Goal: Task Accomplishment & Management: Manage account settings

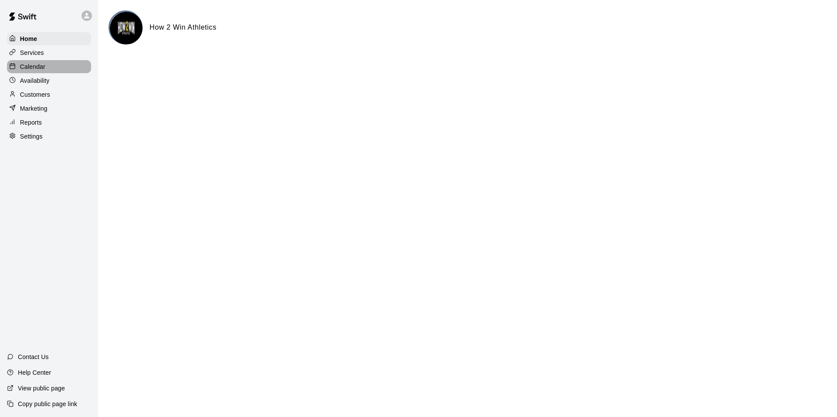
click at [47, 65] on div "Calendar" at bounding box center [49, 66] width 84 height 13
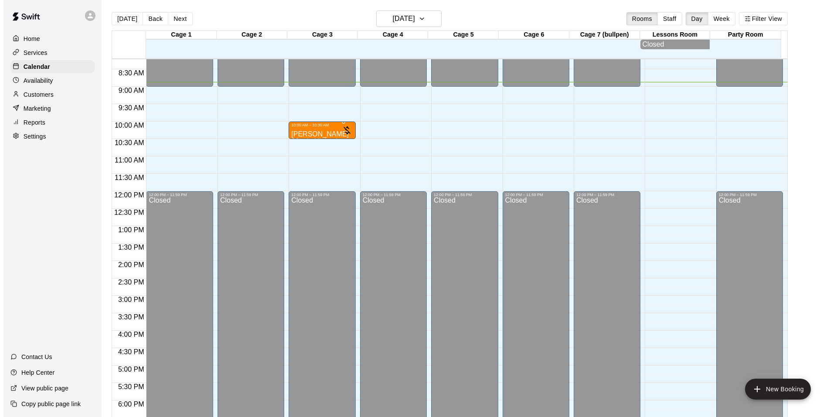
scroll to position [266, 0]
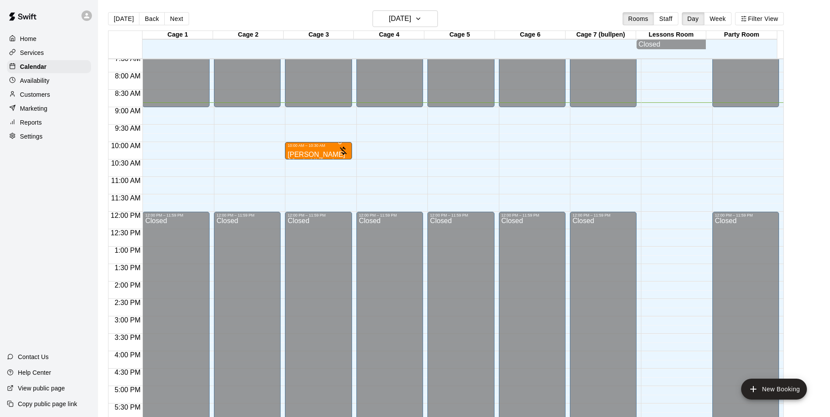
click at [293, 171] on div "12:00 AM – 9:00 AM Closed 10:00 AM – 10:30 AM Parker Wittenhagen 30 min Hitting…" at bounding box center [318, 211] width 67 height 837
click at [244, 175] on li "30 Min Catching Lesson" at bounding box center [144, 171] width 199 height 8
type input "**********"
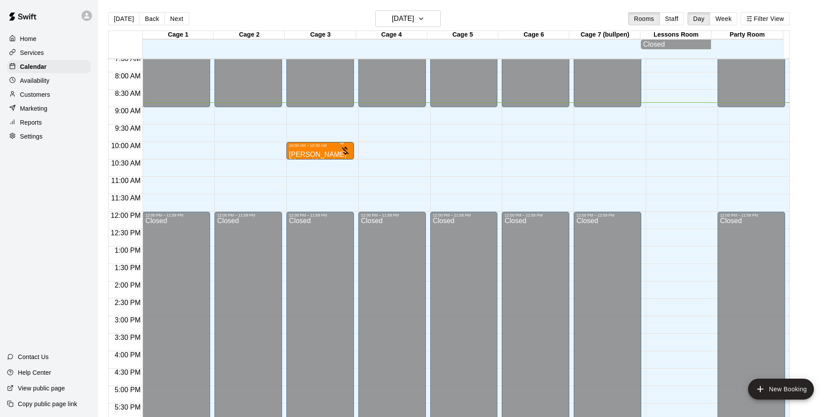
click at [444, 308] on li "30" at bounding box center [438, 312] width 10 height 8
type input "********"
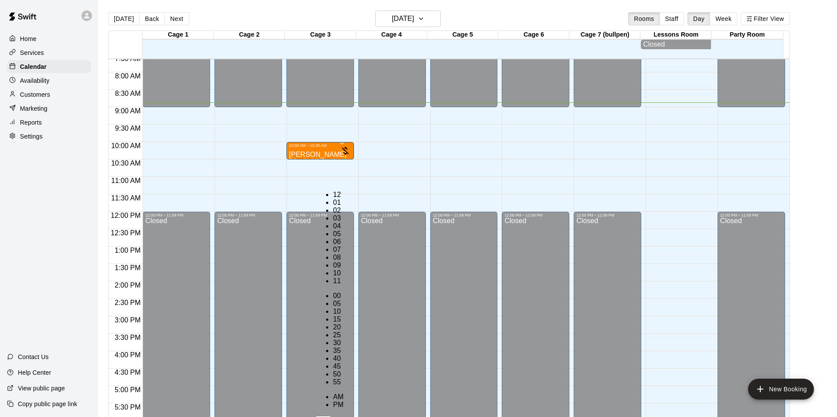
scroll to position [51, 0]
click at [333, 269] on li "10" at bounding box center [338, 273] width 10 height 8
click at [333, 277] on li "11" at bounding box center [338, 281] width 10 height 8
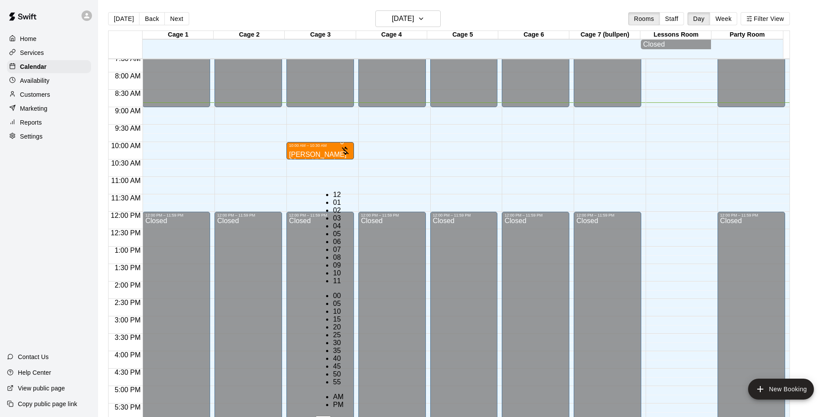
click at [343, 292] on li "00" at bounding box center [338, 296] width 10 height 8
type input "********"
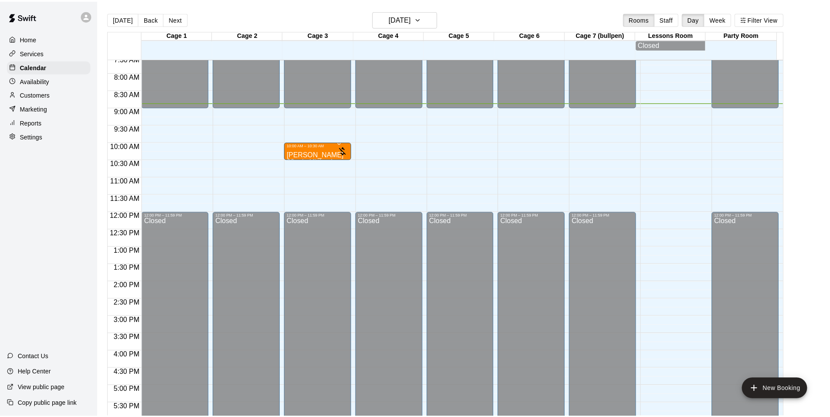
scroll to position [54, 0]
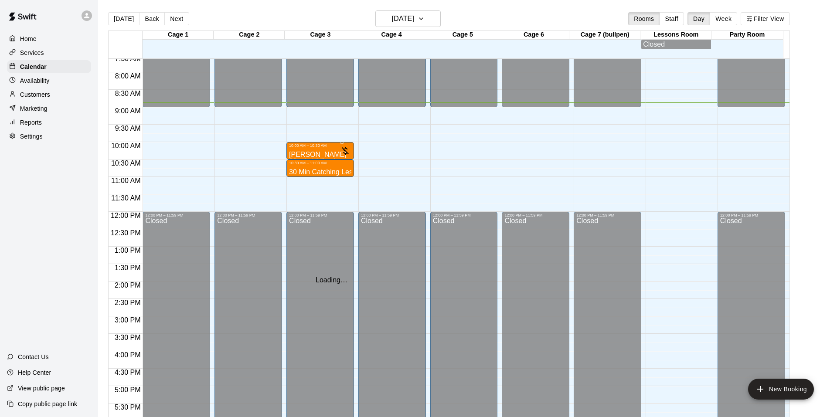
type input "***"
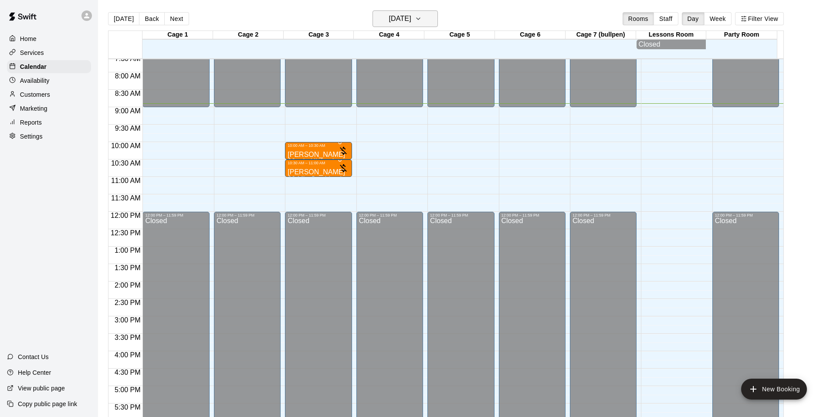
click at [411, 17] on h6 "[DATE]" at bounding box center [400, 19] width 22 height 12
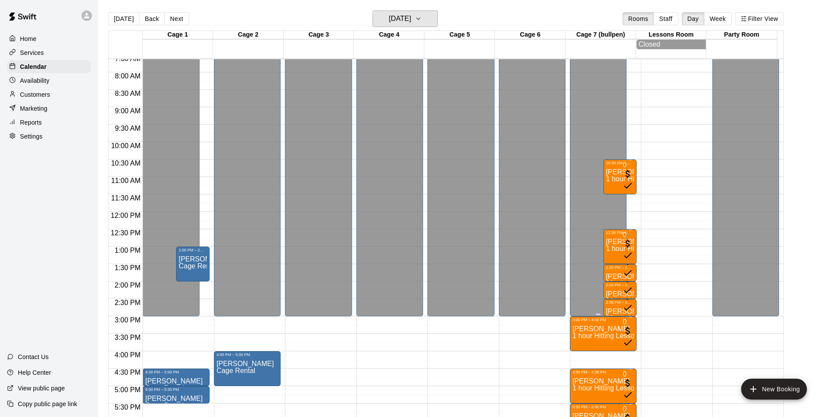
scroll to position [353, 0]
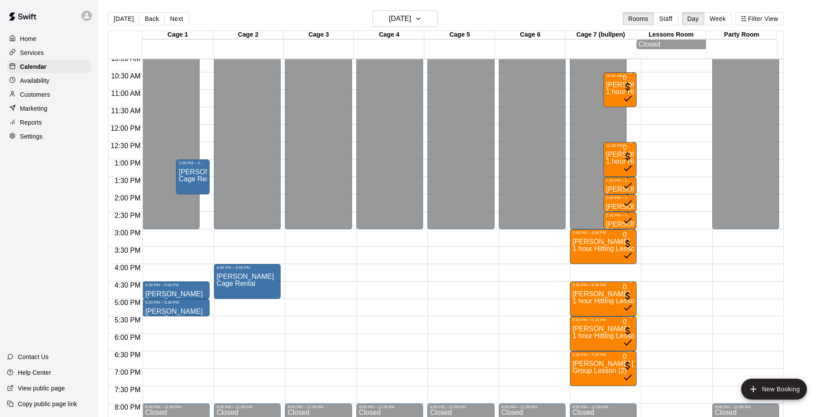
click at [40, 123] on p "Reports" at bounding box center [31, 122] width 22 height 9
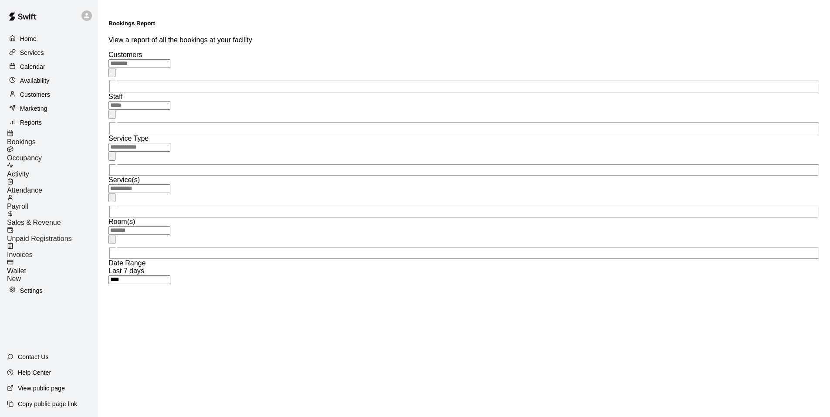
click at [57, 219] on span "Sales & Revenue" at bounding box center [34, 222] width 54 height 7
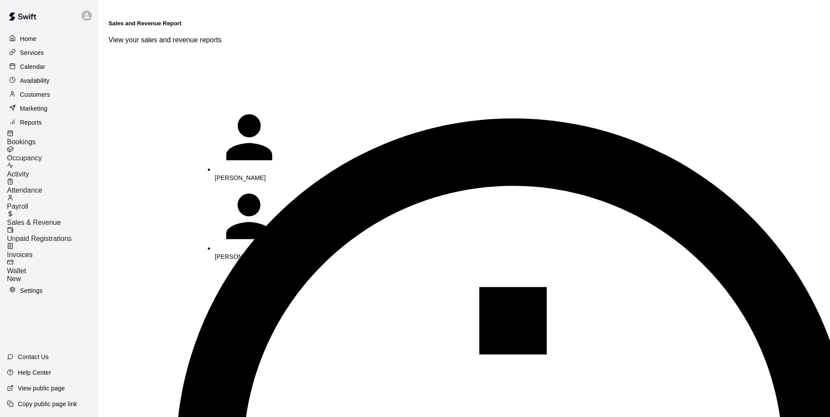
click at [250, 261] on li "[PERSON_NAME]" at bounding box center [260, 300] width 91 height 79
type input "**********"
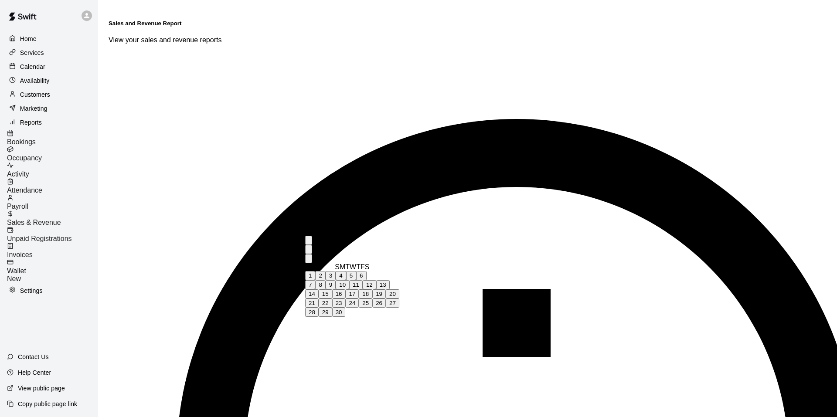
click at [372, 298] on button "18" at bounding box center [366, 293] width 14 height 9
type input "**********"
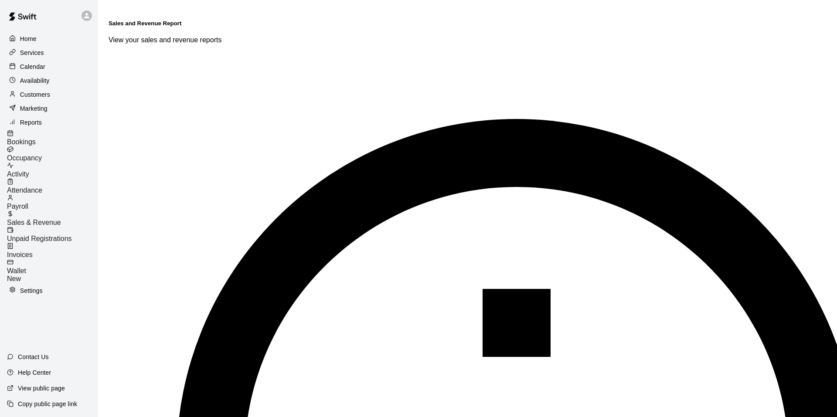
type input "******"
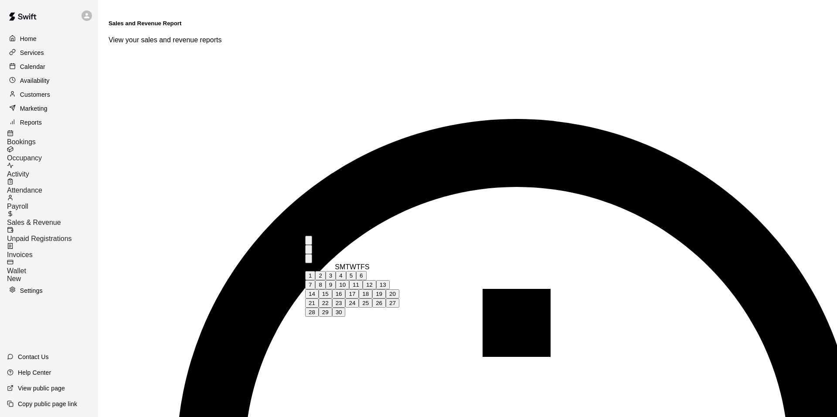
click at [386, 298] on button "19" at bounding box center [379, 293] width 14 height 9
type input "**********"
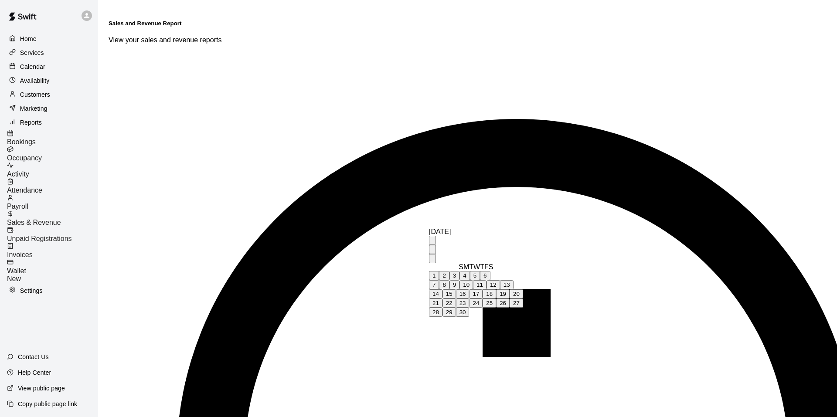
click at [509, 298] on button "19" at bounding box center [503, 293] width 14 height 9
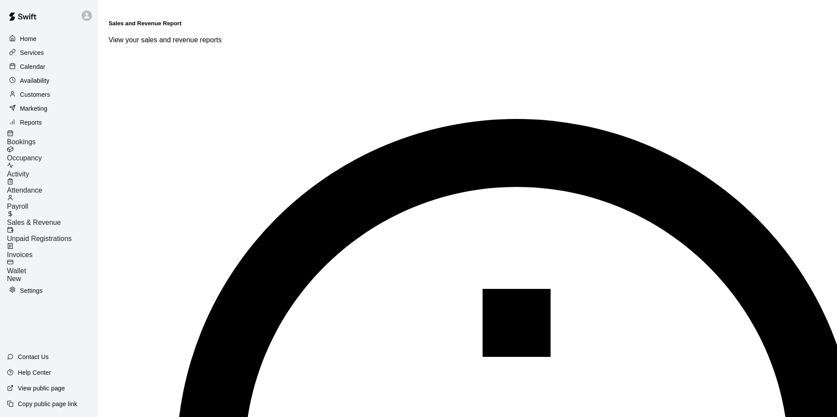
type input "**********"
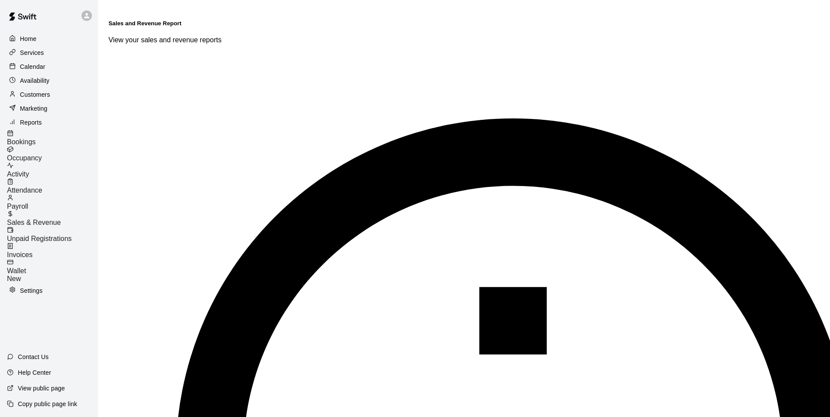
click at [40, 67] on p "Calendar" at bounding box center [32, 66] width 25 height 9
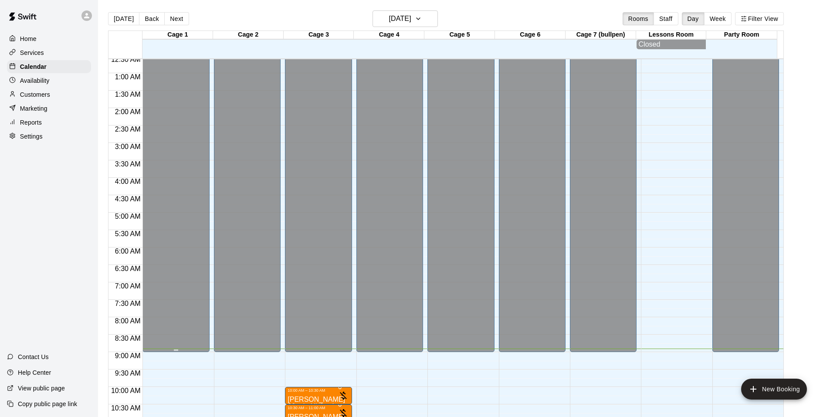
scroll to position [6, 0]
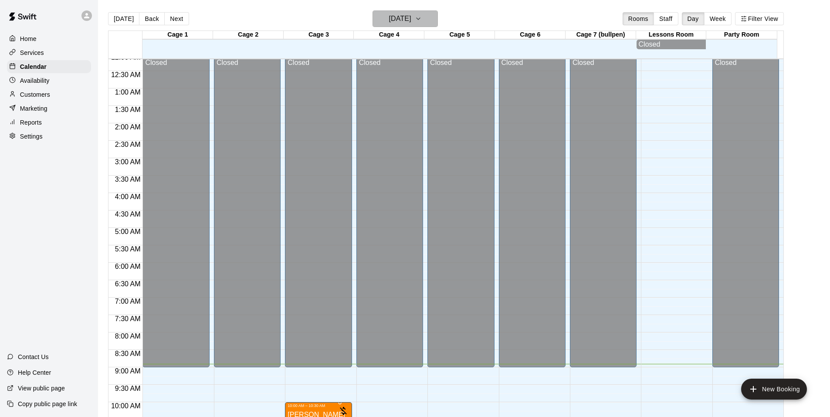
click at [422, 16] on icon "button" at bounding box center [418, 19] width 7 height 10
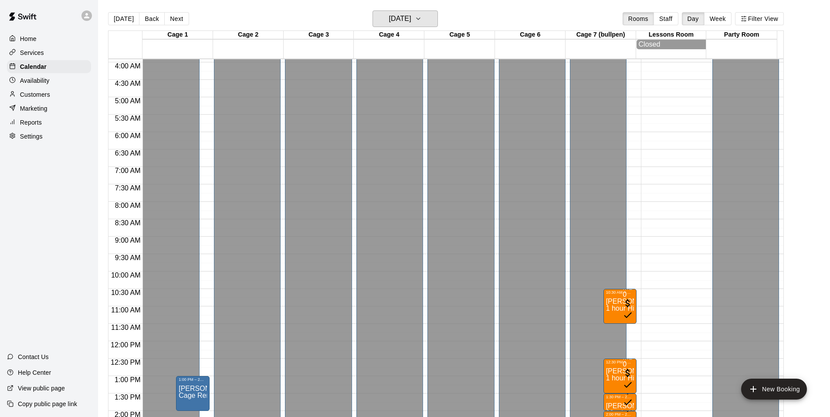
scroll to position [354, 0]
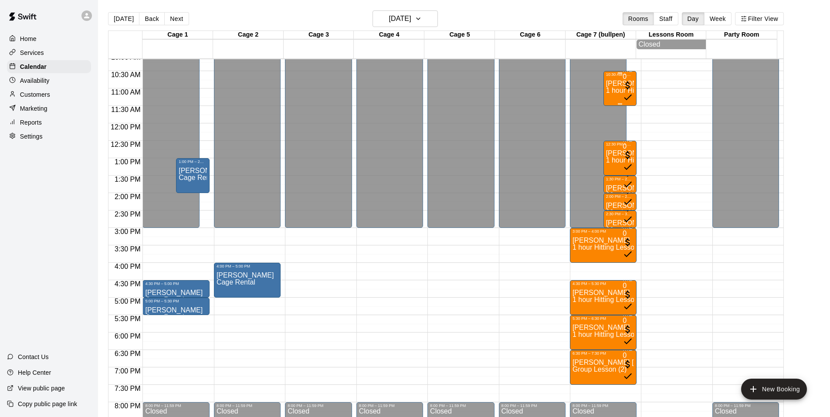
click at [613, 88] on span "1 hour Hitting Lesson" at bounding box center [639, 90] width 66 height 7
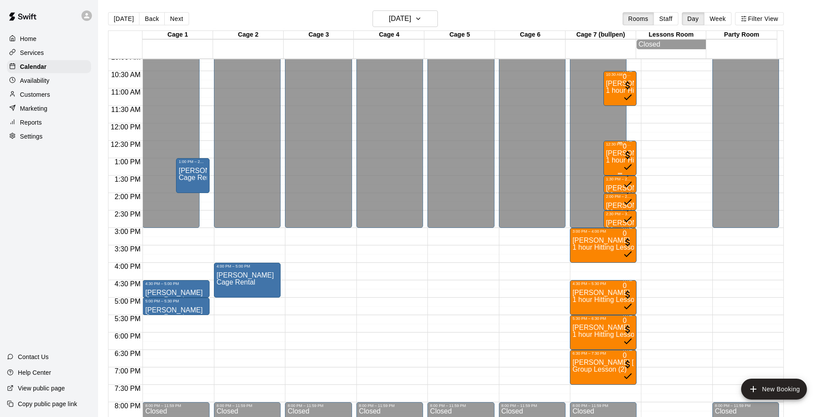
click at [608, 160] on span "1 hour Hitting Lesson" at bounding box center [639, 159] width 66 height 7
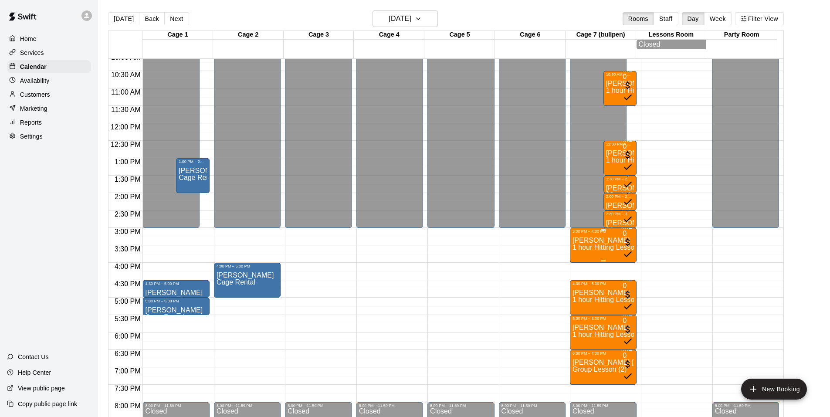
click at [601, 245] on span "1 hour Hitting Lesson" at bounding box center [606, 247] width 66 height 7
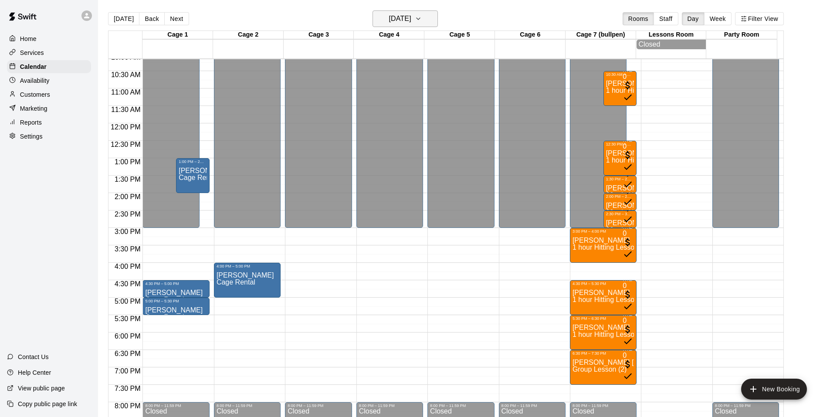
click at [422, 18] on icon "button" at bounding box center [418, 19] width 7 height 10
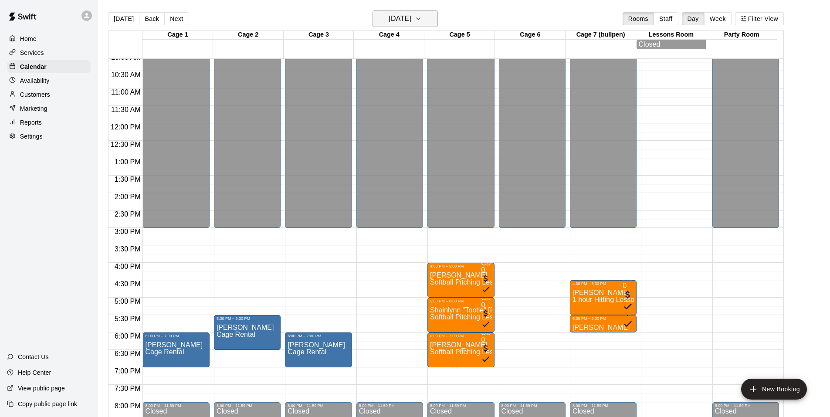
click at [430, 24] on button "[DATE]" at bounding box center [405, 18] width 65 height 17
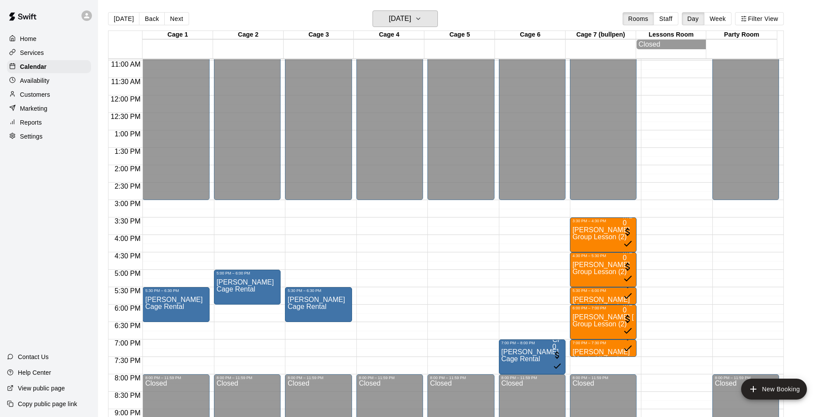
scroll to position [398, 0]
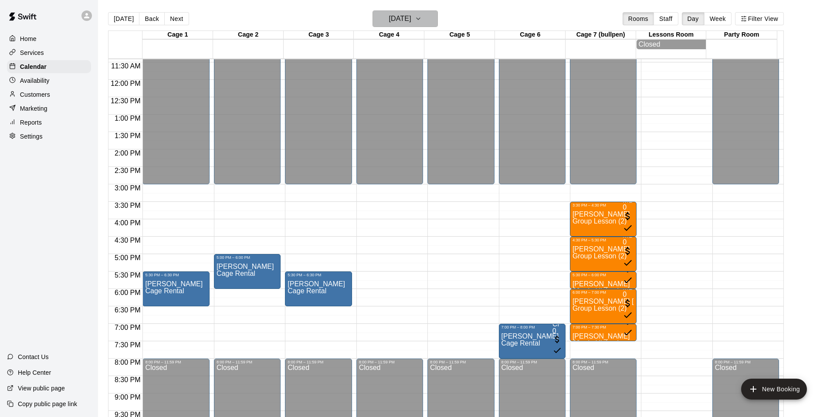
click at [438, 23] on button "[DATE]" at bounding box center [405, 18] width 65 height 17
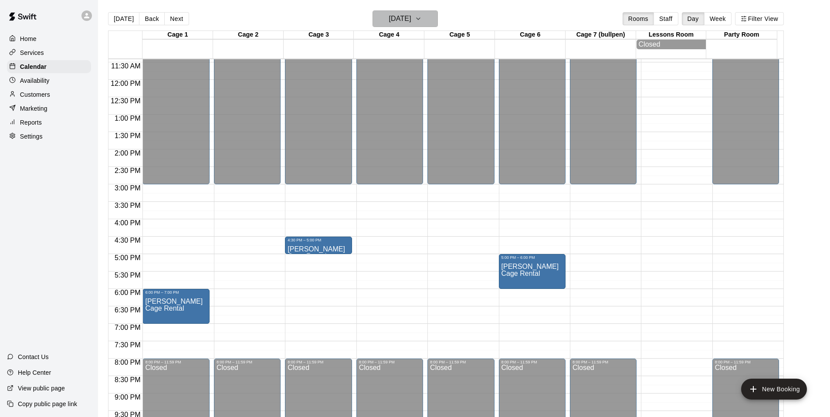
click at [437, 18] on button "[DATE]" at bounding box center [405, 18] width 65 height 17
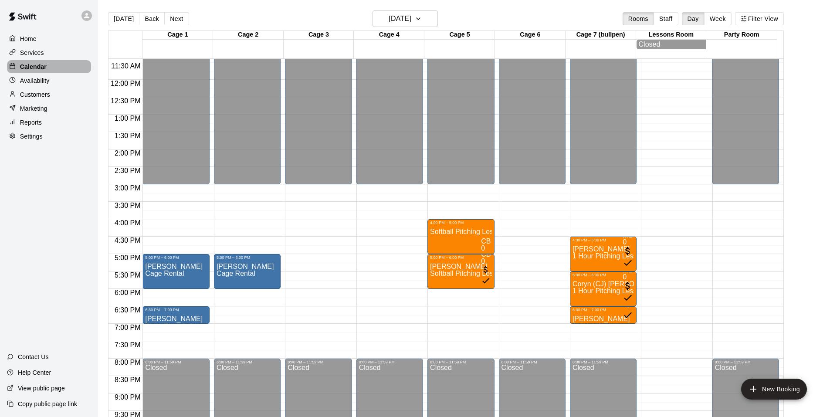
click at [40, 68] on p "Calendar" at bounding box center [33, 66] width 27 height 9
click at [42, 123] on div "Reports" at bounding box center [49, 122] width 84 height 13
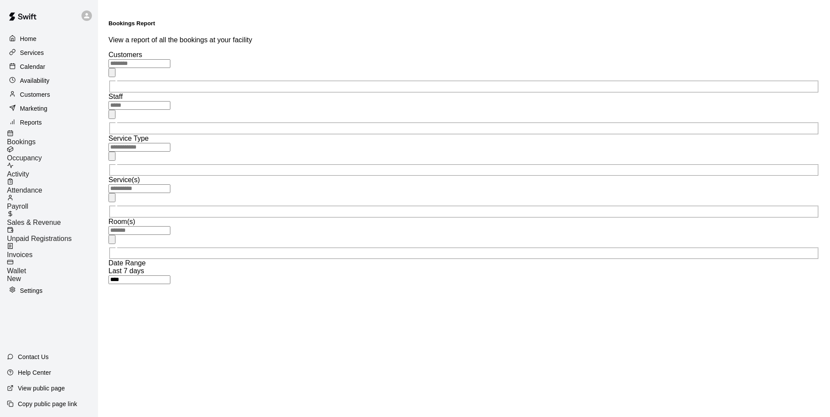
click at [53, 219] on span "Sales & Revenue" at bounding box center [34, 222] width 54 height 7
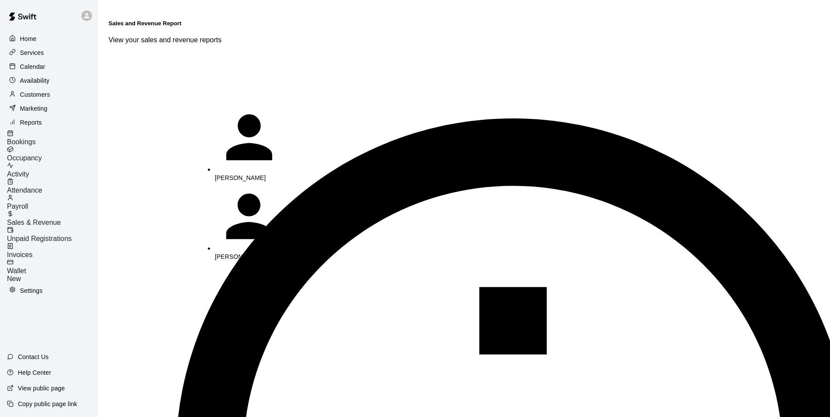
click at [247, 332] on p "[PERSON_NAME]" at bounding box center [260, 336] width 91 height 9
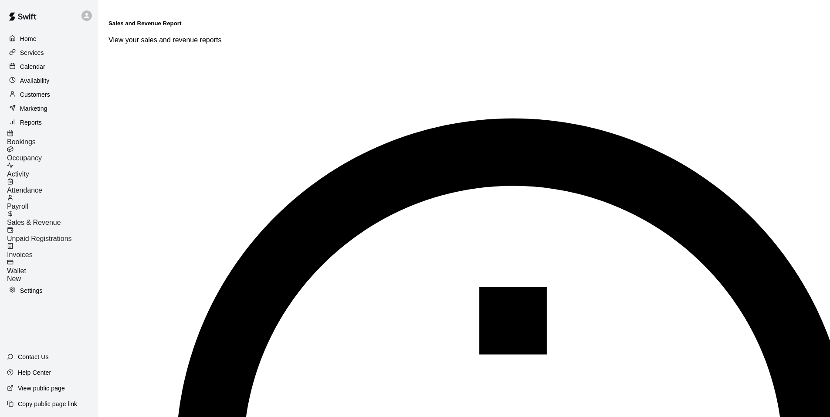
type input "**********"
click at [330, 119] on li "Lessons" at bounding box center [355, 115] width 61 height 8
type input "*******"
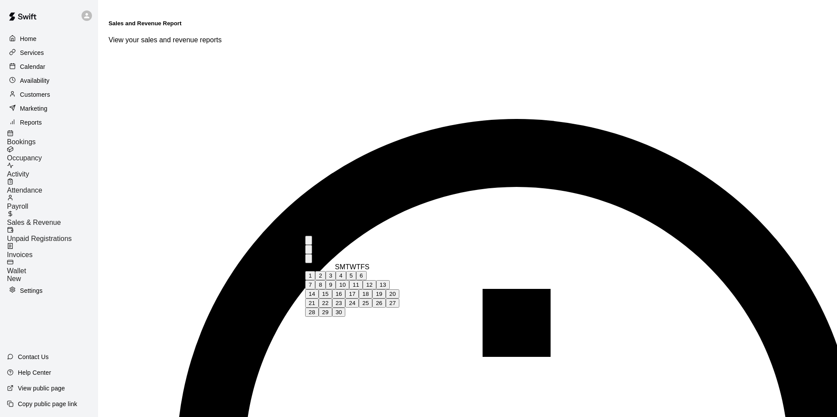
click at [332, 298] on button "15" at bounding box center [326, 293] width 14 height 9
type input "**********"
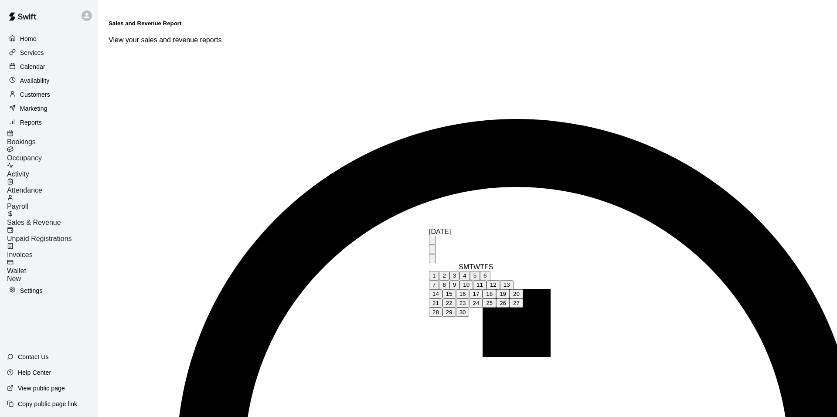
click at [509, 298] on button "19" at bounding box center [503, 293] width 14 height 9
type input "**********"
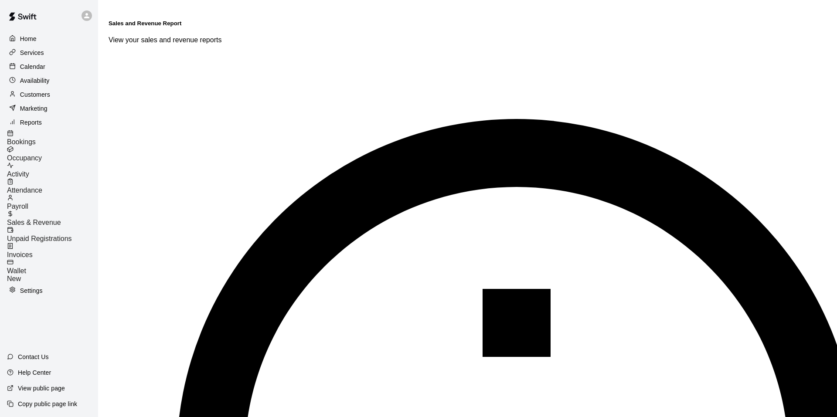
type input "******"
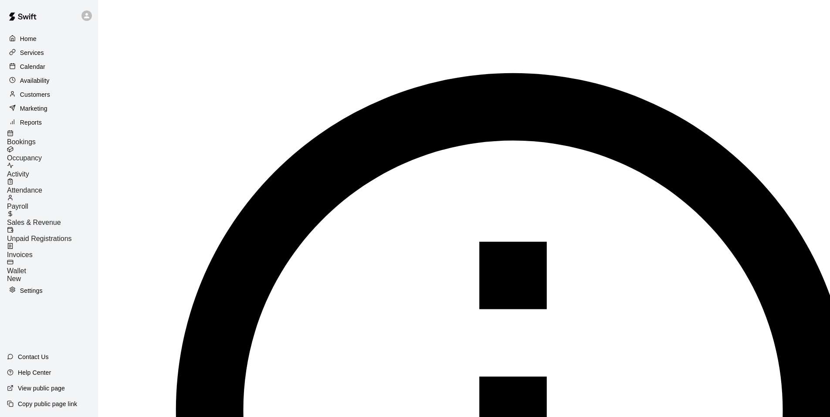
scroll to position [44, 0]
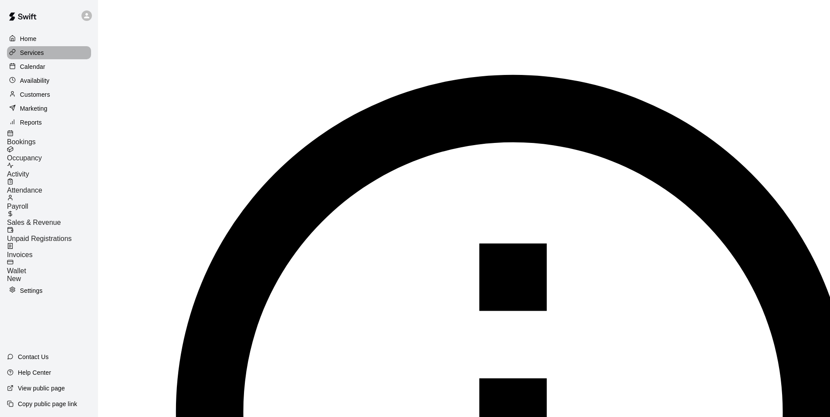
click at [43, 57] on p "Services" at bounding box center [32, 52] width 24 height 9
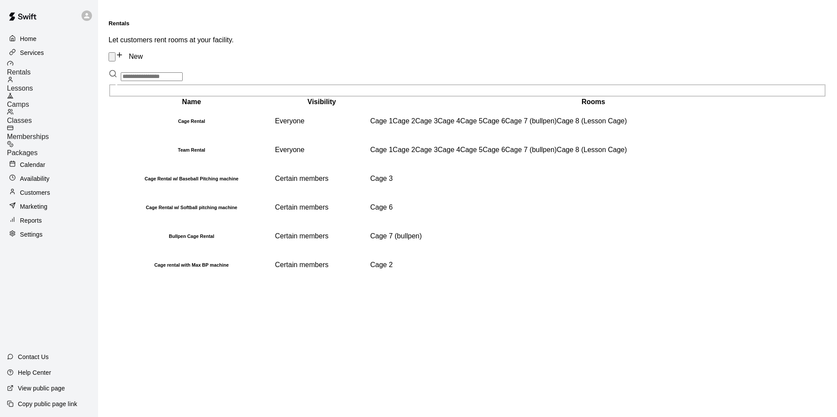
click at [33, 85] on span "Lessons" at bounding box center [20, 88] width 26 height 7
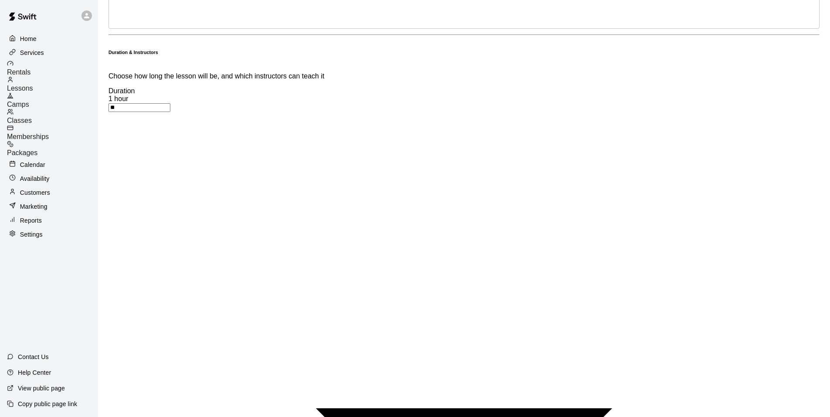
scroll to position [436, 0]
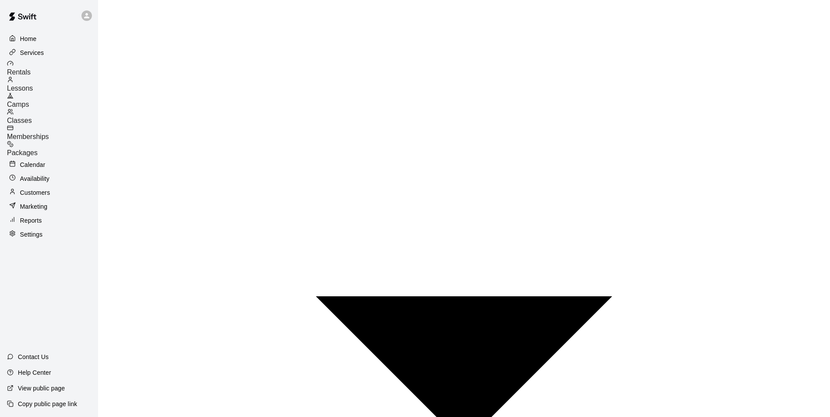
scroll to position [523, 0]
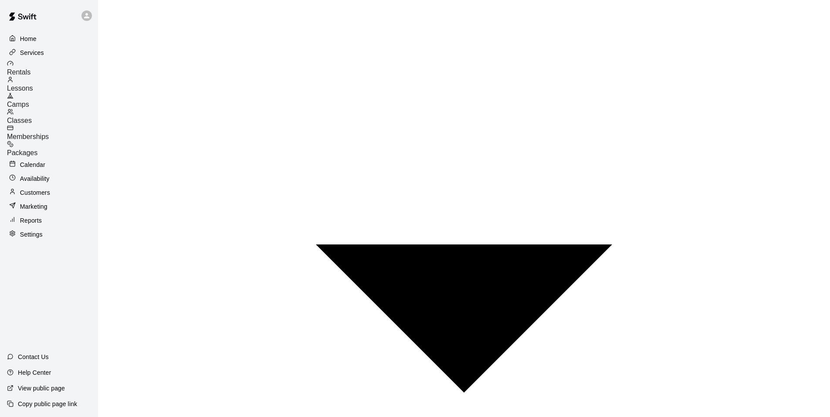
click at [42, 188] on p "Customers" at bounding box center [35, 192] width 30 height 9
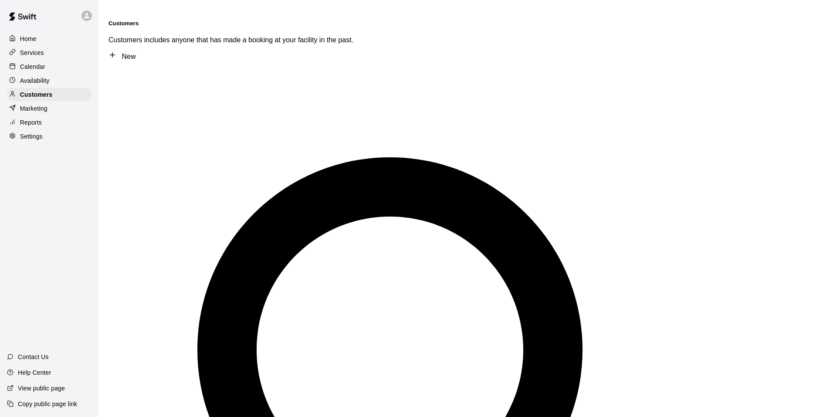
click at [37, 125] on p "Reports" at bounding box center [31, 122] width 22 height 9
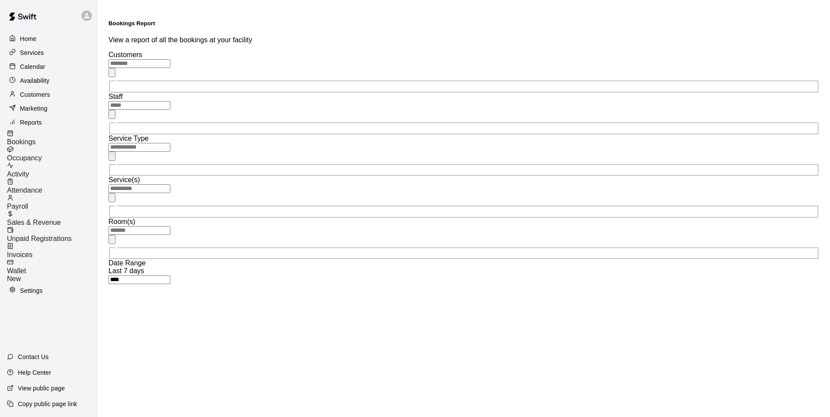
click at [112, 75] on icon "Open" at bounding box center [112, 75] width 0 height 0
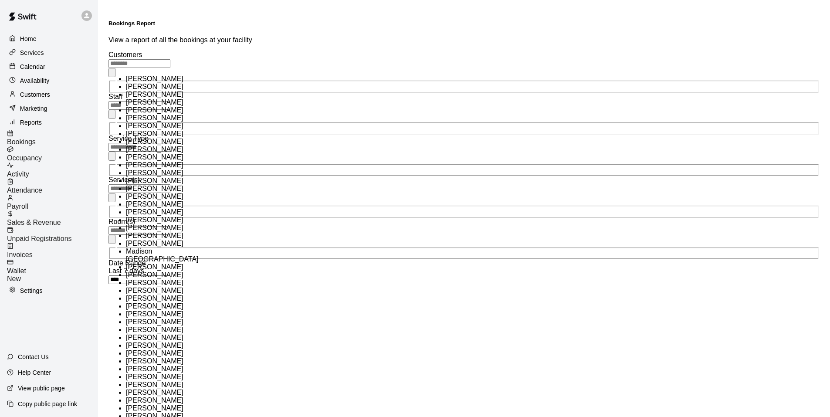
click at [112, 75] on icon "Close" at bounding box center [112, 75] width 0 height 0
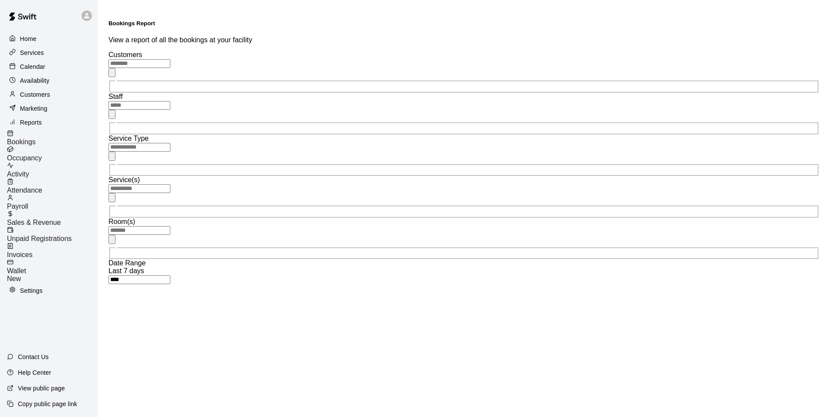
click at [112, 158] on icon "Open" at bounding box center [112, 158] width 0 height 0
click at [112, 200] on icon "Open" at bounding box center [112, 200] width 0 height 0
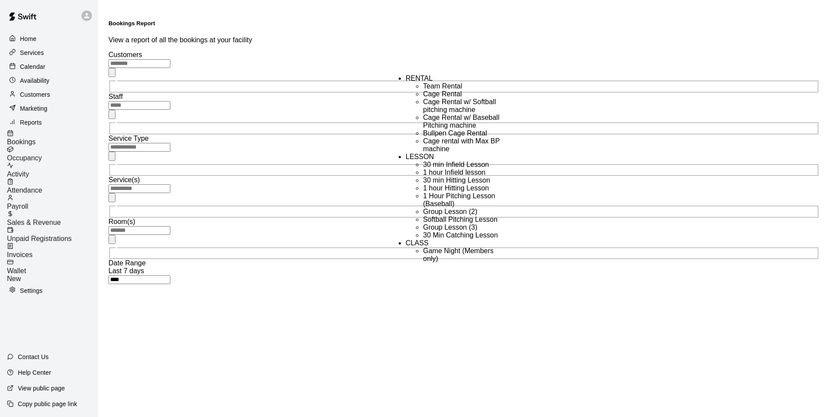
click at [112, 200] on icon "Close" at bounding box center [112, 200] width 0 height 0
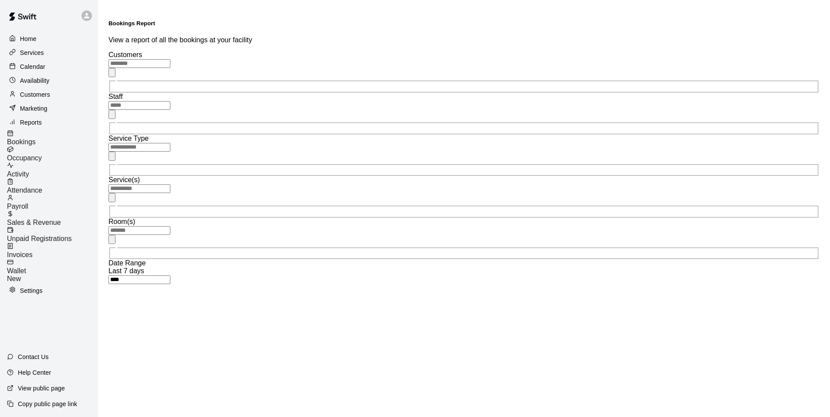
click at [112, 158] on icon "Open" at bounding box center [112, 158] width 0 height 0
click at [366, 20] on div "Bookings Report View a report of all the bookings at your facility" at bounding box center [463, 32] width 711 height 24
click at [53, 167] on div "Activity" at bounding box center [52, 170] width 91 height 16
click at [112, 116] on icon "Open" at bounding box center [112, 116] width 0 height 0
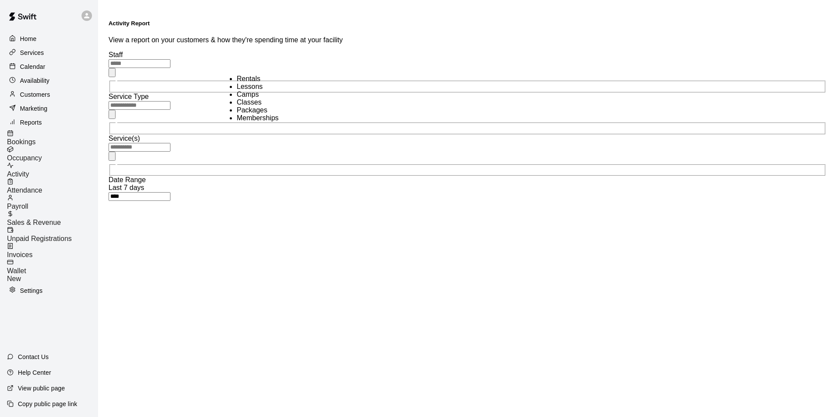
click at [241, 122] on li "Memberships" at bounding box center [267, 118] width 61 height 8
type input "**********"
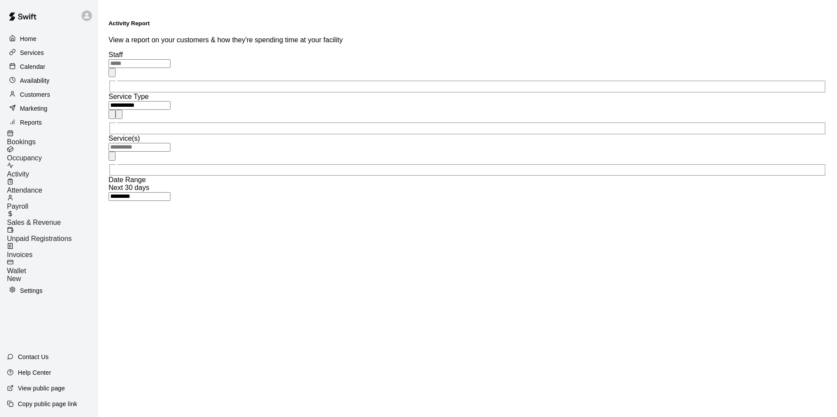
type input "*****"
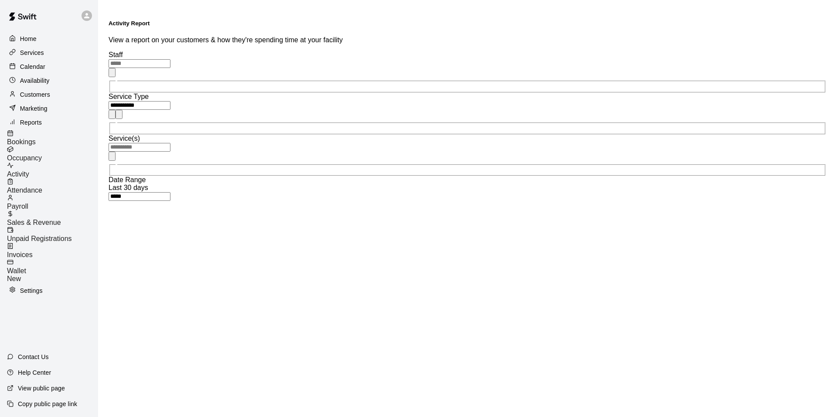
scroll to position [0, 0]
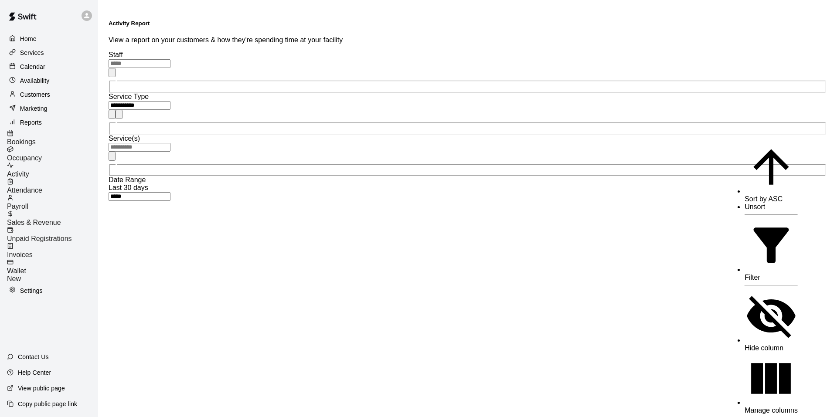
click at [745, 195] on span "Sort by ASC" at bounding box center [763, 198] width 38 height 7
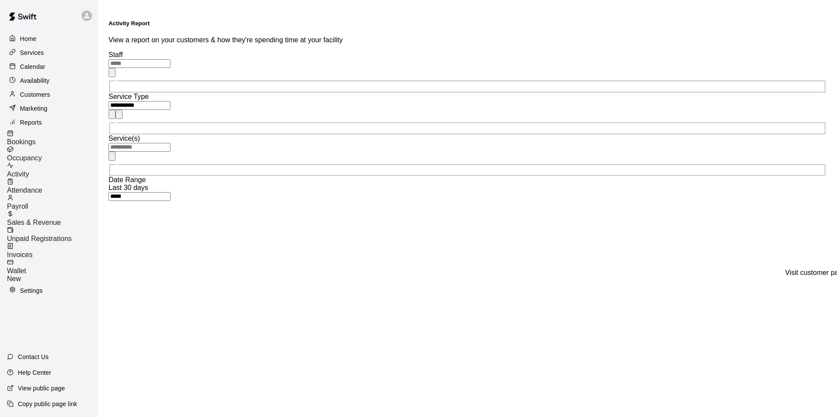
click at [41, 67] on p "Calendar" at bounding box center [32, 66] width 25 height 9
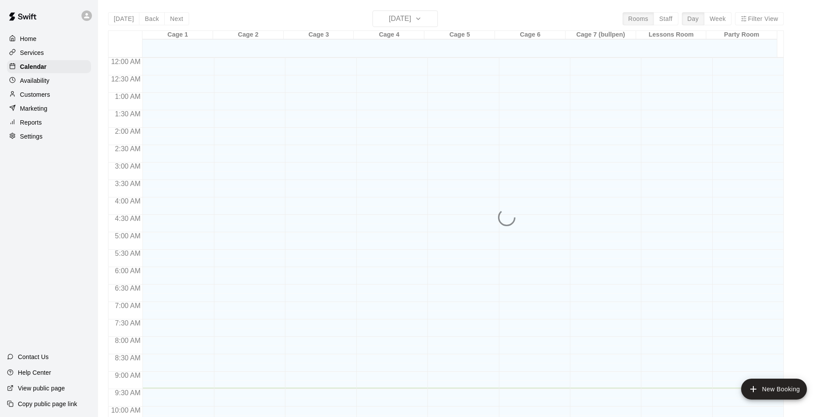
scroll to position [331, 0]
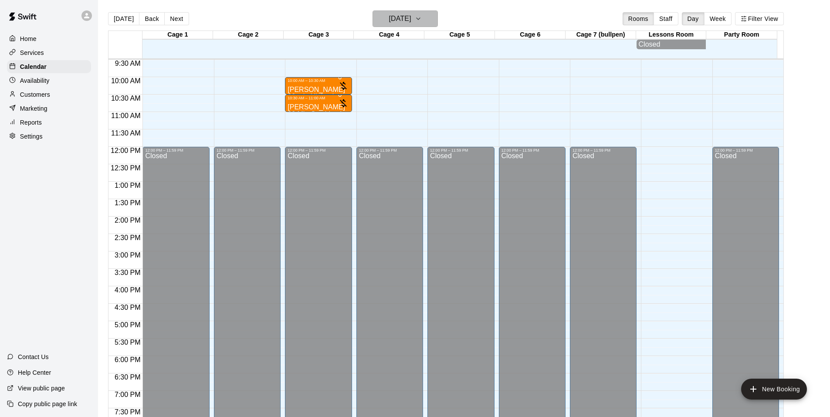
click at [422, 16] on icon "button" at bounding box center [418, 19] width 7 height 10
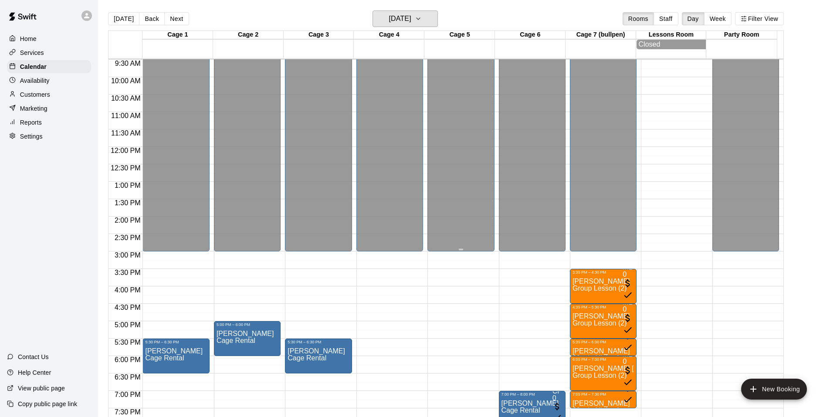
scroll to position [374, 0]
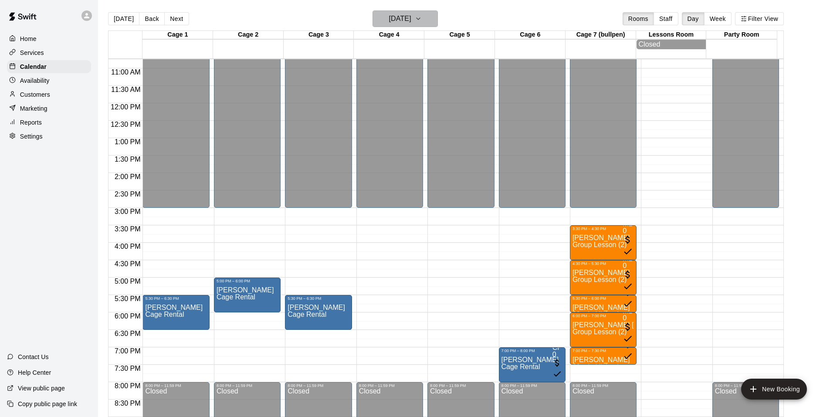
click at [438, 17] on button "[DATE]" at bounding box center [405, 18] width 65 height 17
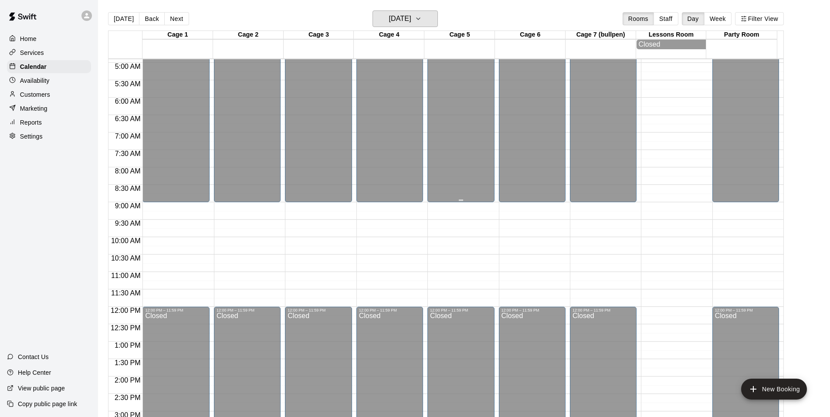
scroll to position [113, 0]
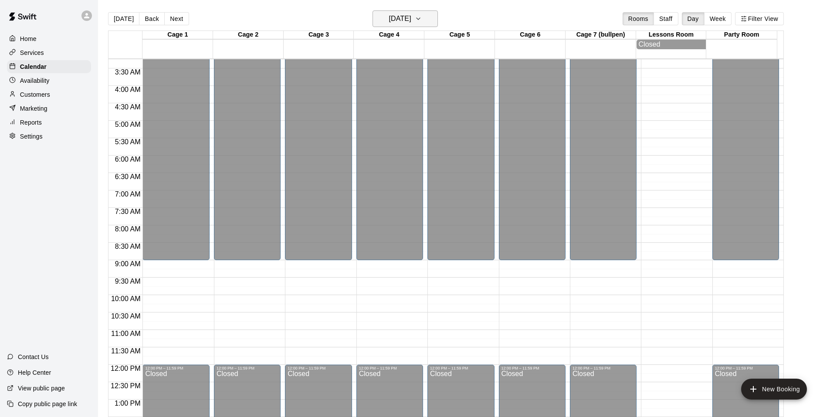
click at [411, 19] on h6 "Saturday Sep 27" at bounding box center [400, 19] width 22 height 12
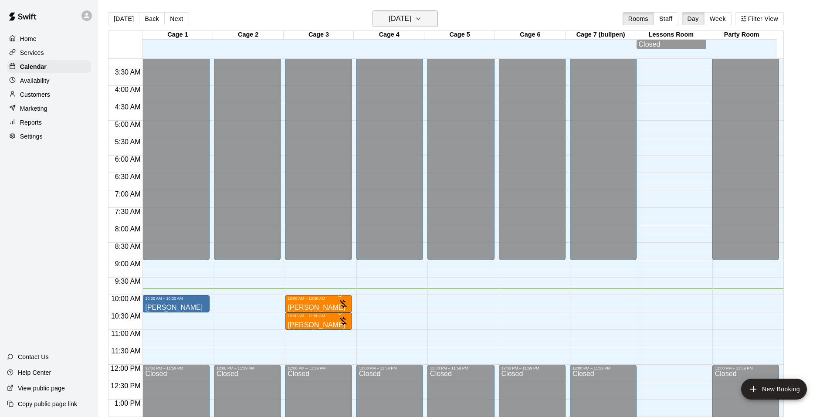
click at [411, 17] on h6 "[DATE]" at bounding box center [400, 19] width 22 height 12
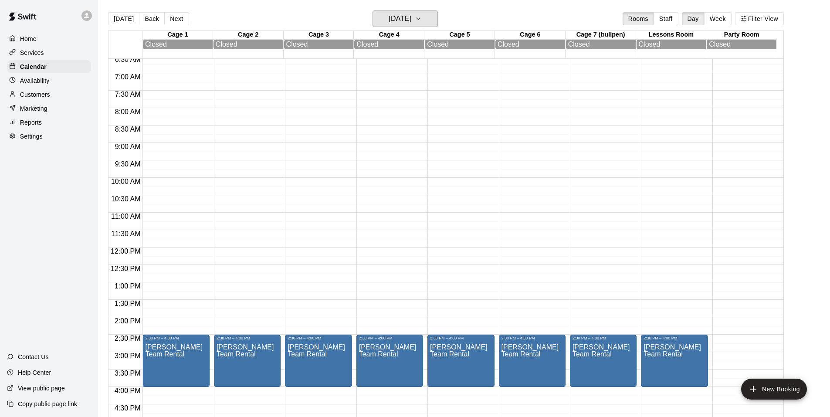
scroll to position [374, 0]
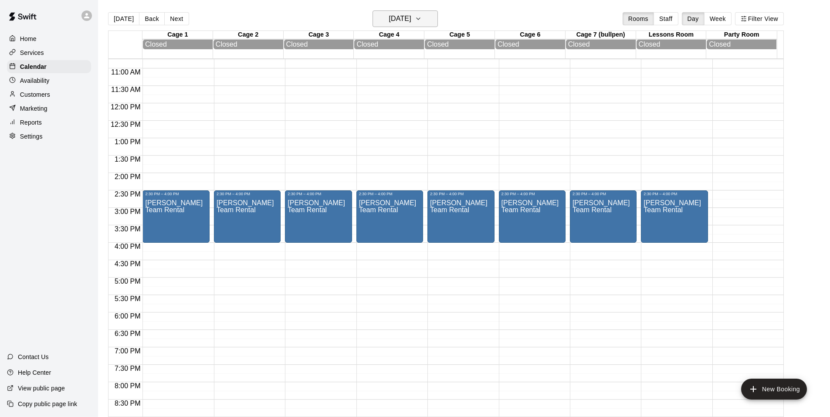
click at [422, 22] on icon "button" at bounding box center [418, 19] width 7 height 10
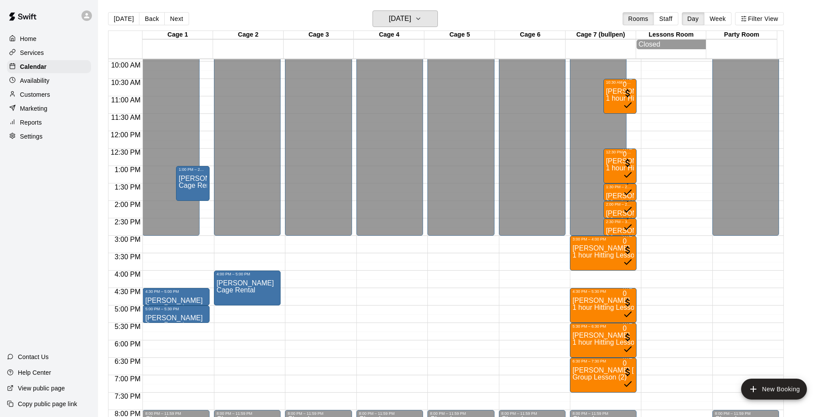
scroll to position [331, 0]
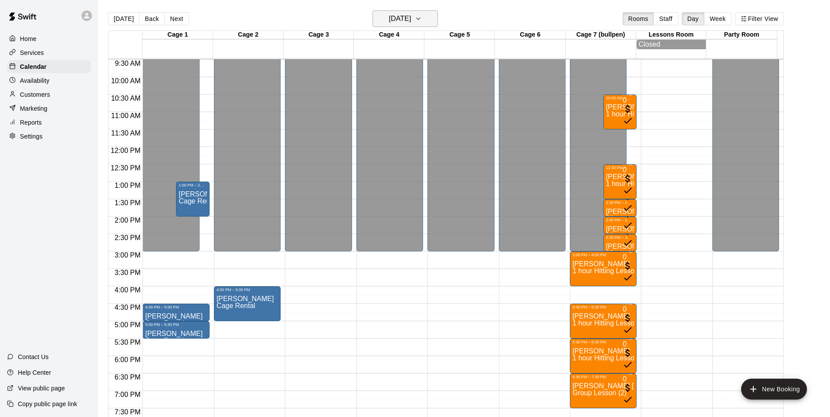
click at [411, 18] on h6 "[DATE]" at bounding box center [400, 19] width 22 height 12
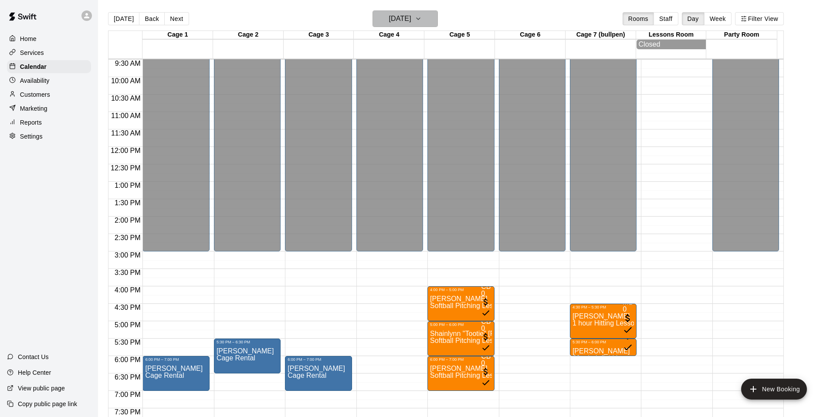
click at [429, 17] on button "[DATE]" at bounding box center [405, 18] width 65 height 17
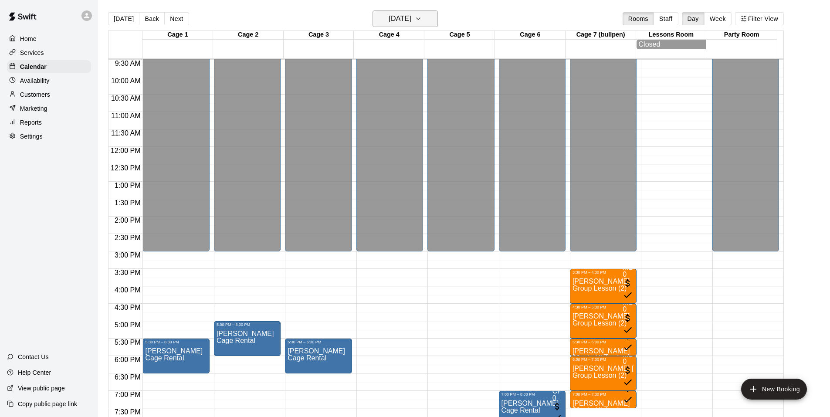
click at [411, 17] on h6 "[DATE]" at bounding box center [400, 19] width 22 height 12
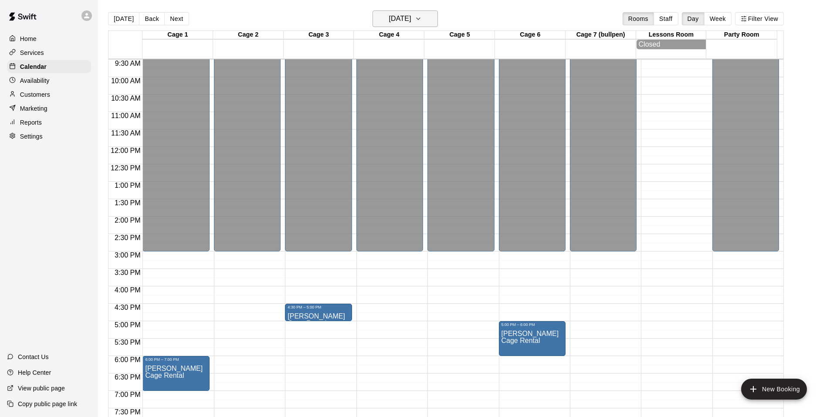
click at [411, 19] on h6 "[DATE]" at bounding box center [400, 19] width 22 height 12
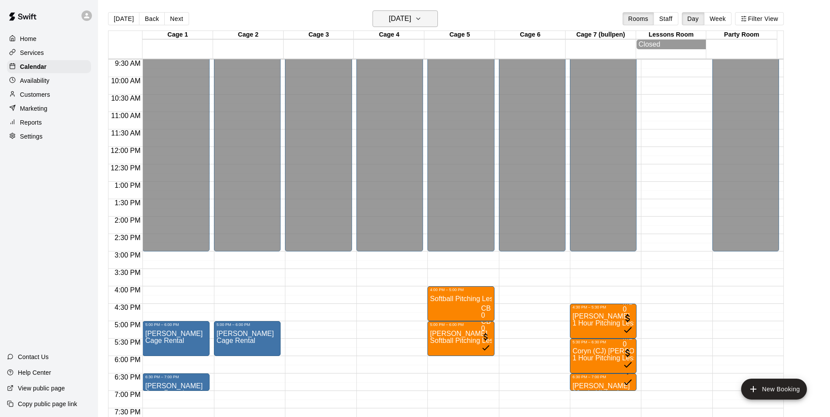
click at [420, 19] on icon "button" at bounding box center [418, 19] width 3 height 2
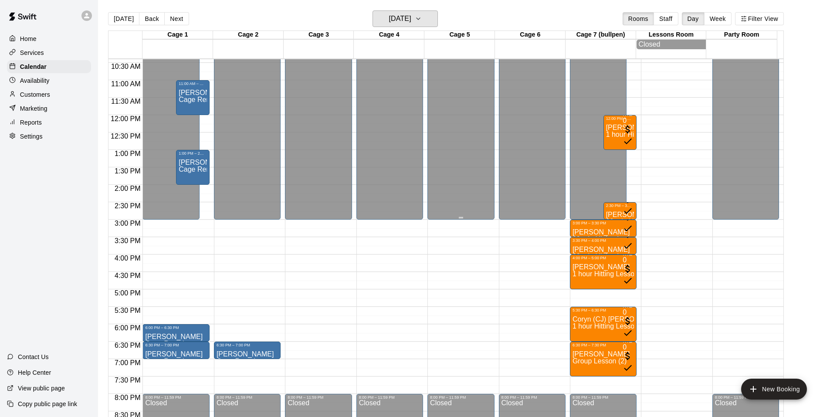
scroll to position [374, 0]
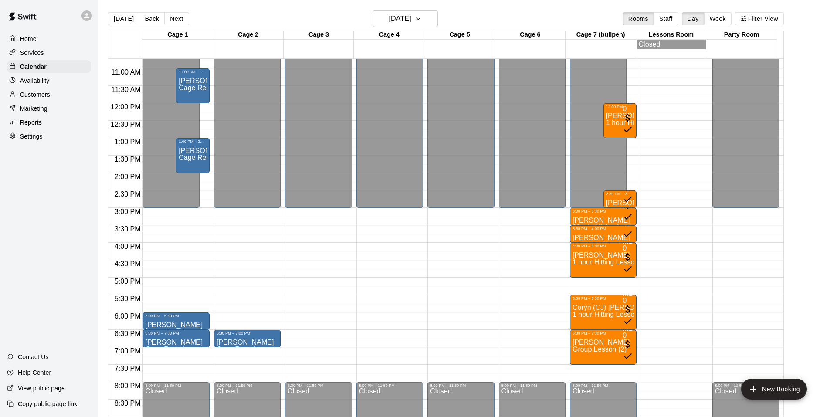
click at [42, 123] on div "Reports" at bounding box center [49, 122] width 84 height 13
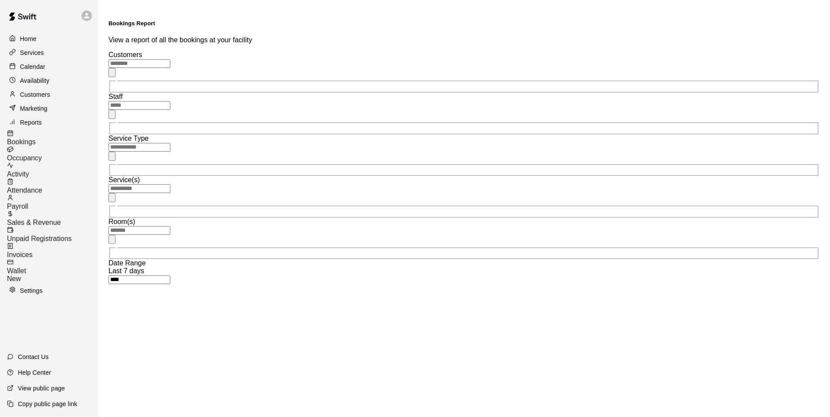
click at [376, 289] on button "12" at bounding box center [370, 284] width 14 height 9
type input "**********"
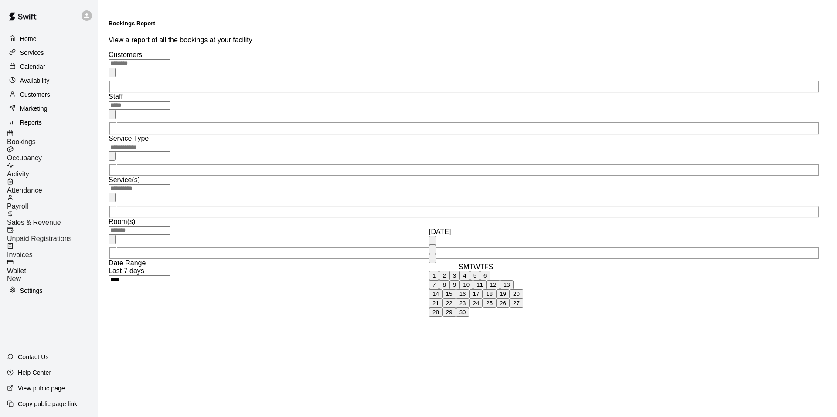
click at [500, 289] on button "12" at bounding box center [493, 284] width 14 height 9
type input "**********"
type input "******"
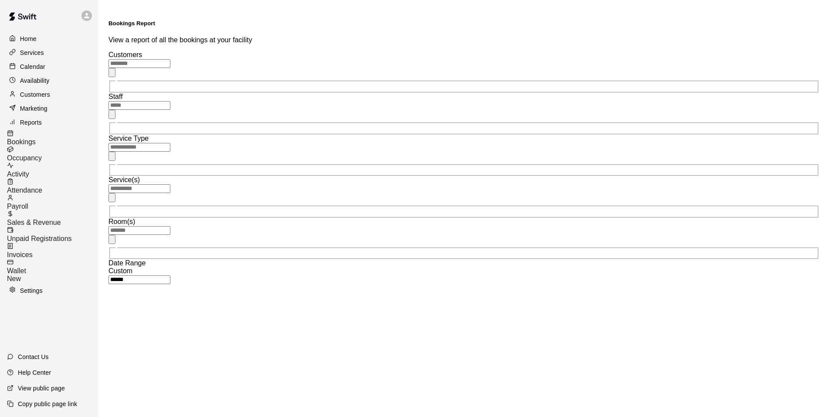
drag, startPoint x: 54, startPoint y: 211, endPoint x: 61, endPoint y: 207, distance: 8.8
click at [54, 219] on span "Sales & Revenue" at bounding box center [34, 222] width 54 height 7
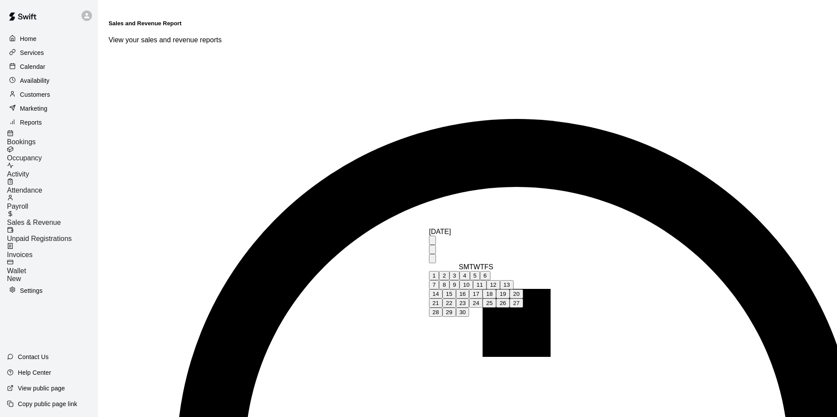
click at [500, 289] on button "12" at bounding box center [493, 284] width 14 height 9
type input "**********"
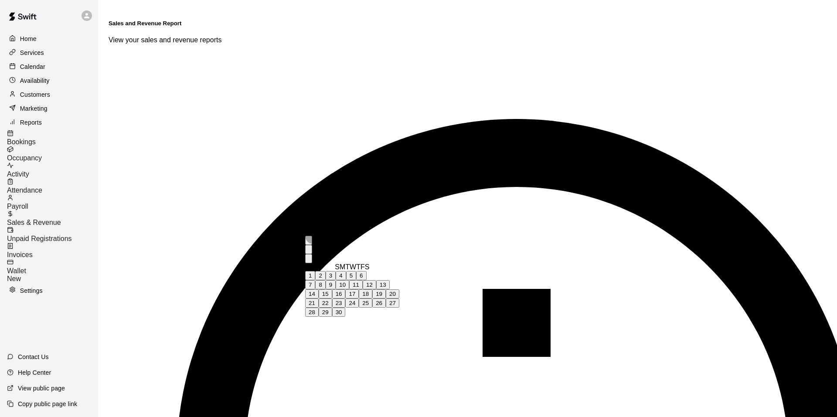
click at [376, 289] on button "12" at bounding box center [370, 284] width 14 height 9
type input "**********"
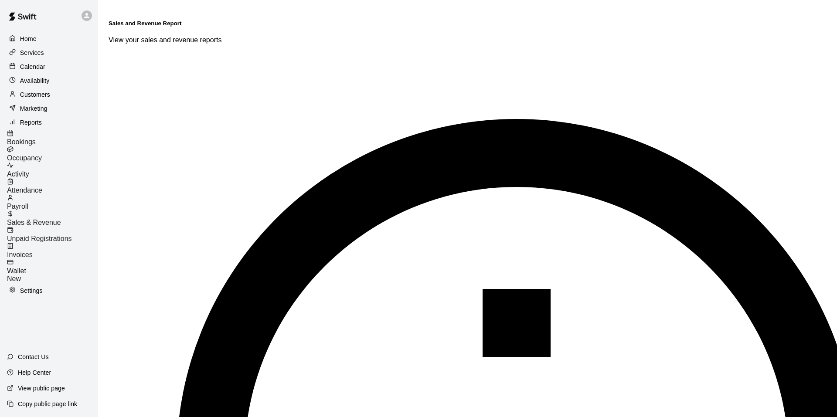
type input "******"
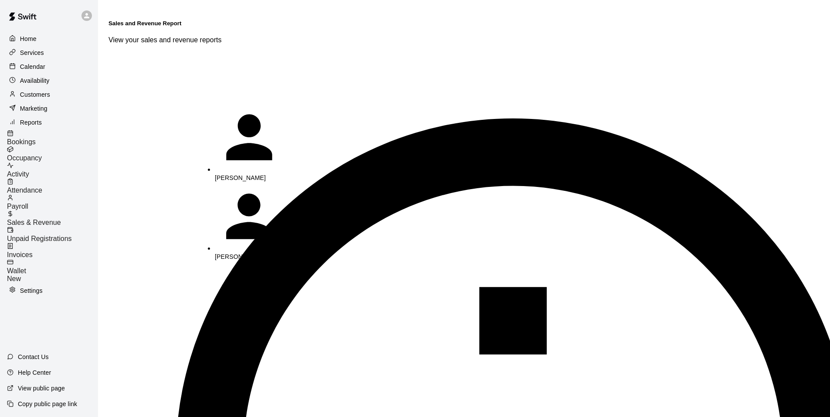
click at [258, 332] on p "[PERSON_NAME]" at bounding box center [260, 336] width 91 height 9
type input "**********"
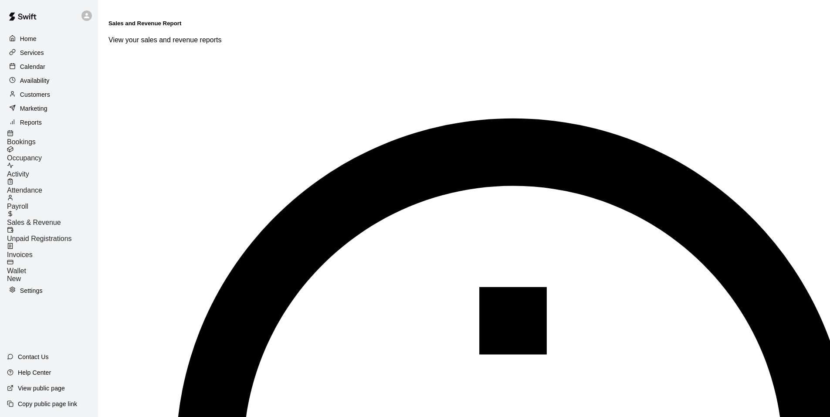
click at [349, 119] on li "Lessons" at bounding box center [355, 115] width 61 height 8
type input "*******"
click at [42, 70] on p "Calendar" at bounding box center [32, 66] width 25 height 9
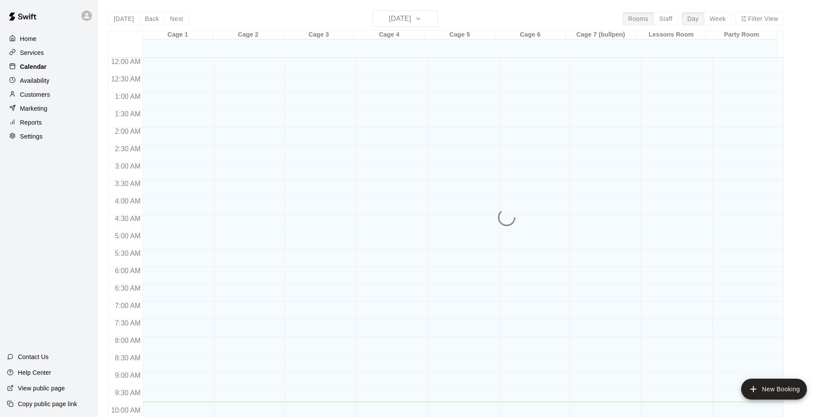
scroll to position [345, 0]
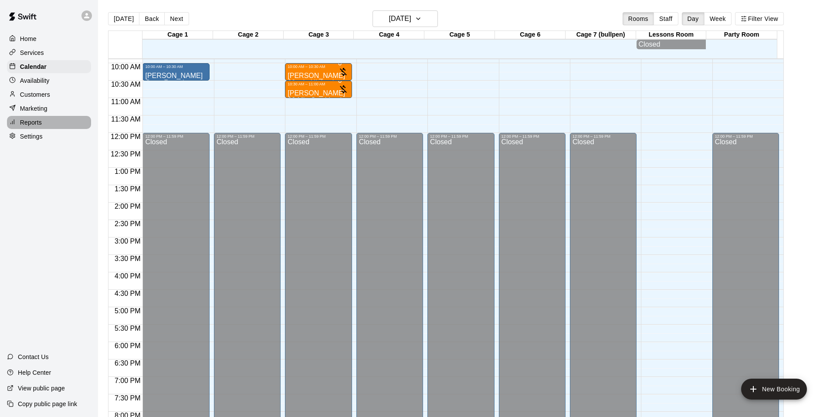
click at [38, 124] on p "Reports" at bounding box center [31, 122] width 22 height 9
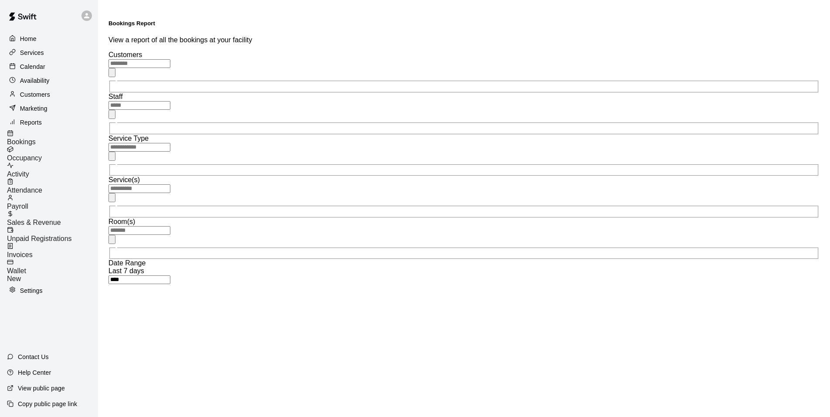
click at [38, 73] on div "Calendar" at bounding box center [49, 66] width 84 height 13
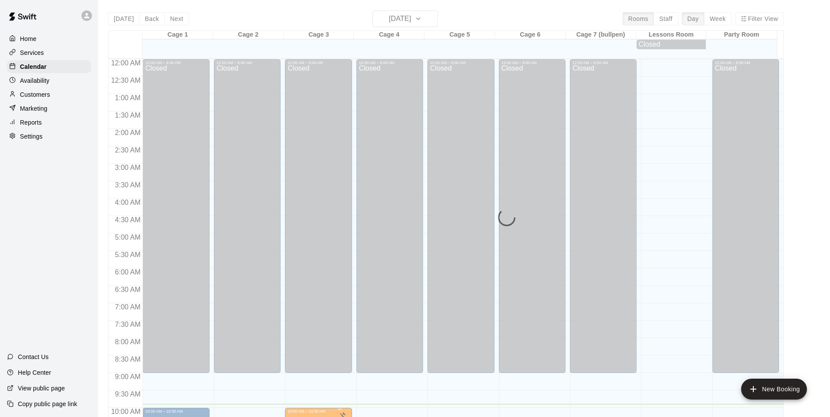
scroll to position [345, 0]
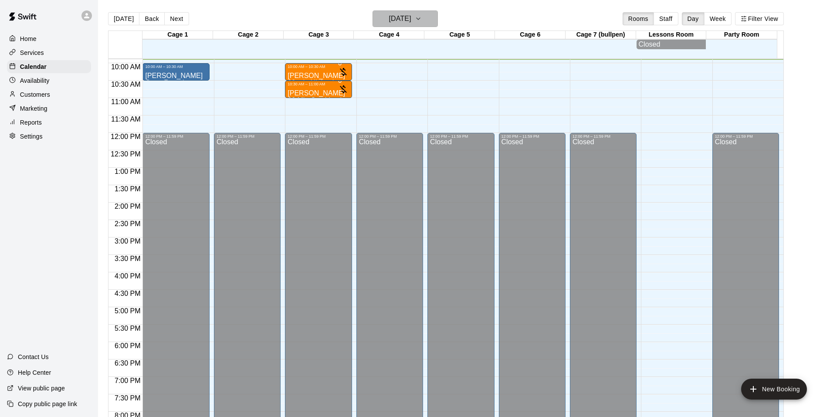
click at [438, 22] on button "[DATE]" at bounding box center [405, 18] width 65 height 17
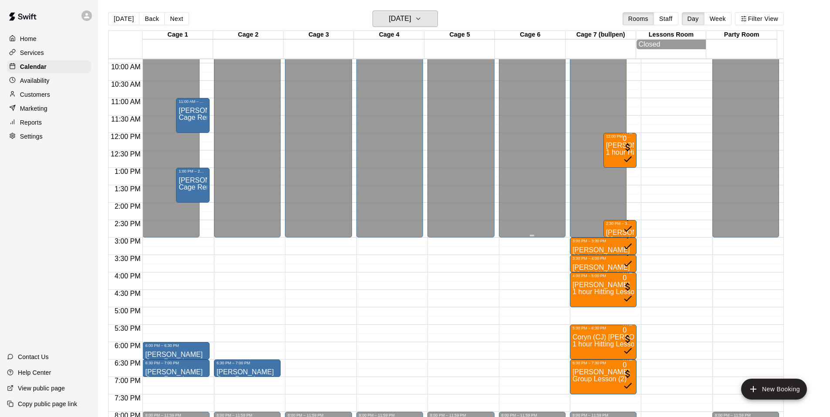
scroll to position [388, 0]
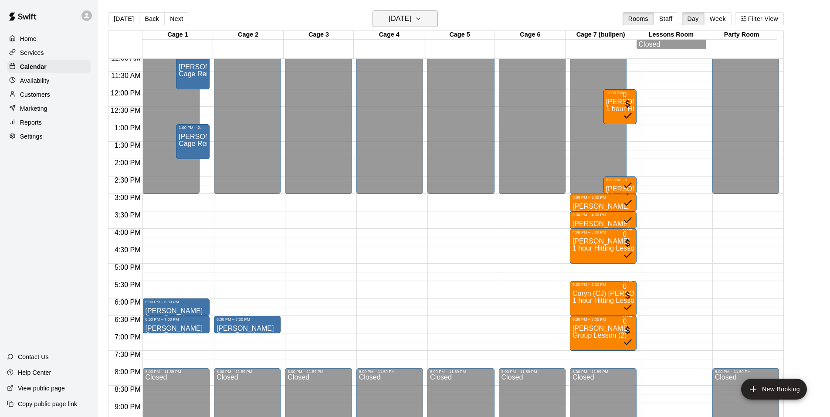
click at [436, 20] on button "Friday Sep 12" at bounding box center [405, 18] width 65 height 17
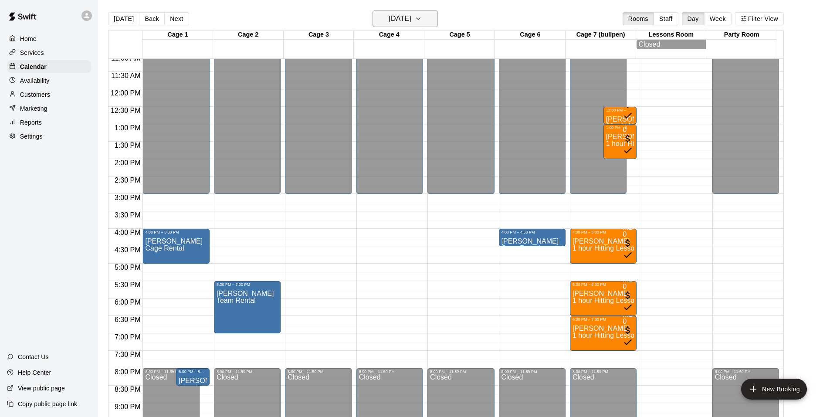
click at [422, 20] on icon "button" at bounding box center [418, 19] width 7 height 10
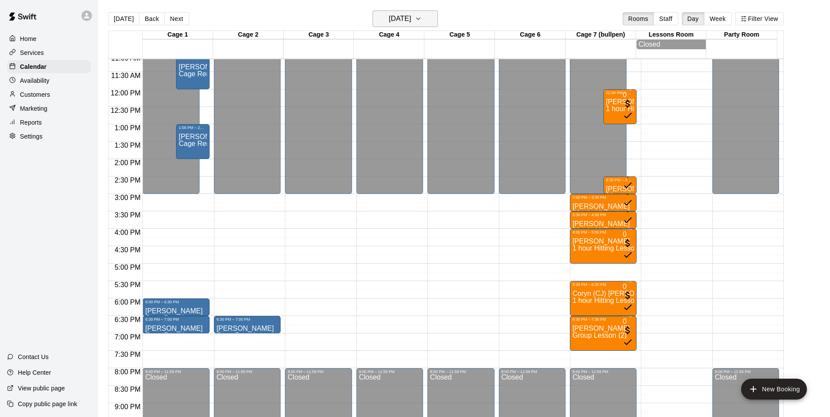
click at [436, 21] on button "Friday Sep 12" at bounding box center [405, 18] width 65 height 17
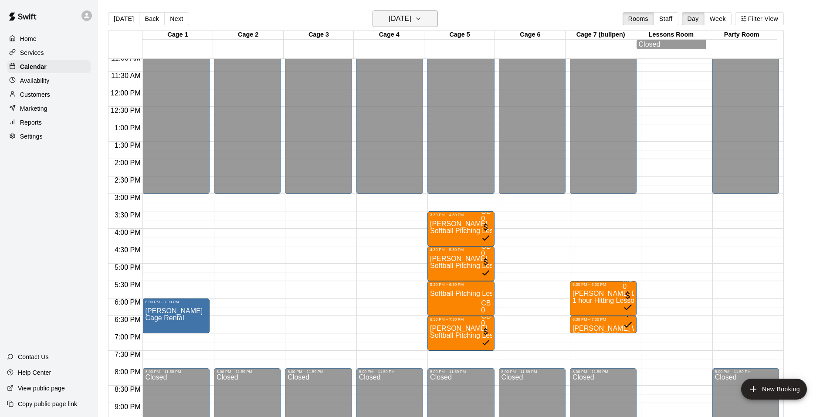
click at [429, 21] on button "Thursday Sep 11" at bounding box center [405, 18] width 65 height 17
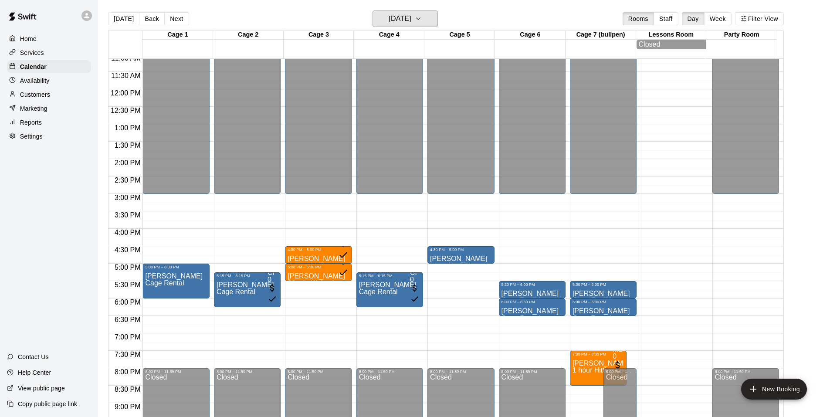
click at [411, 18] on h6 "Wednesday Sep 10" at bounding box center [400, 19] width 22 height 12
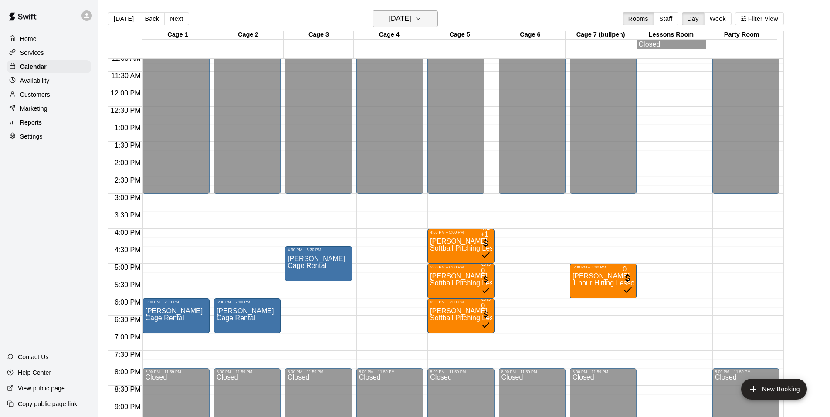
click at [429, 18] on button "Tuesday Sep 09" at bounding box center [405, 18] width 65 height 17
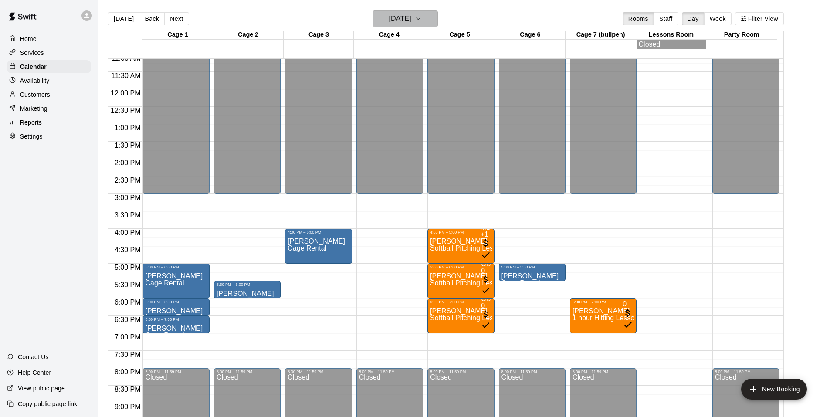
click at [426, 17] on button "Monday Sep 08" at bounding box center [405, 18] width 65 height 17
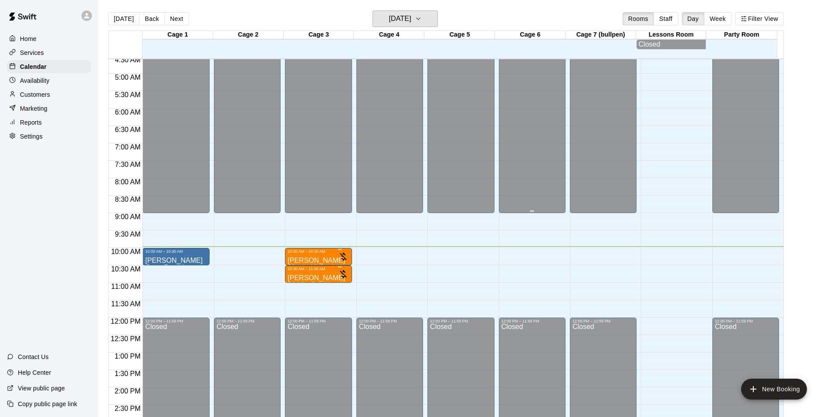
scroll to position [214, 0]
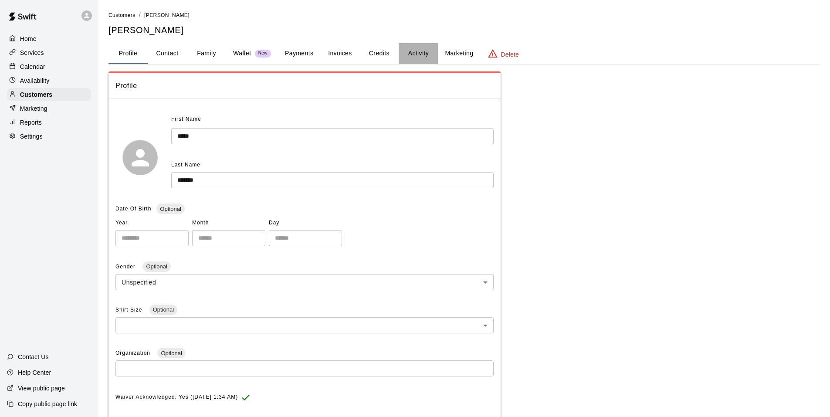
click at [421, 55] on button "Activity" at bounding box center [418, 53] width 39 height 21
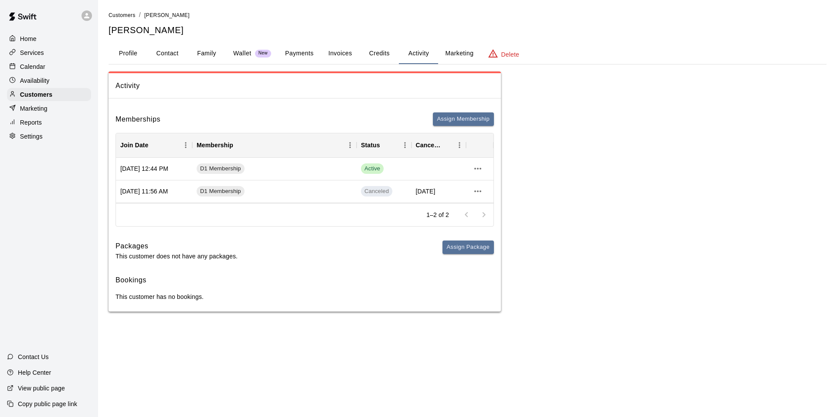
click at [44, 127] on div "Reports" at bounding box center [49, 122] width 84 height 13
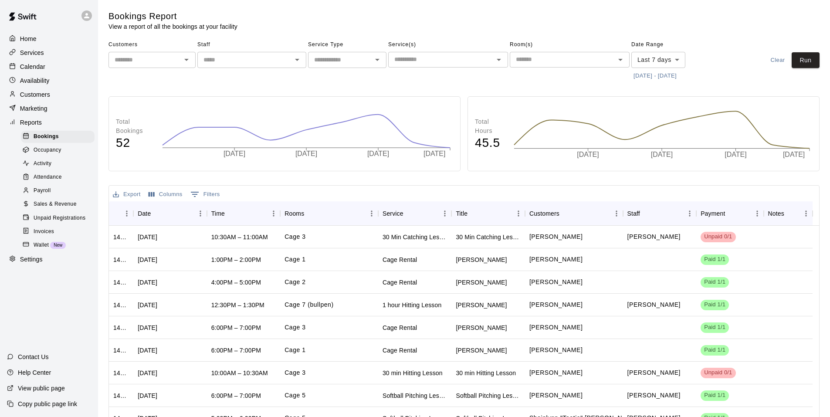
click at [59, 206] on span "Sales & Revenue" at bounding box center [55, 204] width 43 height 9
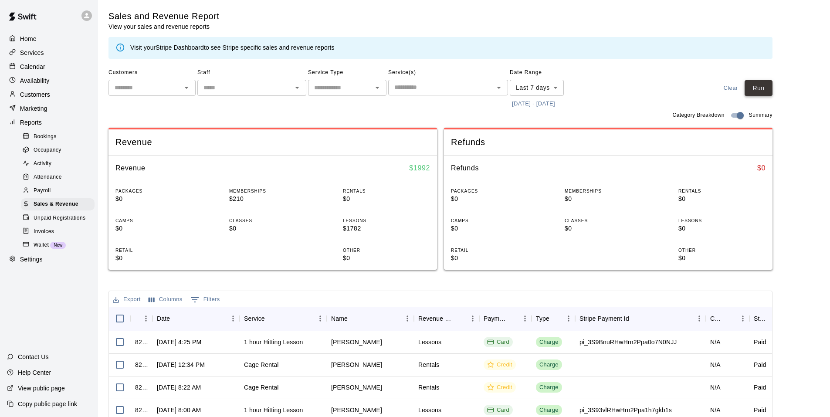
click at [767, 87] on button "Run" at bounding box center [759, 88] width 28 height 16
click at [548, 86] on body "Home Services Calendar Availability Customers Marketing Reports Bookings Occupa…" at bounding box center [415, 299] width 830 height 599
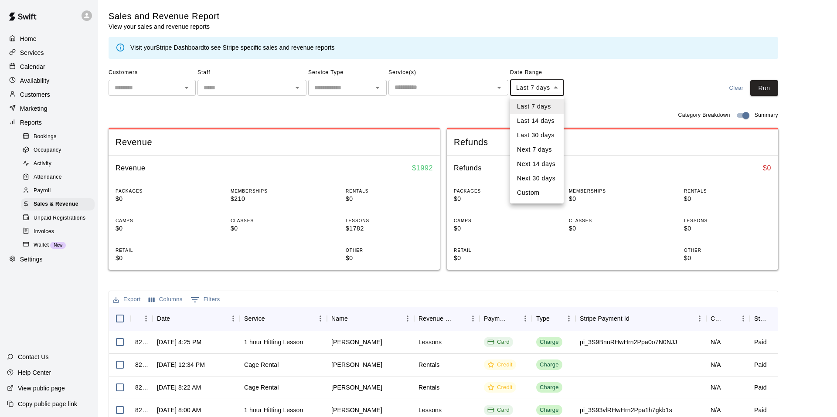
click at [556, 89] on div at bounding box center [418, 208] width 837 height 417
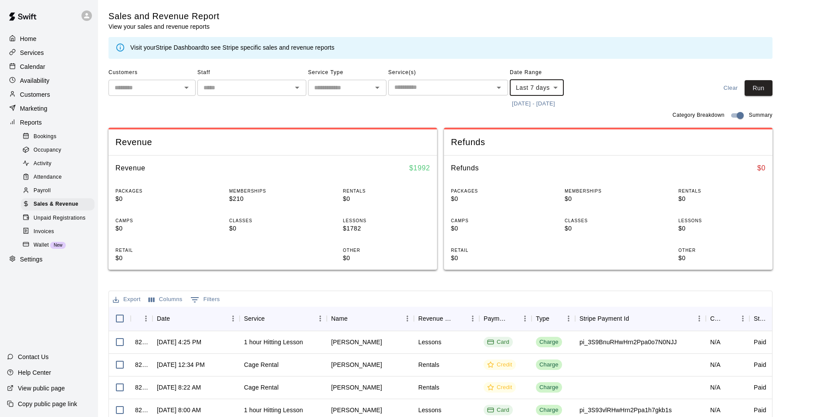
click at [551, 105] on button "[DATE] - [DATE]" at bounding box center [533, 104] width 47 height 14
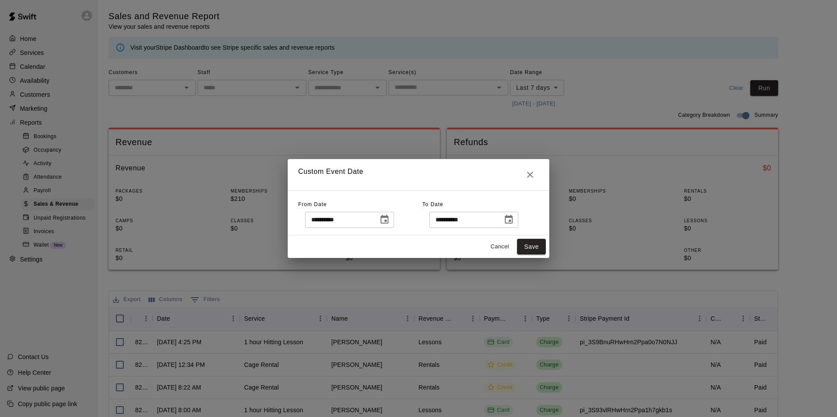
click at [512, 219] on icon "Choose date, selected date is Sep 20, 2025" at bounding box center [509, 219] width 8 height 9
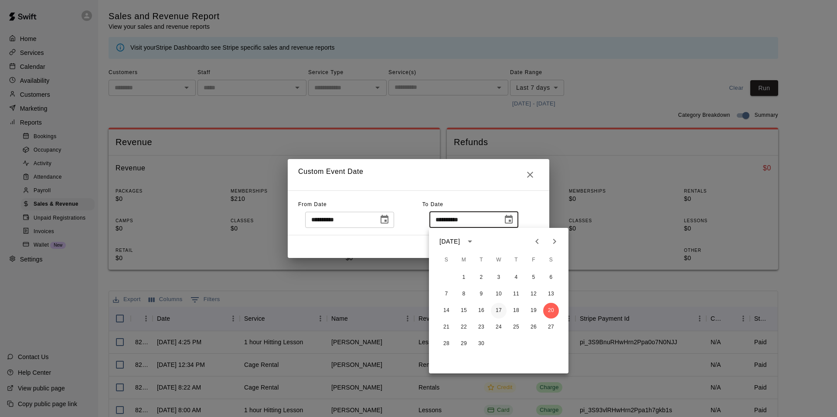
click at [502, 310] on button "17" at bounding box center [499, 311] width 16 height 16
type input "**********"
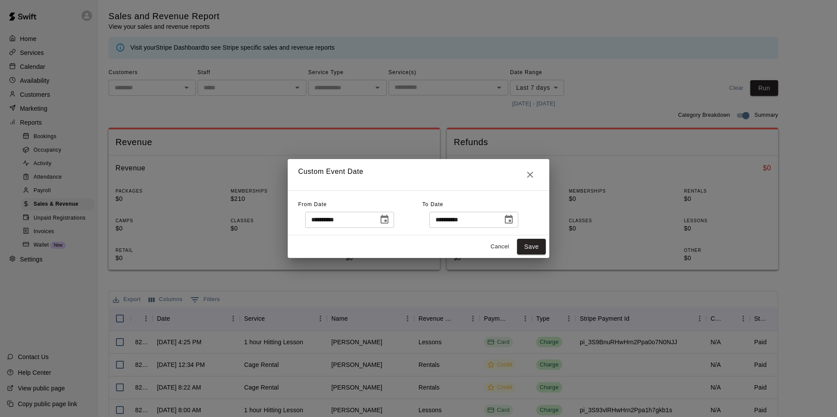
click at [390, 219] on icon "Choose date, selected date is Sep 13, 2025" at bounding box center [384, 219] width 10 height 10
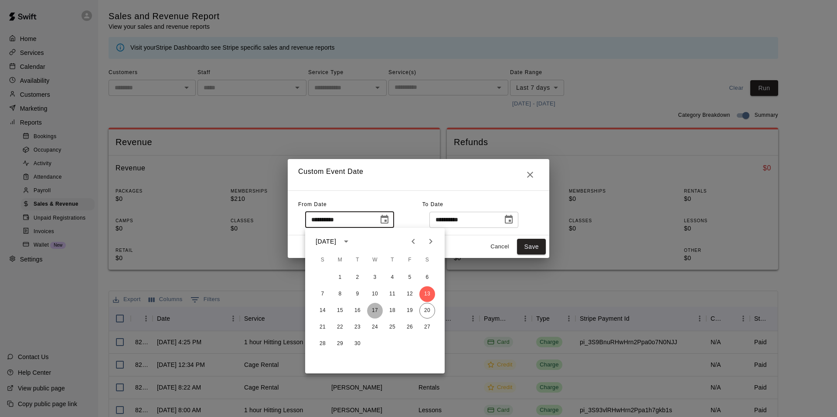
click at [376, 305] on button "17" at bounding box center [375, 311] width 16 height 16
type input "**********"
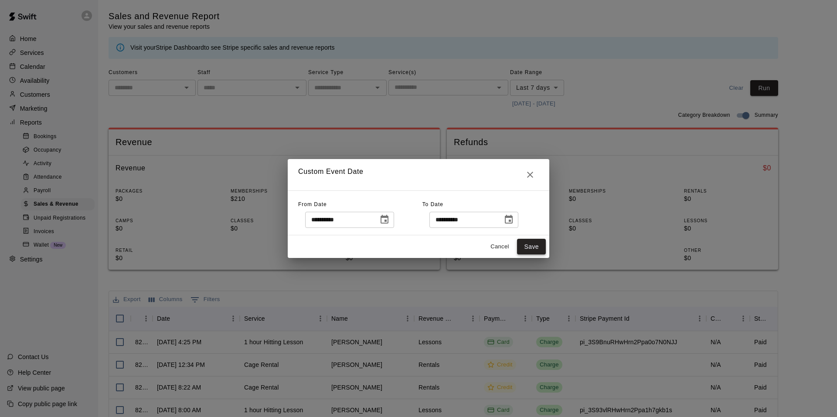
click at [528, 247] on button "Save" at bounding box center [531, 247] width 29 height 16
type input "******"
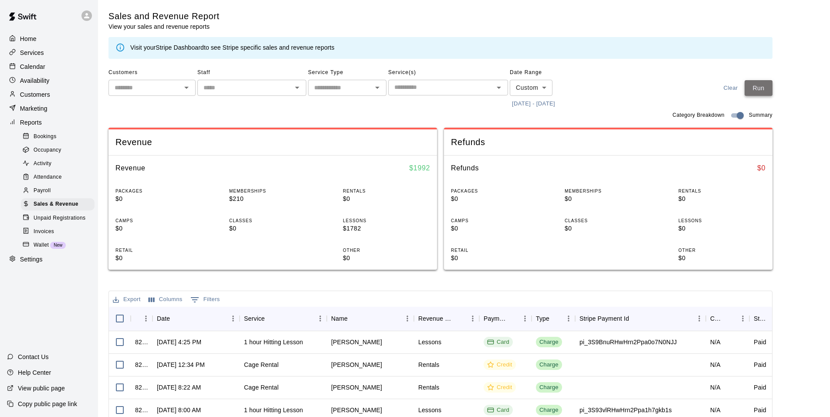
click at [754, 84] on button "Run" at bounding box center [759, 88] width 28 height 16
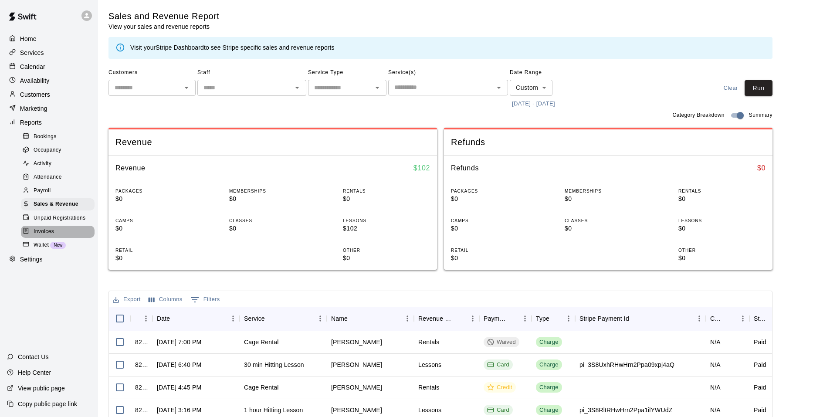
click at [51, 236] on span "Invoices" at bounding box center [44, 231] width 20 height 9
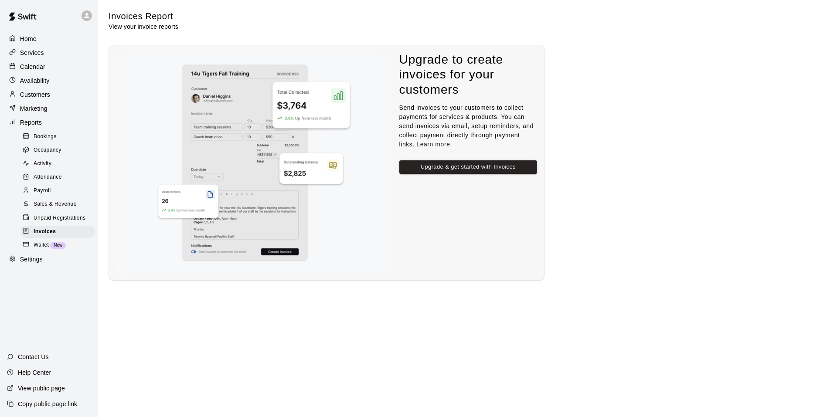
click at [34, 264] on p "Settings" at bounding box center [31, 259] width 23 height 9
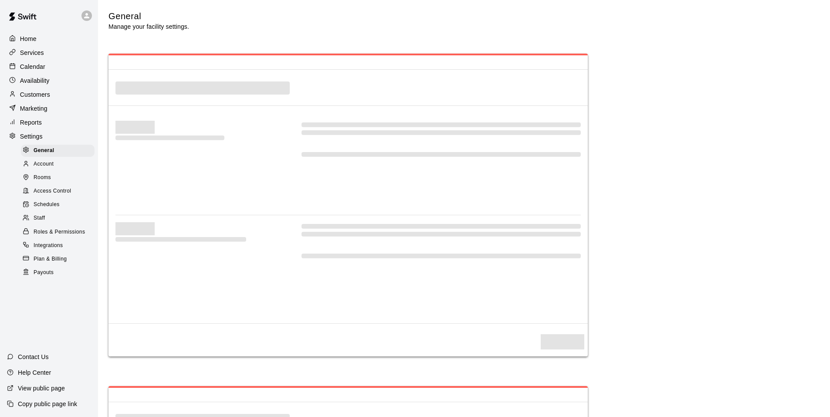
select select "**"
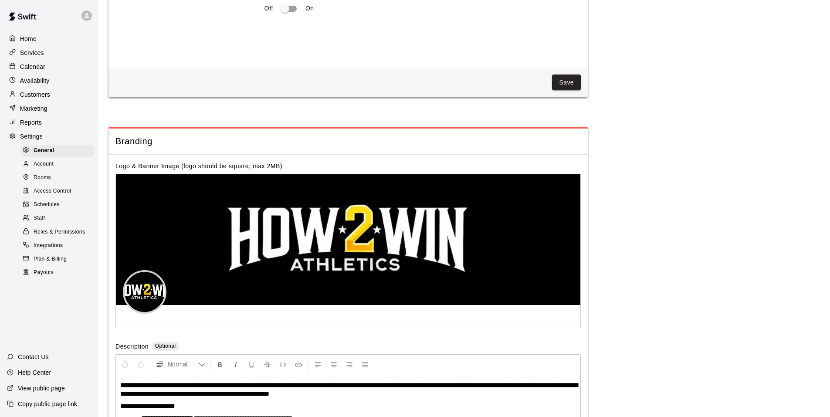
scroll to position [1830, 0]
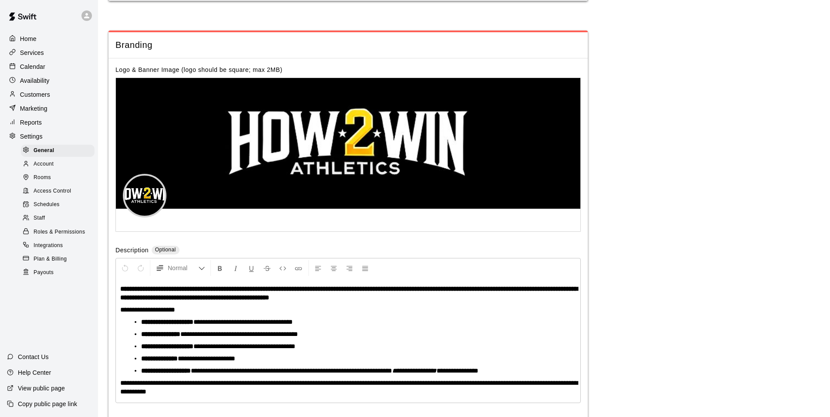
click at [41, 277] on span "Payouts" at bounding box center [44, 272] width 20 height 9
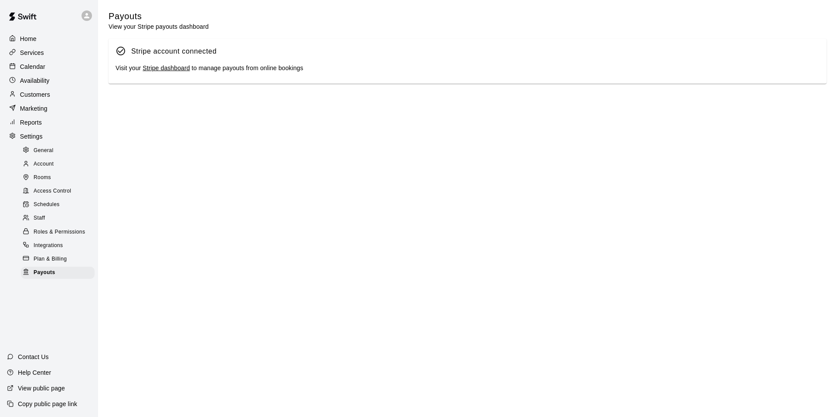
click at [167, 69] on link "Stripe dashboard" at bounding box center [165, 67] width 47 height 7
click at [41, 68] on p "Calendar" at bounding box center [32, 66] width 25 height 9
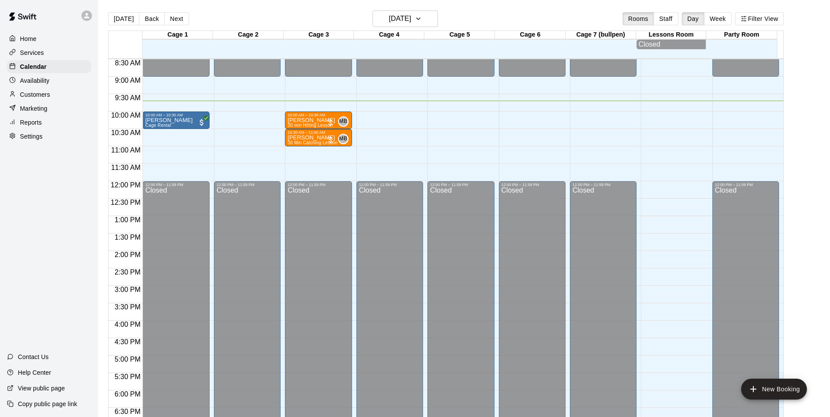
scroll to position [251, 0]
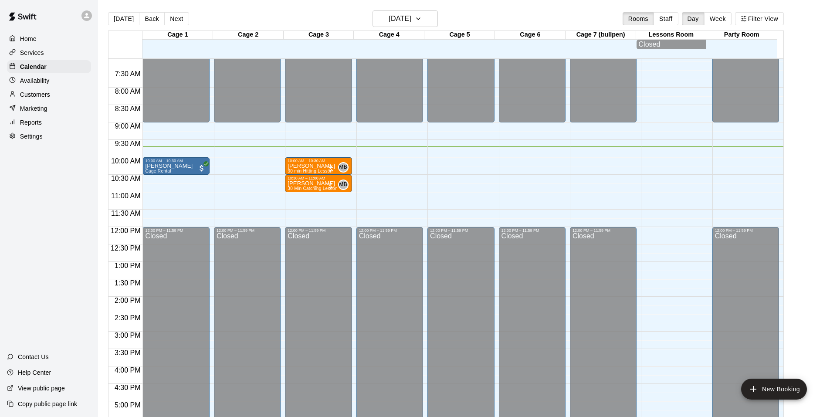
click at [29, 129] on div "Reports" at bounding box center [49, 122] width 84 height 13
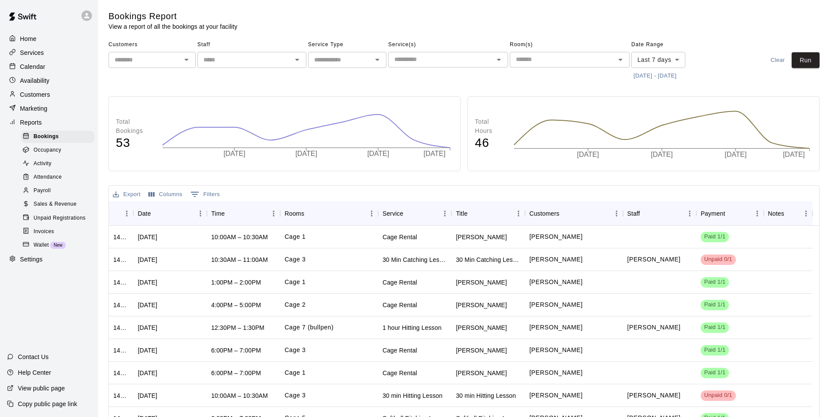
click at [63, 209] on span "Sales & Revenue" at bounding box center [55, 204] width 43 height 9
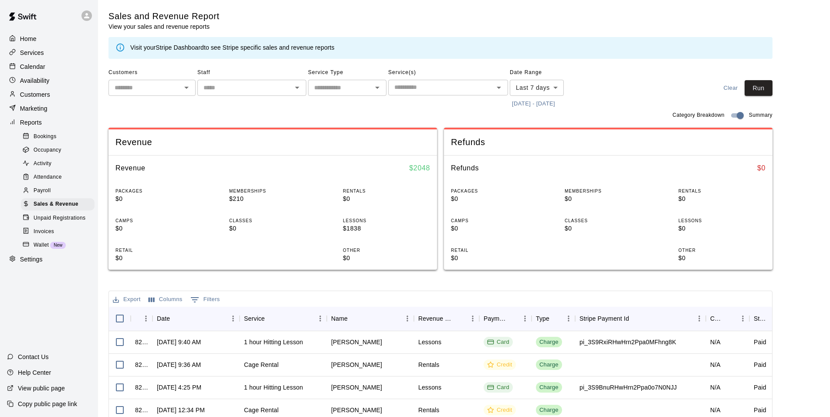
click at [375, 89] on icon "Open" at bounding box center [377, 87] width 10 height 10
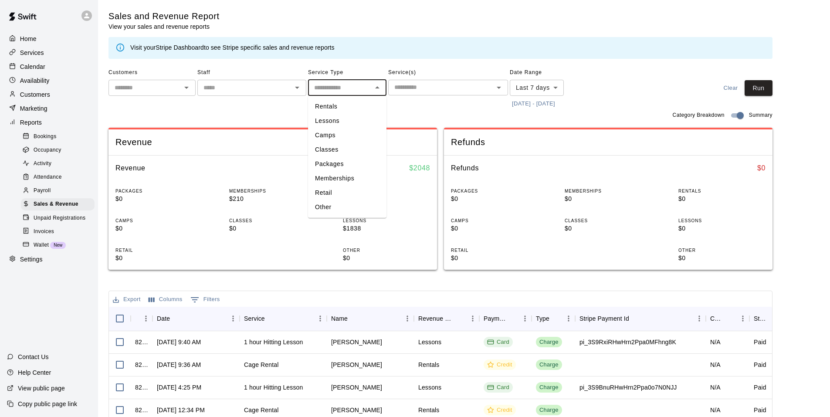
click at [375, 89] on icon "Close" at bounding box center [377, 87] width 10 height 10
click at [529, 102] on button "[DATE] - [DATE]" at bounding box center [533, 104] width 47 height 14
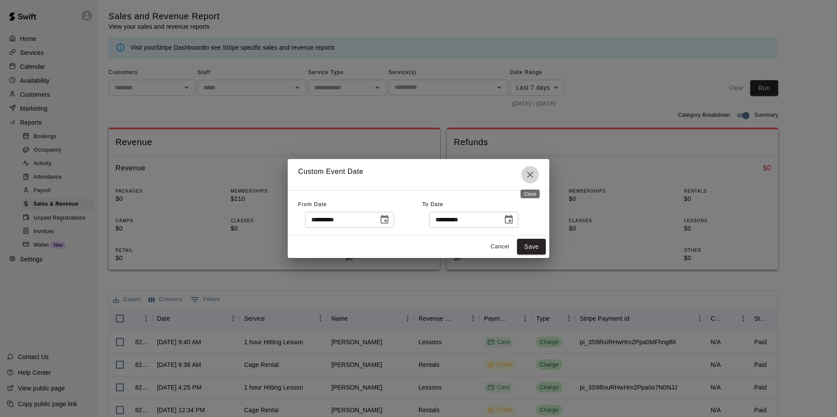
click at [534, 175] on icon "Close" at bounding box center [530, 174] width 10 height 10
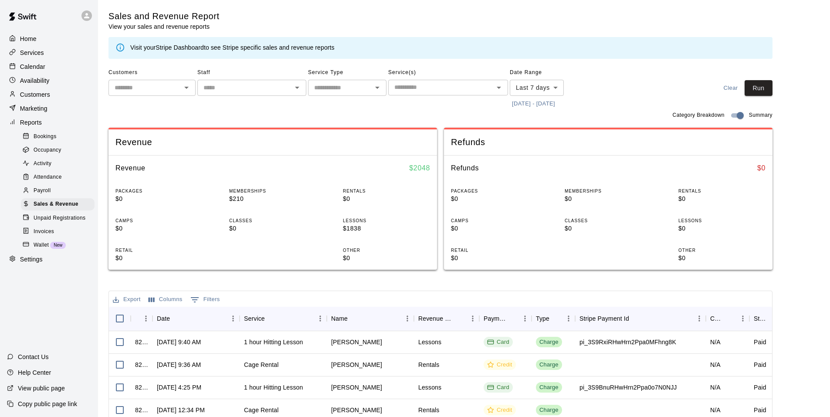
click at [535, 104] on button "[DATE] - [DATE]" at bounding box center [533, 104] width 47 height 14
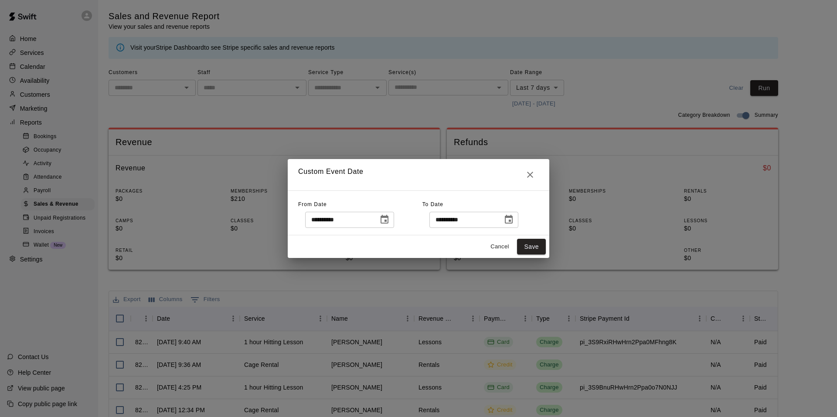
click at [388, 222] on icon "Choose date, selected date is Sep 13, 2025" at bounding box center [384, 219] width 8 height 9
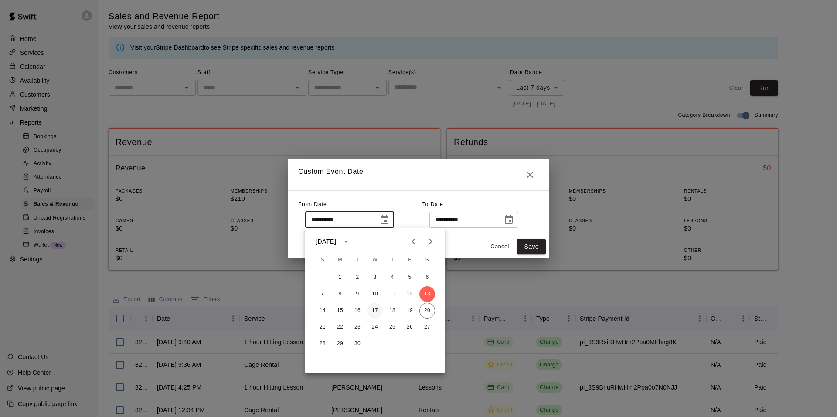
click at [371, 310] on button "17" at bounding box center [375, 311] width 16 height 16
type input "**********"
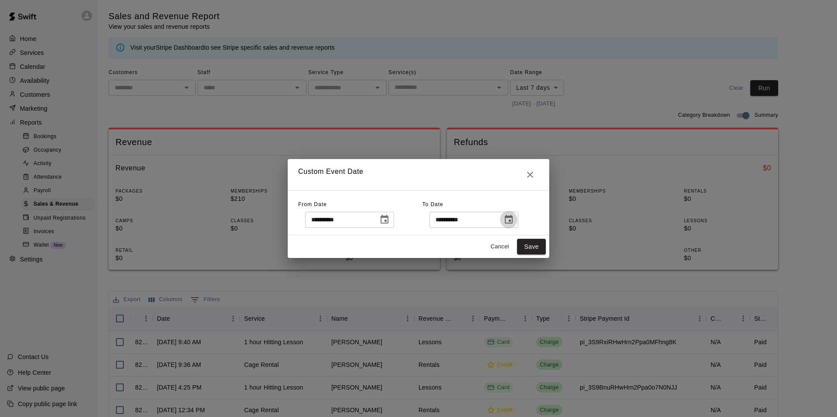
click at [517, 220] on button "Choose date, selected date is Sep 20, 2025" at bounding box center [508, 219] width 17 height 17
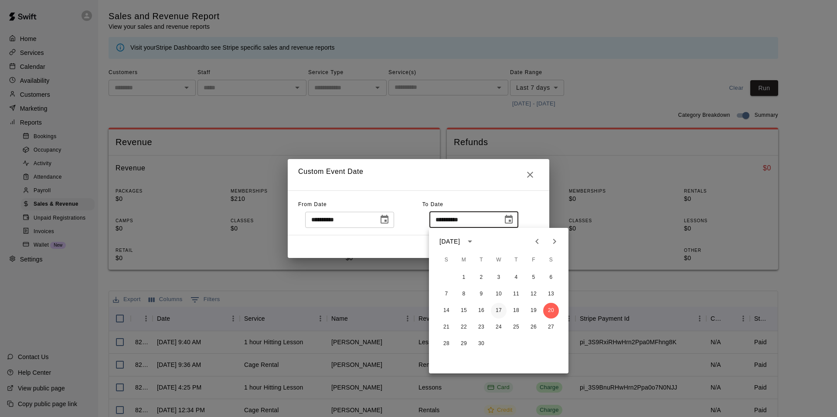
click at [498, 312] on button "17" at bounding box center [499, 311] width 16 height 16
type input "**********"
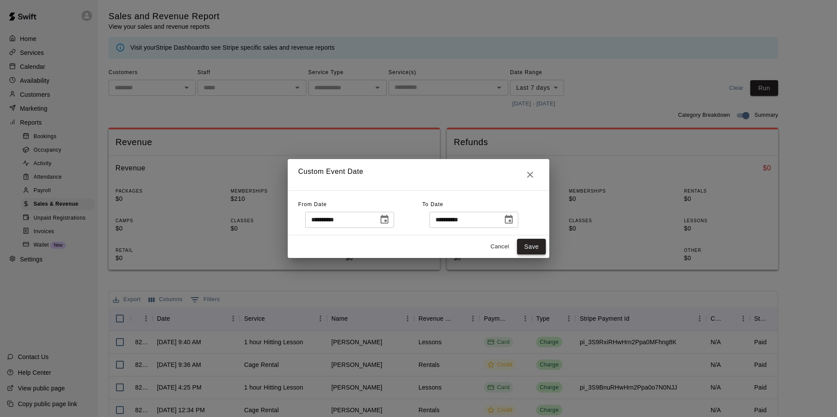
click at [536, 245] on button "Save" at bounding box center [531, 247] width 29 height 16
type input "******"
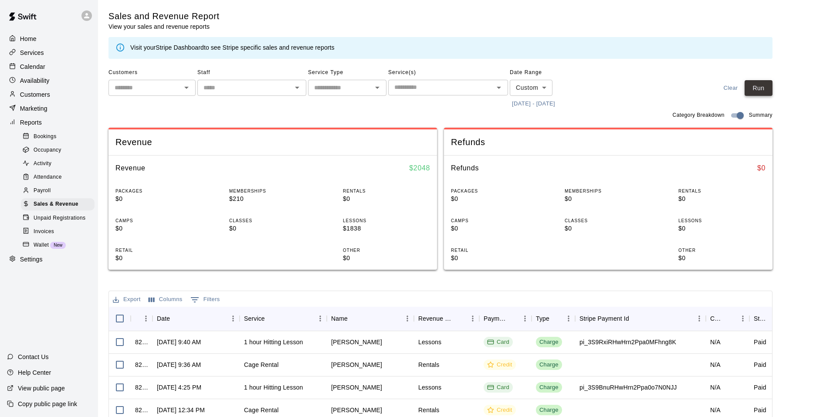
click at [766, 88] on button "Run" at bounding box center [759, 88] width 28 height 16
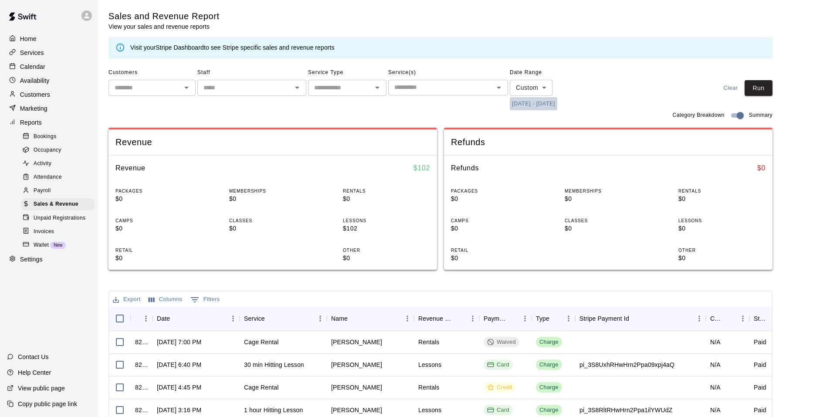
click at [527, 104] on button "[DATE] - [DATE]" at bounding box center [533, 104] width 47 height 14
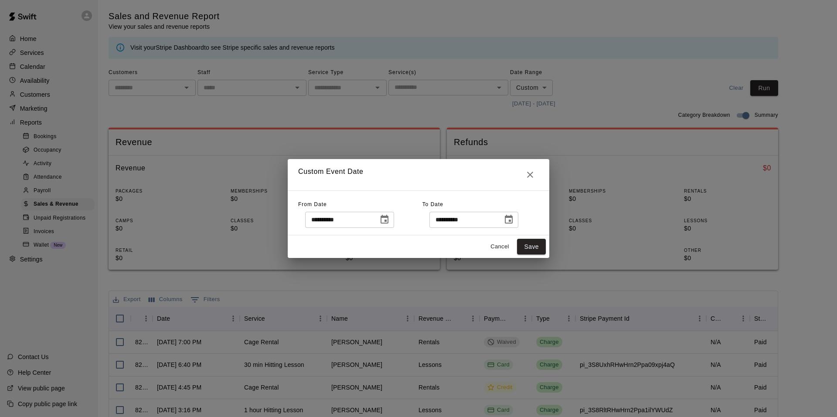
click at [388, 221] on icon "Choose date, selected date is Sep 17, 2025" at bounding box center [384, 219] width 8 height 9
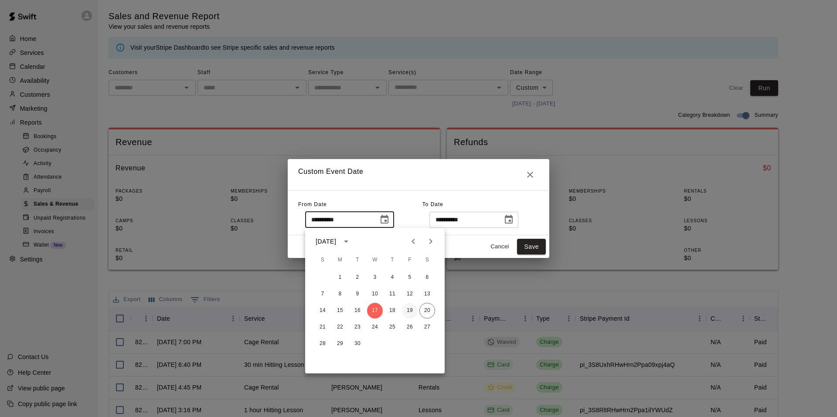
click at [412, 311] on button "19" at bounding box center [410, 311] width 16 height 16
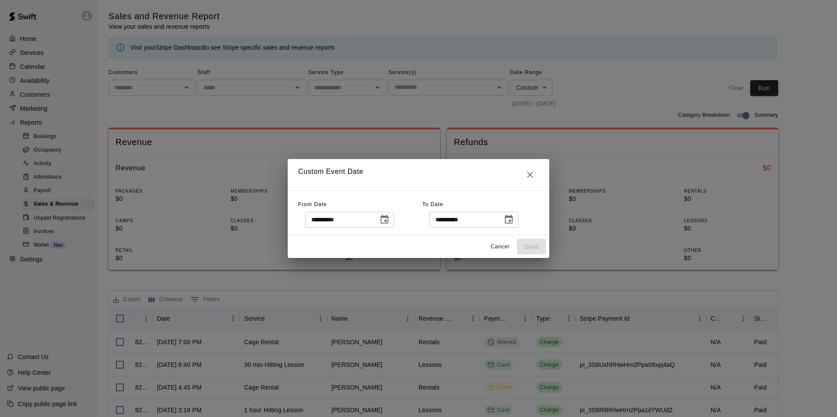
click at [389, 224] on icon "Choose date, selected date is Sep 19, 2025" at bounding box center [384, 219] width 10 height 10
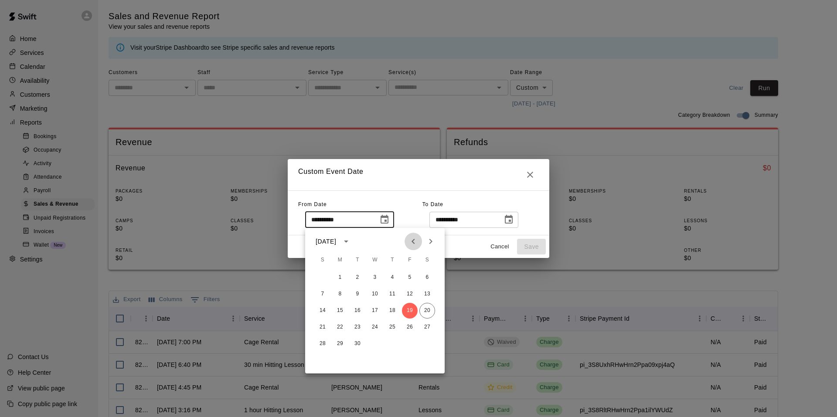
click at [409, 243] on icon "Previous month" at bounding box center [413, 241] width 10 height 10
click at [323, 356] on button "31" at bounding box center [323, 360] width 16 height 16
type input "**********"
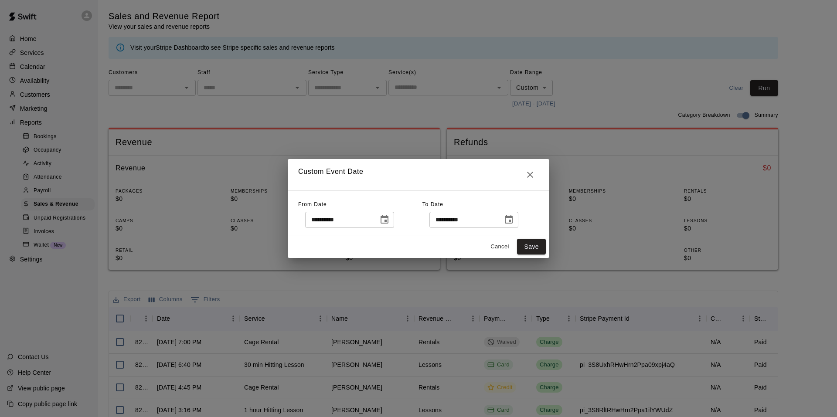
click at [512, 217] on icon "Choose date, selected date is Sep 17, 2025" at bounding box center [509, 219] width 8 height 9
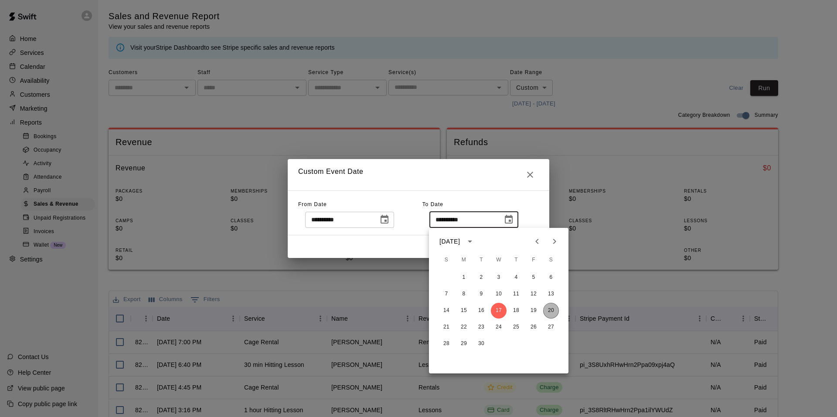
click at [549, 310] on button "20" at bounding box center [551, 311] width 16 height 16
type input "**********"
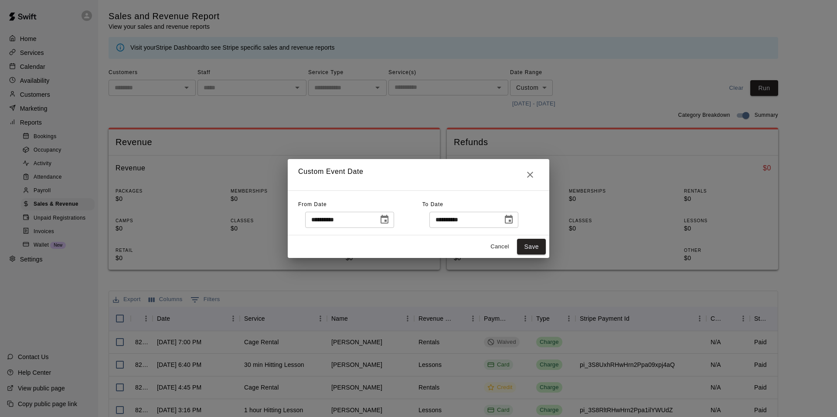
click at [535, 245] on button "Save" at bounding box center [531, 247] width 29 height 16
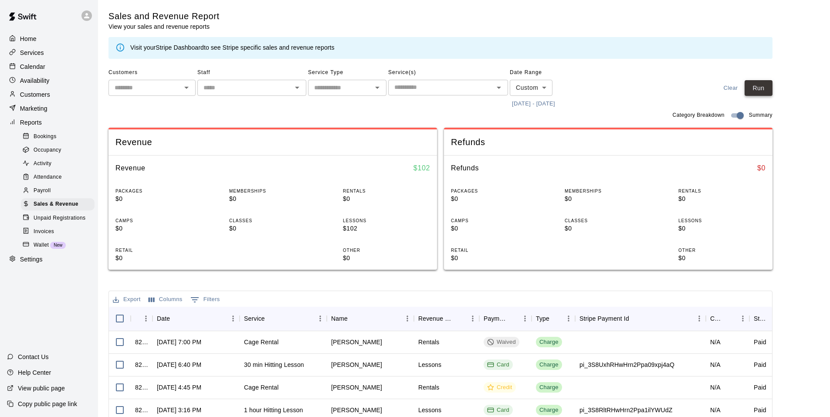
click at [761, 88] on button "Run" at bounding box center [759, 88] width 28 height 16
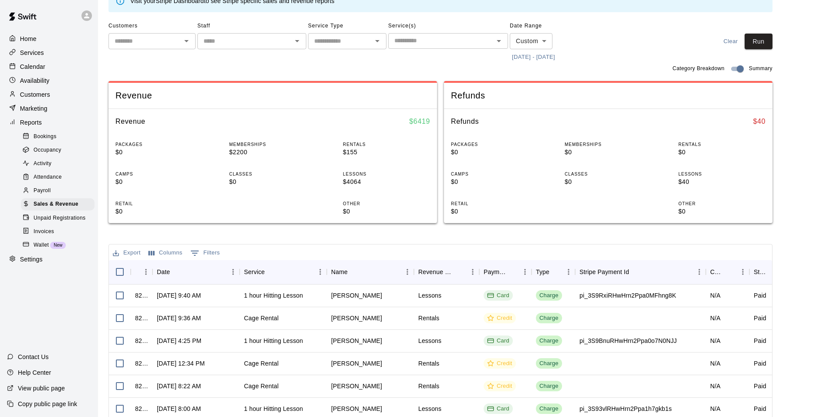
scroll to position [44, 0]
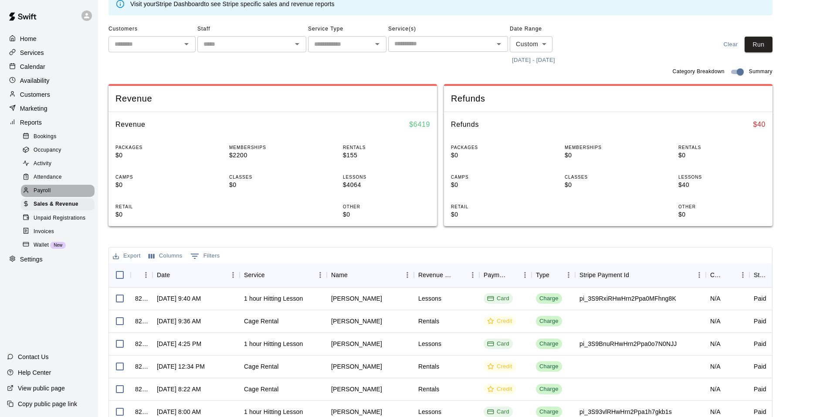
click at [49, 195] on span "Payroll" at bounding box center [42, 190] width 17 height 9
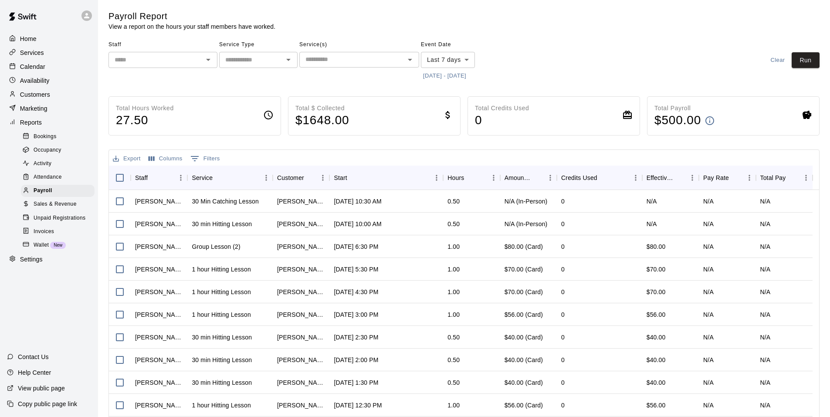
click at [410, 63] on icon "Open" at bounding box center [410, 59] width 10 height 10
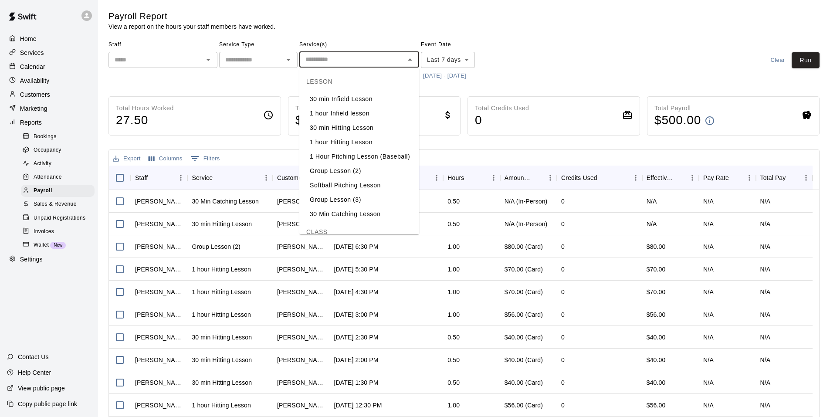
click at [410, 63] on icon "Close" at bounding box center [410, 59] width 10 height 10
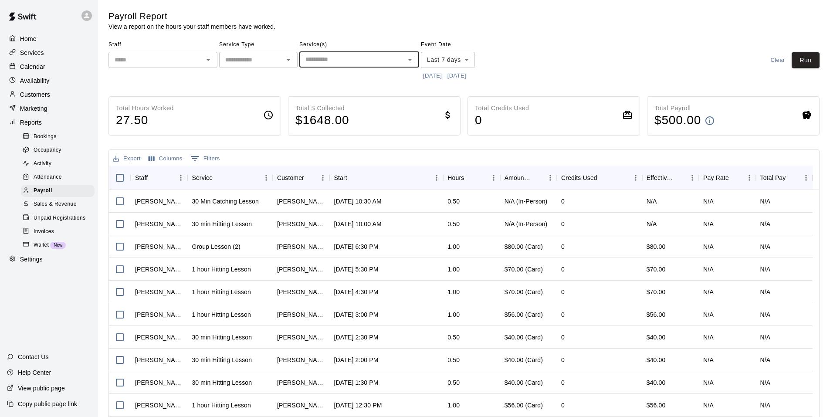
click at [289, 61] on icon "Open" at bounding box center [288, 59] width 10 height 10
click at [289, 61] on icon "Close" at bounding box center [288, 59] width 4 height 2
click at [209, 64] on icon "Open" at bounding box center [208, 59] width 10 height 10
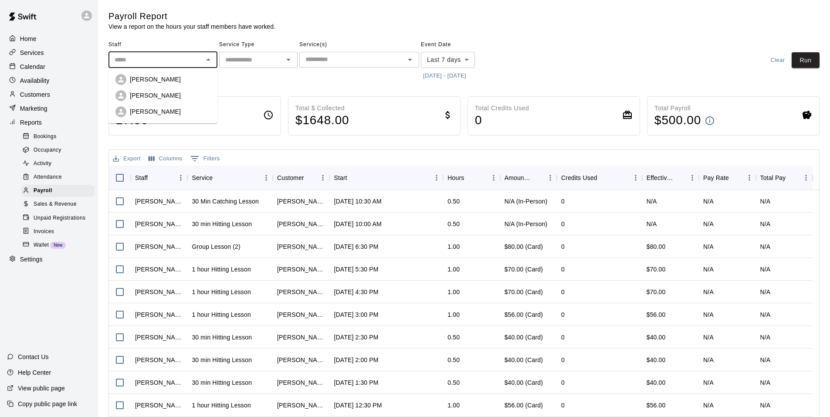
click at [187, 79] on div "[PERSON_NAME]" at bounding box center [170, 79] width 81 height 9
type input "**********"
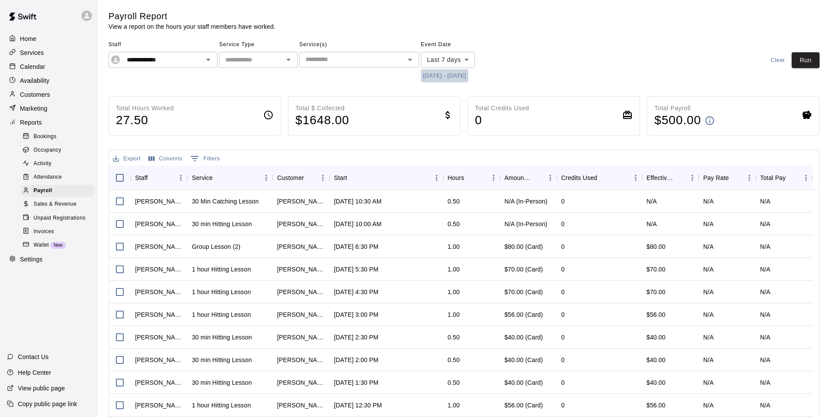
click at [460, 74] on button "[DATE] - [DATE]" at bounding box center [444, 76] width 47 height 14
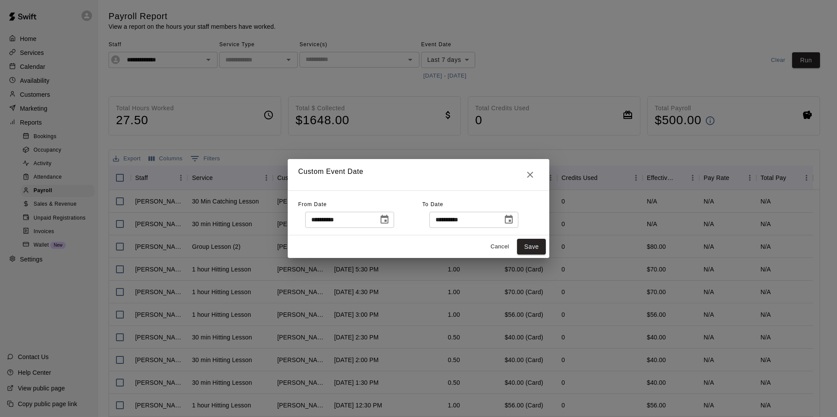
click at [390, 215] on icon "Choose date, selected date is Sep 13, 2025" at bounding box center [384, 219] width 10 height 10
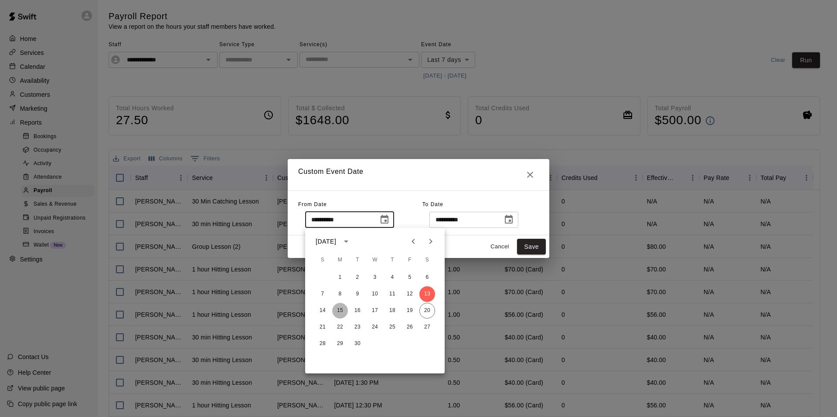
click at [339, 312] on button "15" at bounding box center [340, 311] width 16 height 16
type input "**********"
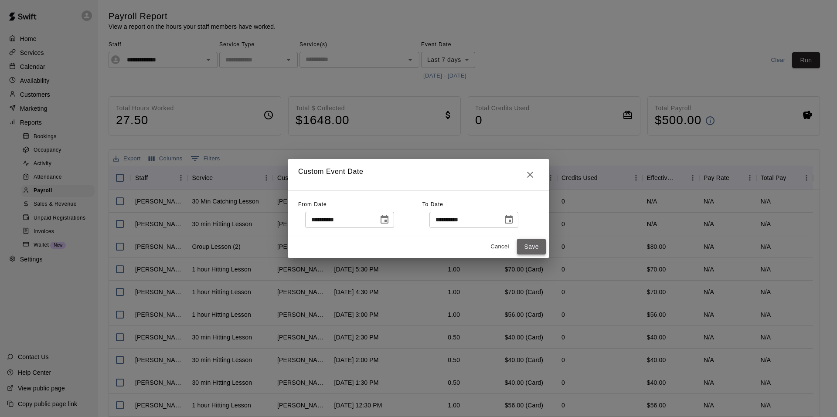
click at [534, 245] on button "Save" at bounding box center [531, 247] width 29 height 16
type input "******"
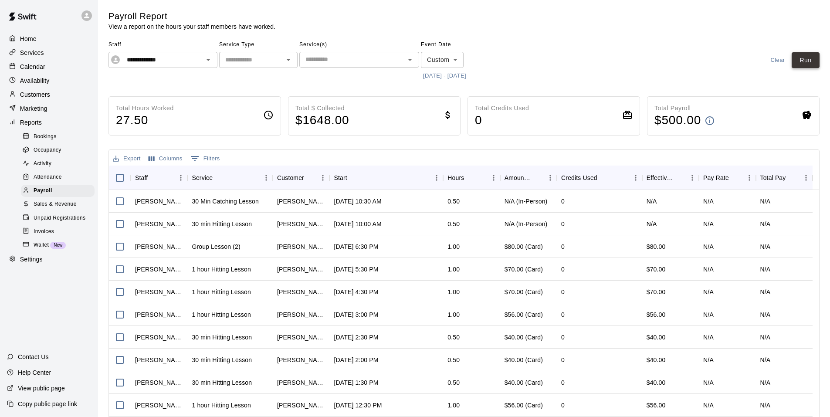
click at [813, 55] on button "Run" at bounding box center [806, 60] width 28 height 16
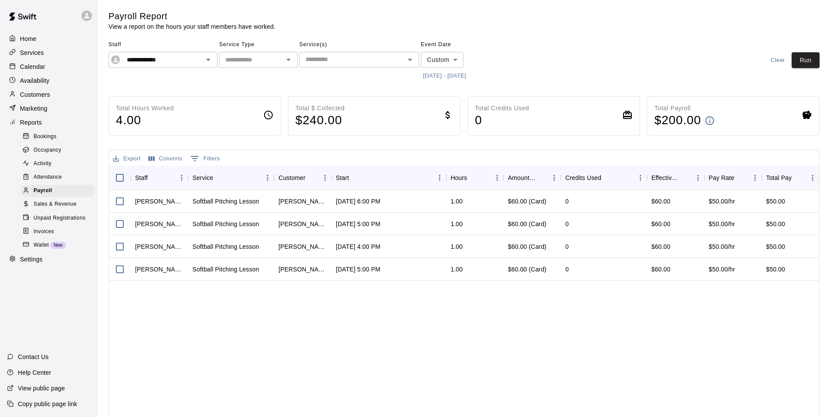
click at [45, 66] on div "Calendar" at bounding box center [49, 66] width 84 height 13
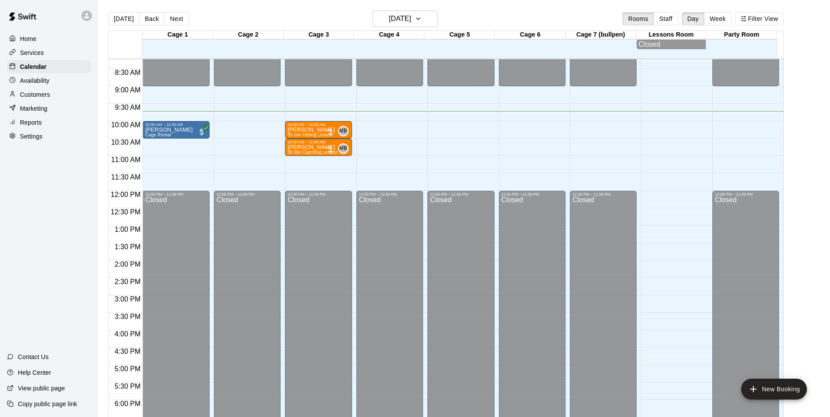
scroll to position [208, 0]
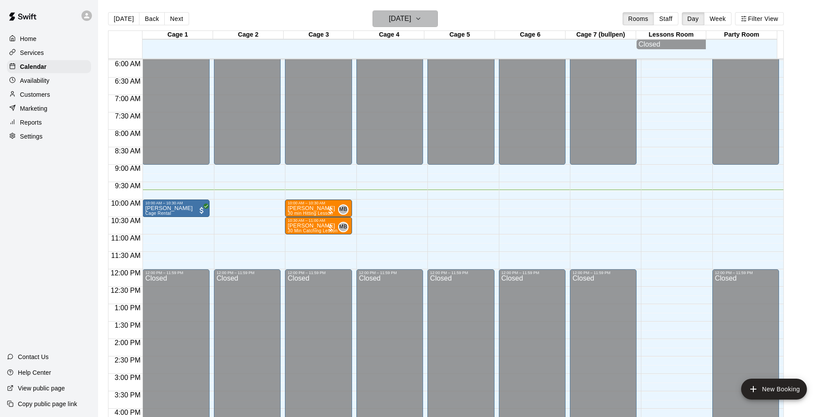
click at [422, 21] on icon "button" at bounding box center [418, 19] width 7 height 10
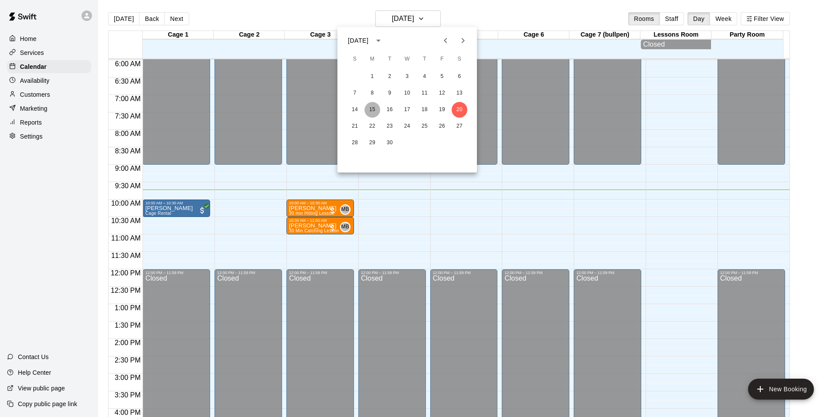
click at [375, 108] on button "15" at bounding box center [372, 110] width 16 height 16
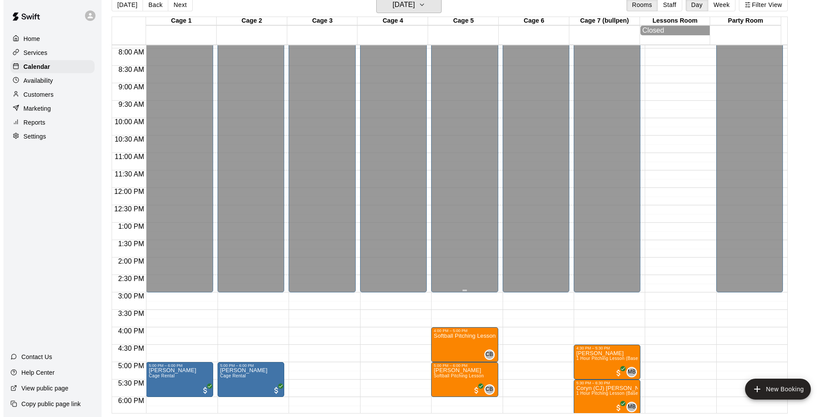
scroll to position [383, 0]
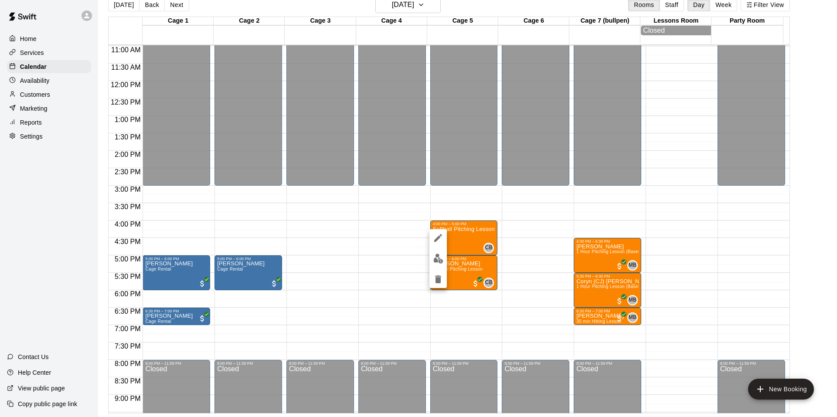
click at [389, 211] on div at bounding box center [418, 208] width 837 height 417
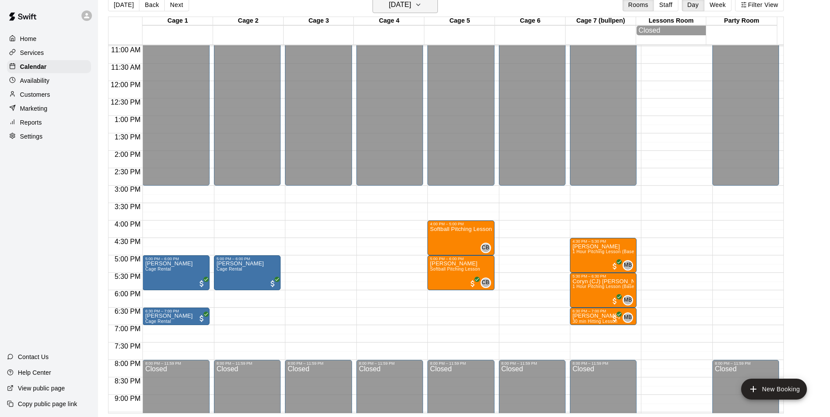
click at [426, 3] on button "[DATE]" at bounding box center [405, 5] width 65 height 17
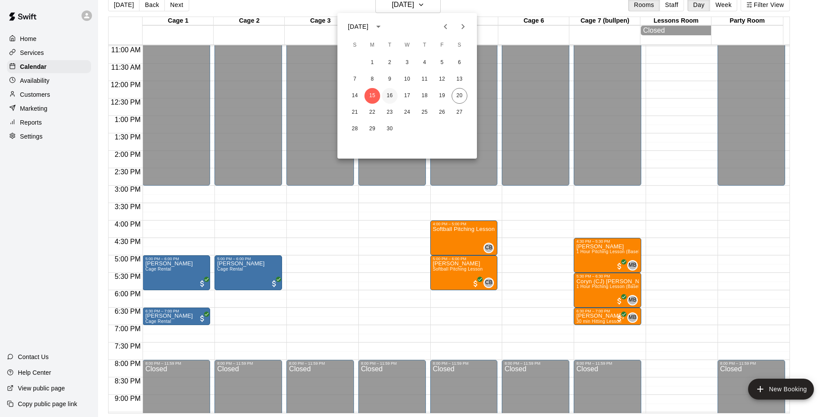
click at [393, 97] on button "16" at bounding box center [390, 96] width 16 height 16
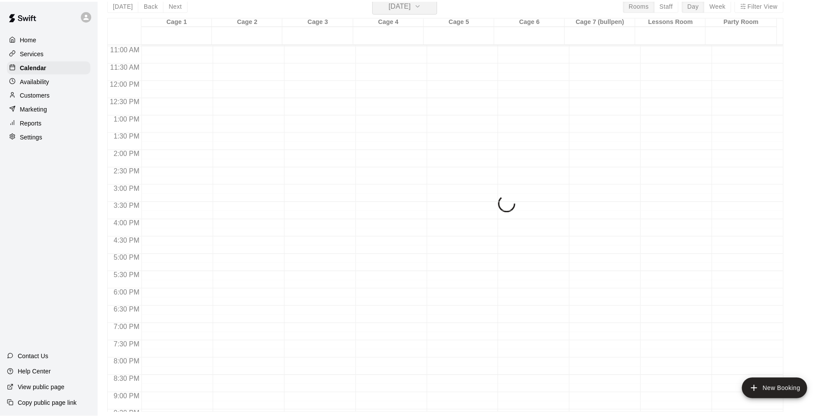
scroll to position [10, 0]
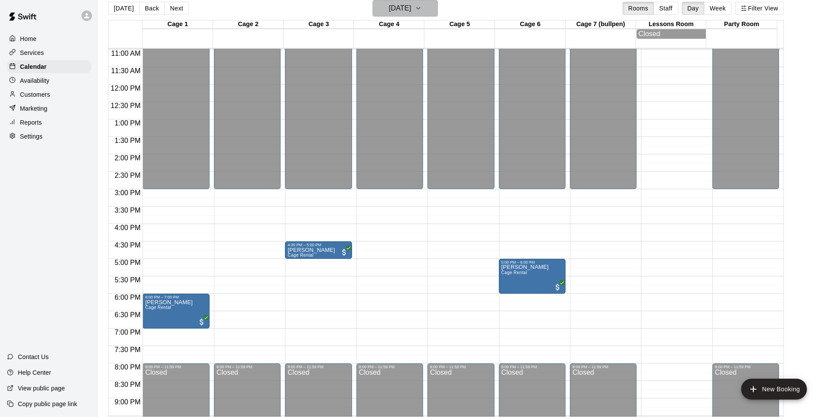
click at [422, 12] on icon "button" at bounding box center [418, 8] width 7 height 10
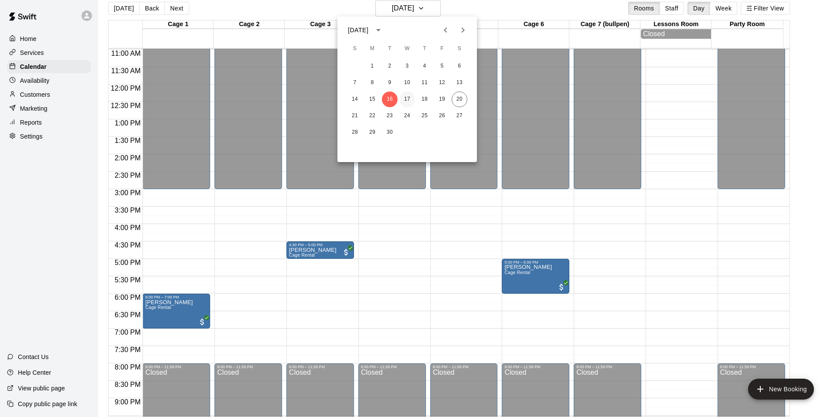
click at [408, 94] on button "17" at bounding box center [407, 99] width 16 height 16
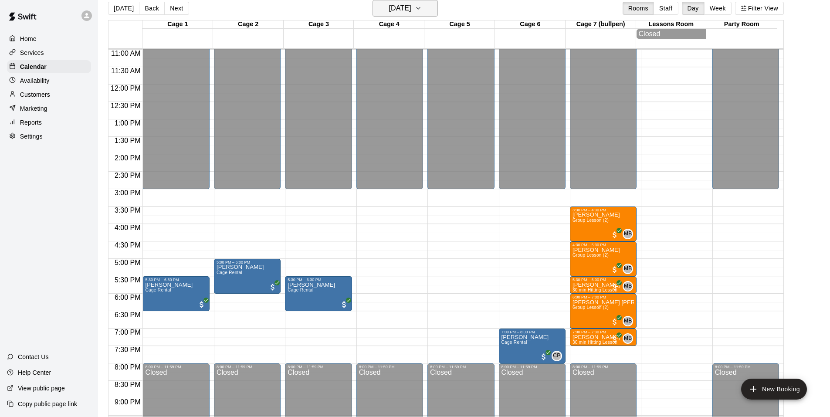
click at [438, 7] on button "[DATE]" at bounding box center [405, 8] width 65 height 17
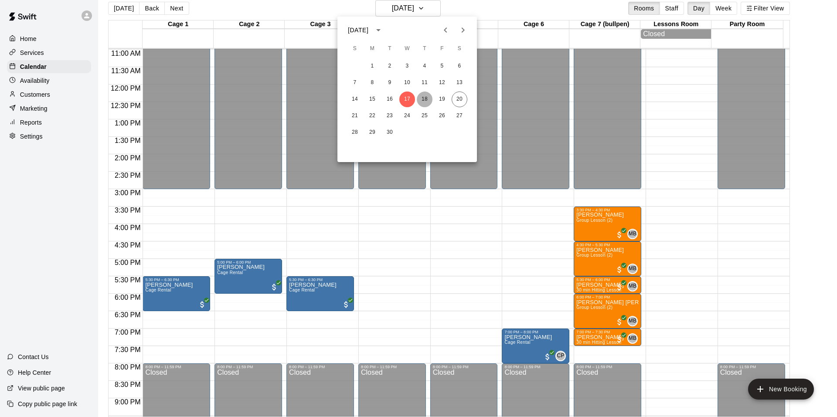
click at [427, 101] on button "18" at bounding box center [425, 99] width 16 height 16
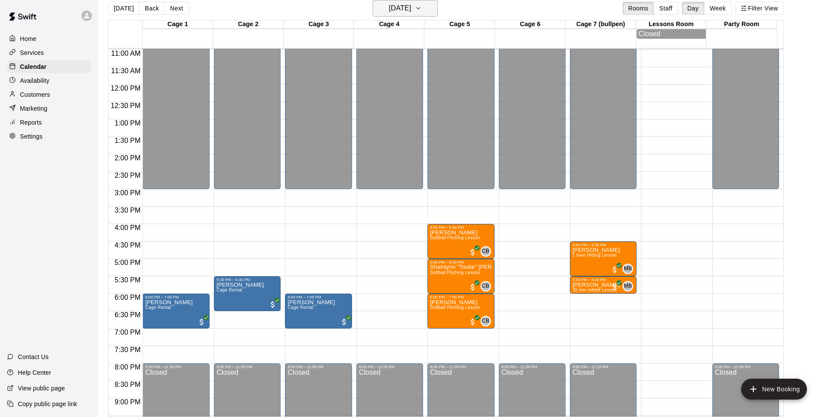
click at [422, 10] on icon "button" at bounding box center [418, 8] width 7 height 10
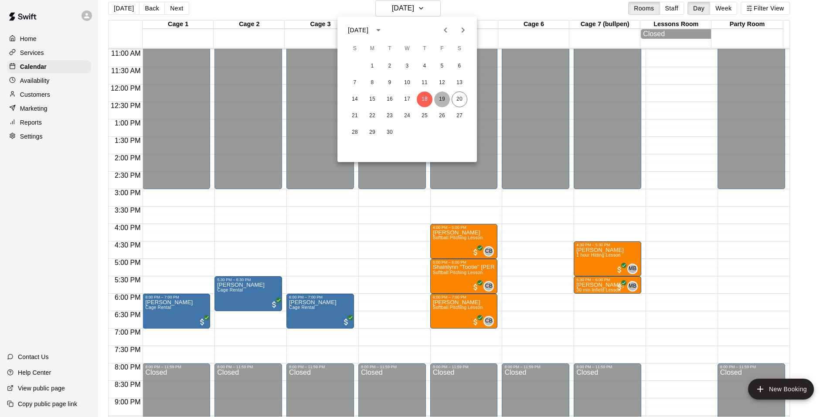
click at [439, 102] on button "19" at bounding box center [442, 99] width 16 height 16
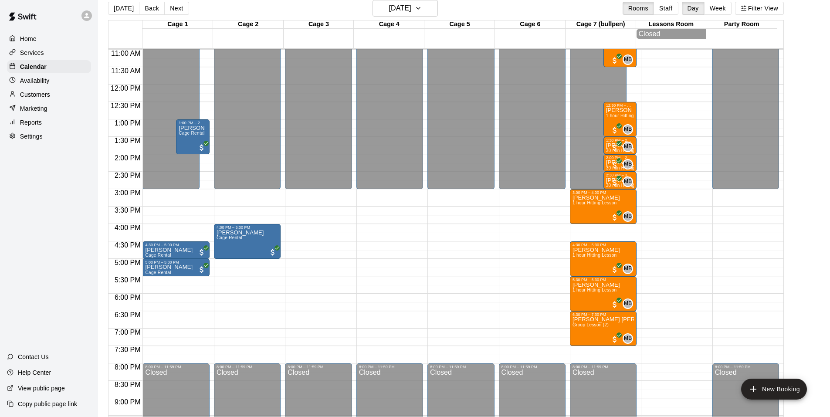
click at [24, 127] on p "Reports" at bounding box center [31, 122] width 22 height 9
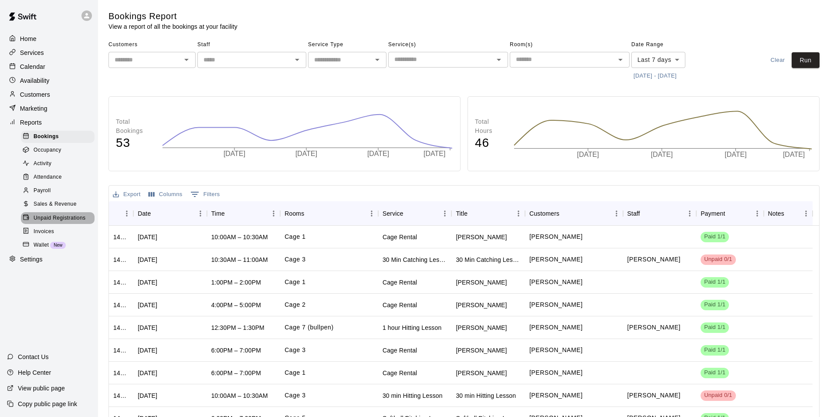
click at [59, 221] on span "Unpaid Registrations" at bounding box center [60, 218] width 52 height 9
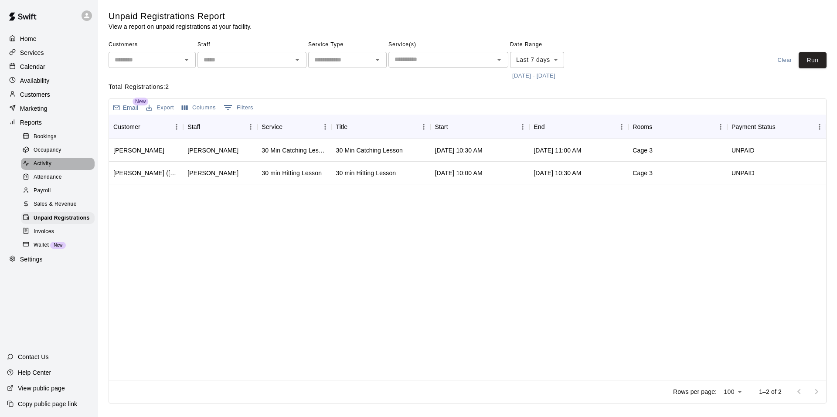
click at [55, 169] on div "Activity" at bounding box center [58, 164] width 74 height 12
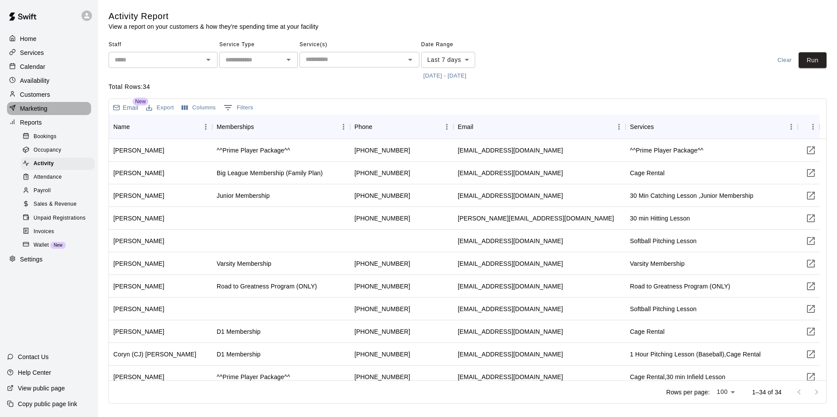
click at [38, 108] on p "Marketing" at bounding box center [33, 108] width 27 height 9
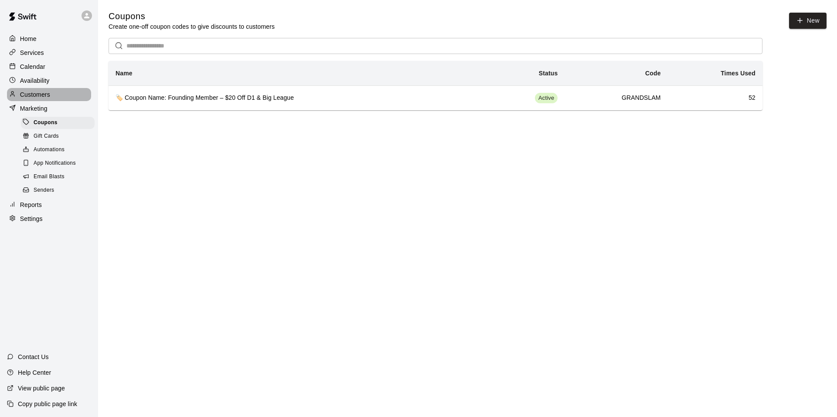
click at [42, 97] on p "Customers" at bounding box center [35, 94] width 30 height 9
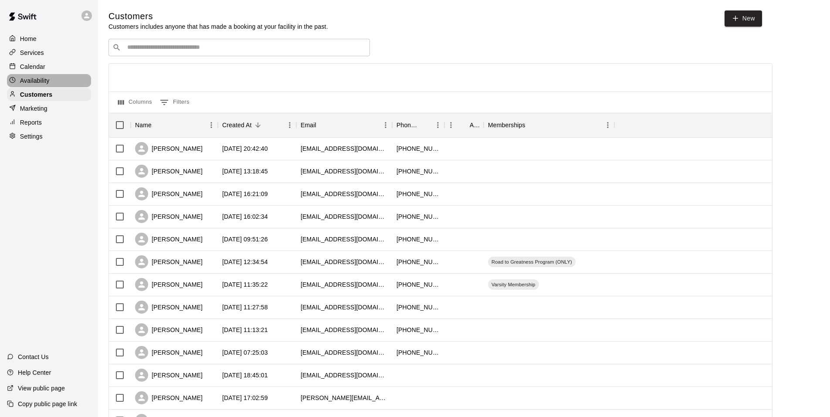
click at [49, 81] on p "Availability" at bounding box center [35, 80] width 30 height 9
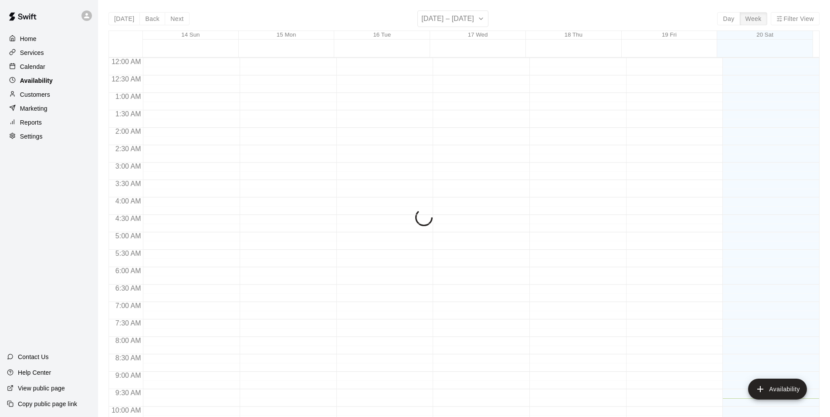
scroll to position [341, 0]
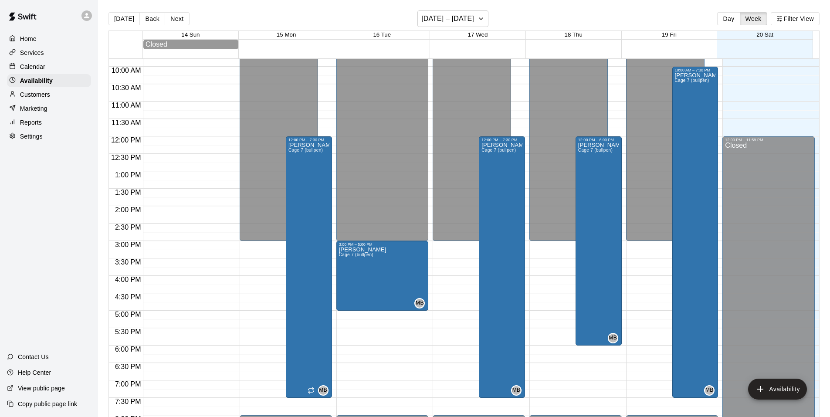
click at [46, 66] on div "Calendar" at bounding box center [49, 66] width 84 height 13
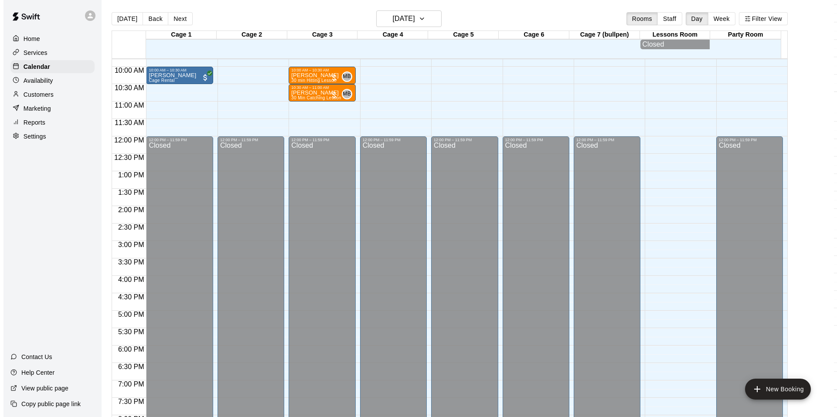
scroll to position [254, 0]
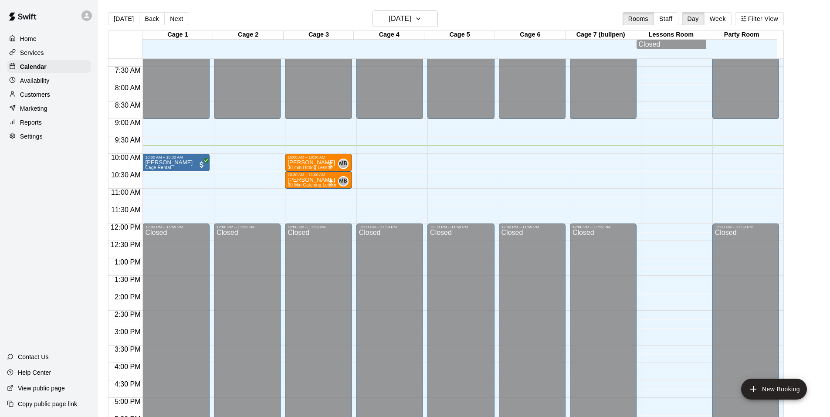
click at [41, 56] on p "Services" at bounding box center [32, 52] width 24 height 9
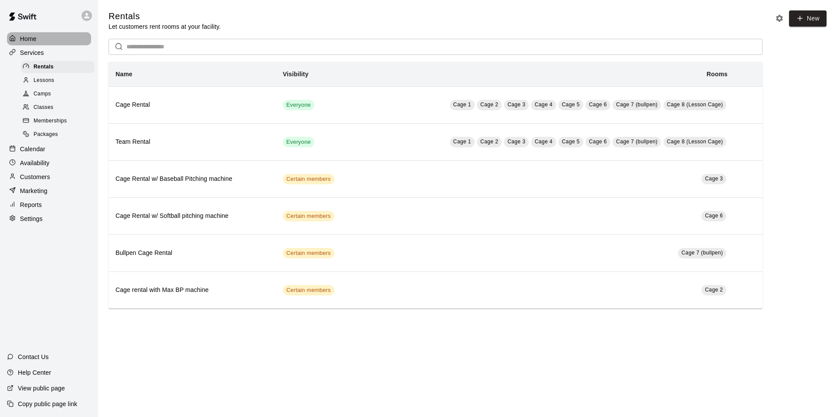
click at [36, 40] on p "Home" at bounding box center [28, 38] width 17 height 9
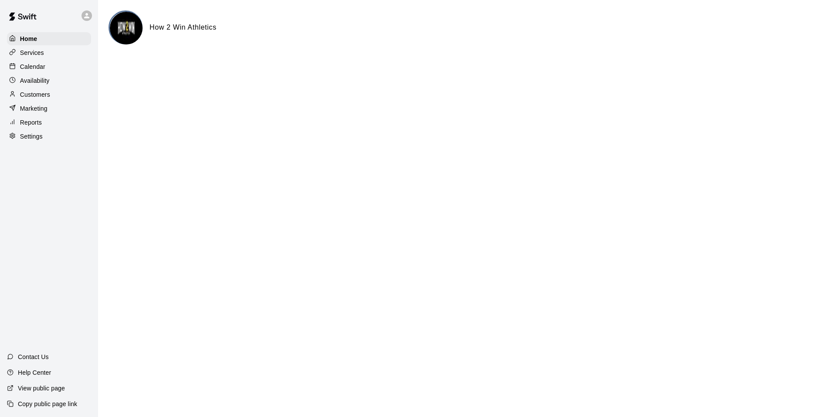
click at [38, 49] on p "Services" at bounding box center [32, 52] width 24 height 9
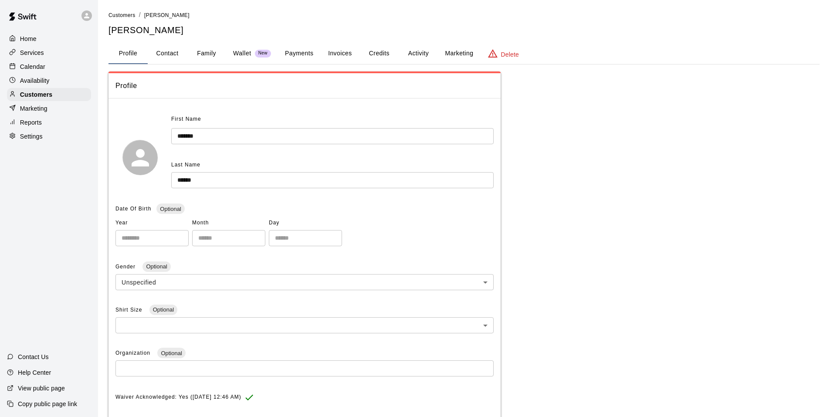
click at [422, 51] on button "Activity" at bounding box center [418, 53] width 39 height 21
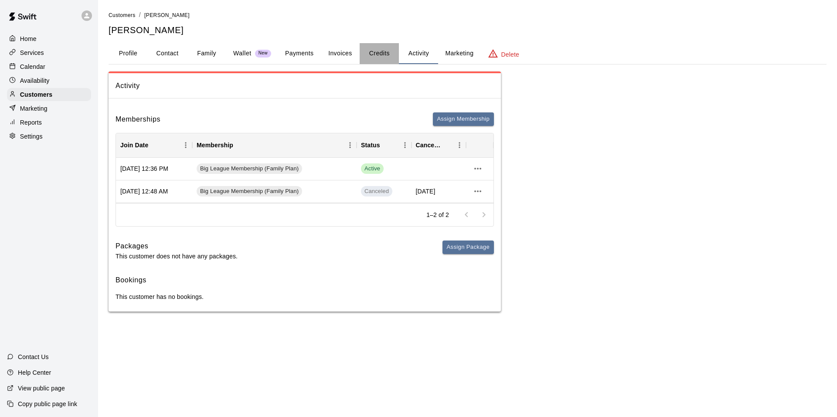
click at [376, 54] on button "Credits" at bounding box center [378, 53] width 39 height 21
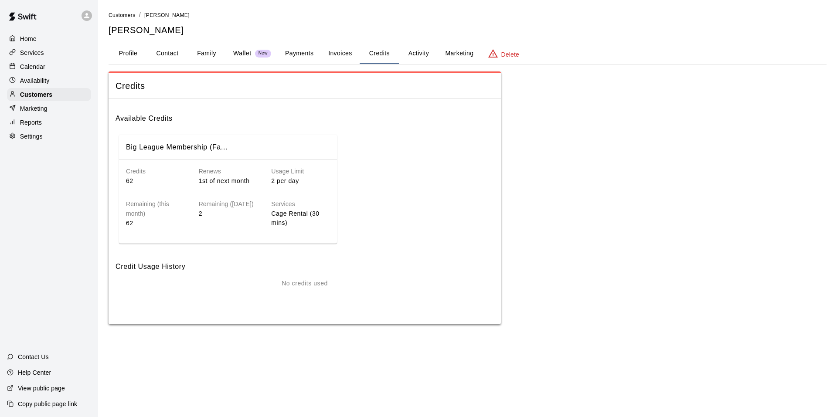
click at [305, 54] on button "Payments" at bounding box center [299, 53] width 42 height 21
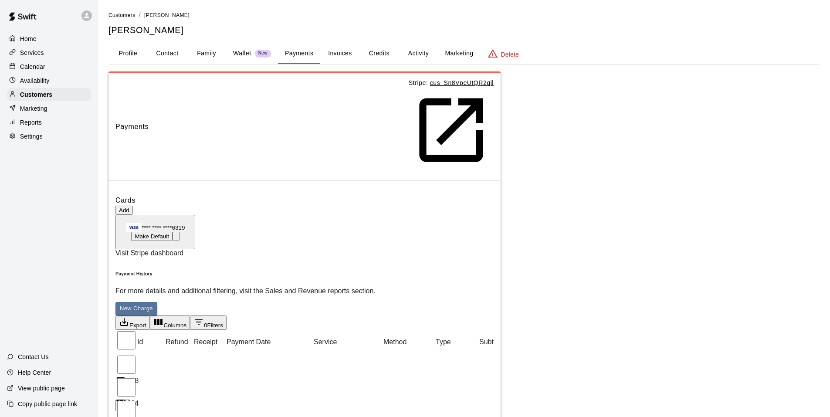
click at [241, 58] on p "Wallet" at bounding box center [242, 53] width 18 height 9
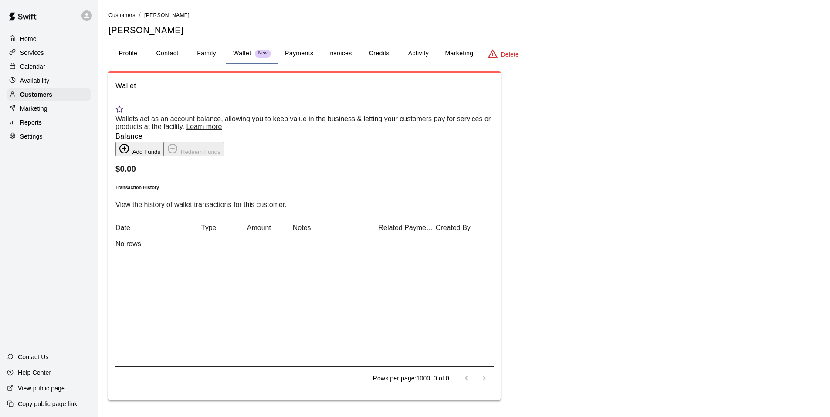
click at [203, 58] on button "Family" at bounding box center [206, 53] width 39 height 21
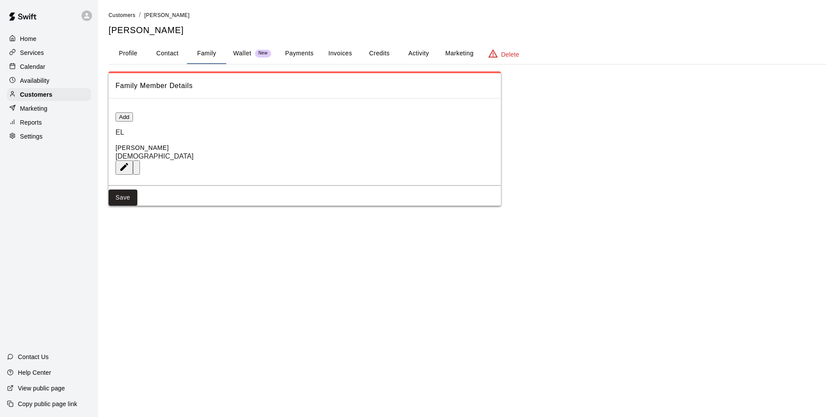
click at [180, 57] on button "Contact" at bounding box center [167, 53] width 39 height 21
select select "**"
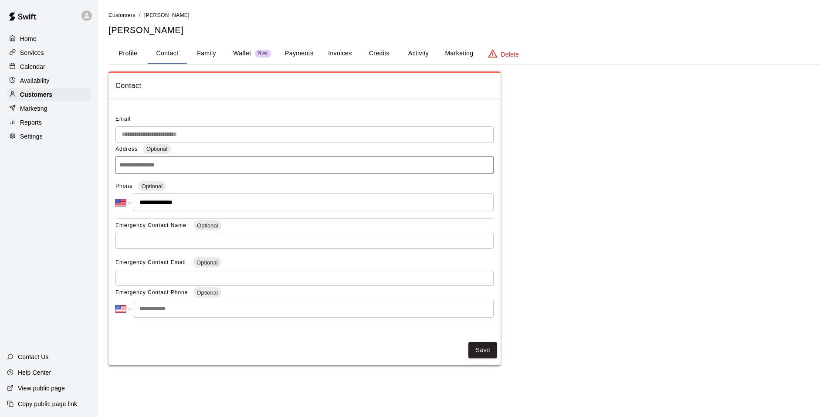
click at [124, 56] on button "Profile" at bounding box center [127, 53] width 39 height 21
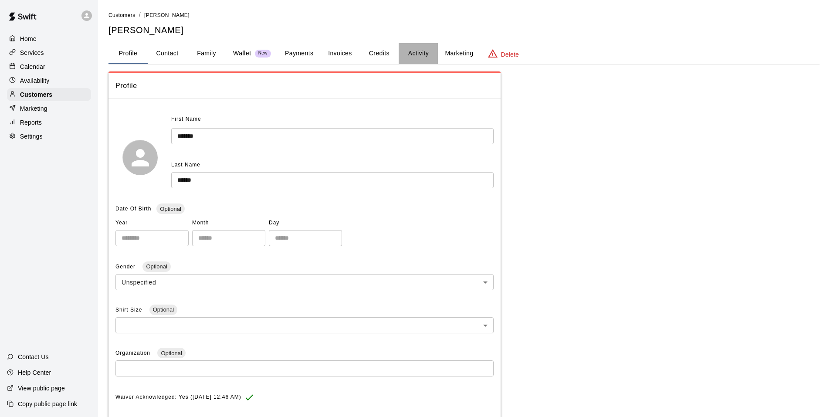
click at [417, 55] on button "Activity" at bounding box center [418, 53] width 39 height 21
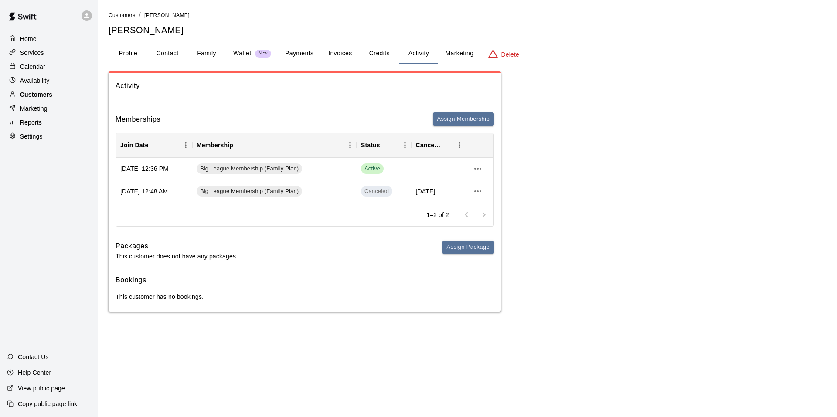
click at [51, 98] on div "Customers" at bounding box center [49, 94] width 84 height 13
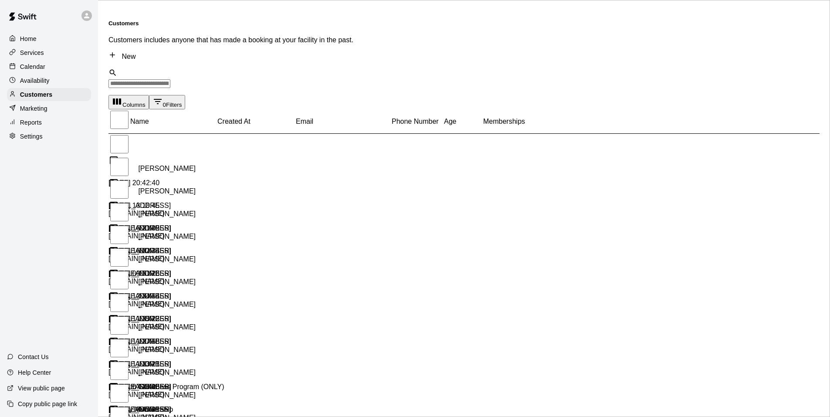
click at [508, 127] on div "Memberships" at bounding box center [548, 121] width 131 height 24
click at [517, 130] on div "Memberships" at bounding box center [548, 121] width 131 height 24
click at [542, 128] on div "Memberships" at bounding box center [548, 127] width 131 height 37
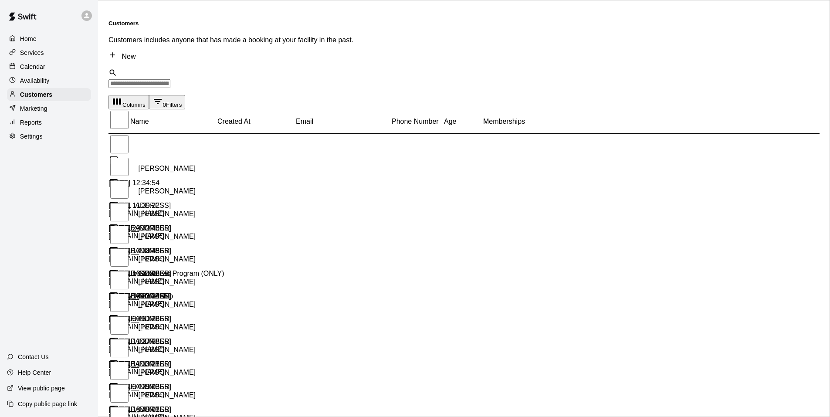
click at [542, 128] on div "Memberships" at bounding box center [548, 127] width 131 height 37
click at [492, 137] on icon "Sort" at bounding box center [490, 140] width 6 height 6
click at [494, 136] on icon "Sort" at bounding box center [489, 140] width 9 height 9
click at [492, 137] on icon "Sort" at bounding box center [490, 140] width 6 height 6
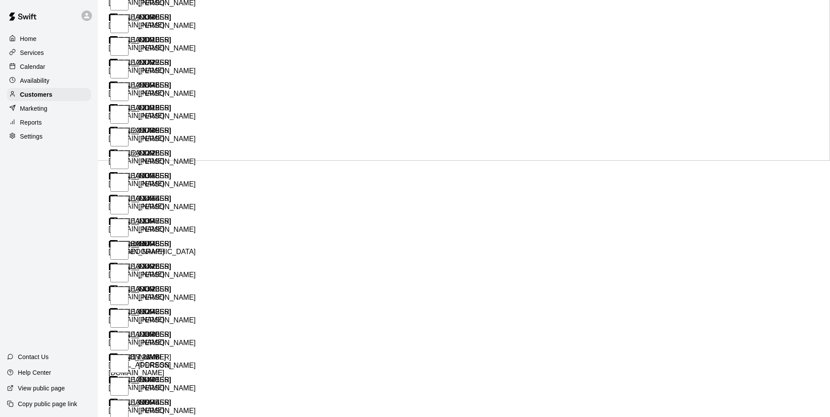
scroll to position [336, 0]
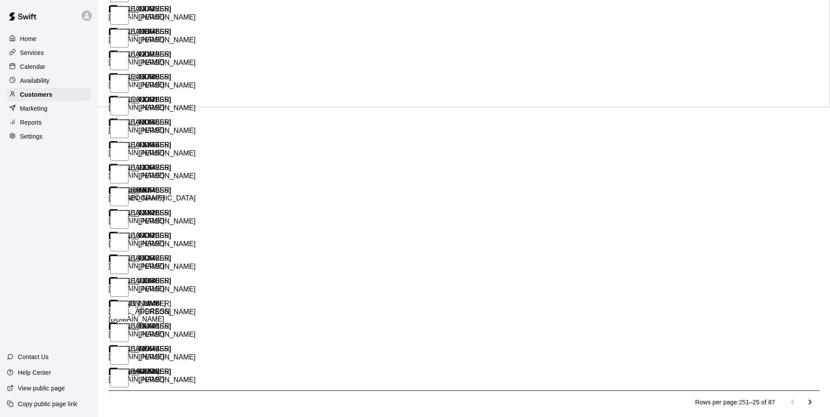
click at [809, 400] on icon "Go to next page" at bounding box center [810, 402] width 3 height 5
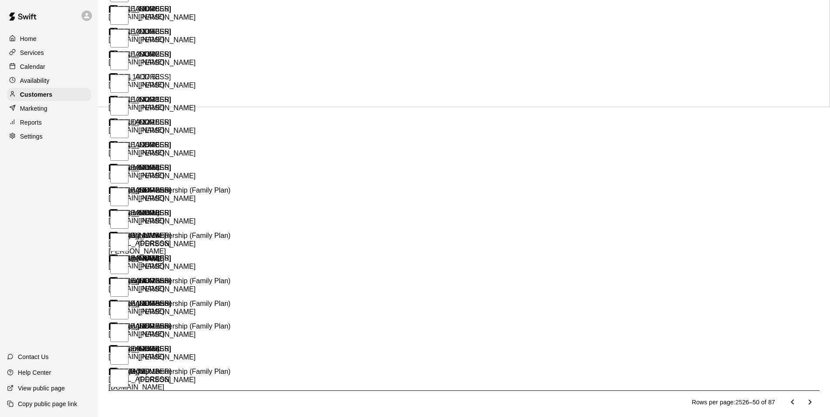
click at [189, 232] on div "Kimberly Sablan" at bounding box center [151, 244] width 87 height 24
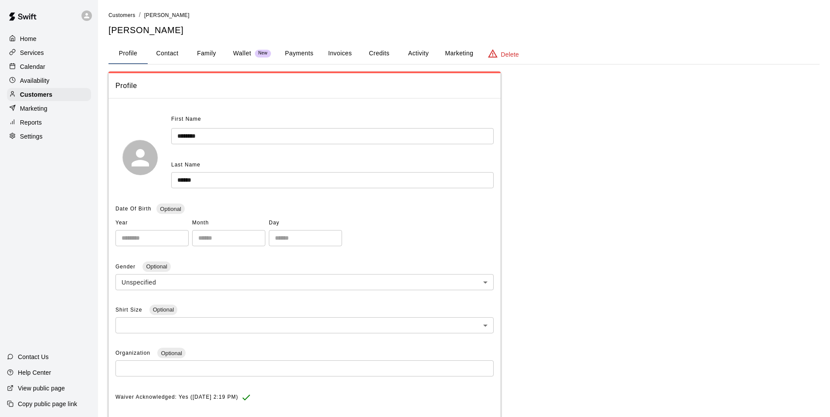
click at [416, 58] on button "Activity" at bounding box center [418, 53] width 39 height 21
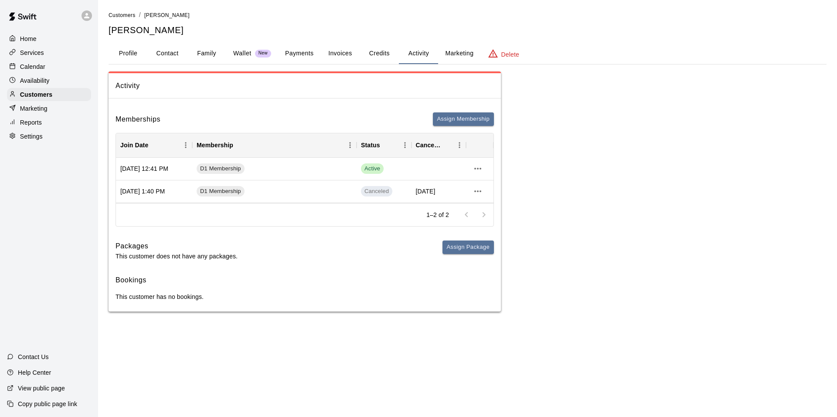
click at [388, 57] on button "Credits" at bounding box center [378, 53] width 39 height 21
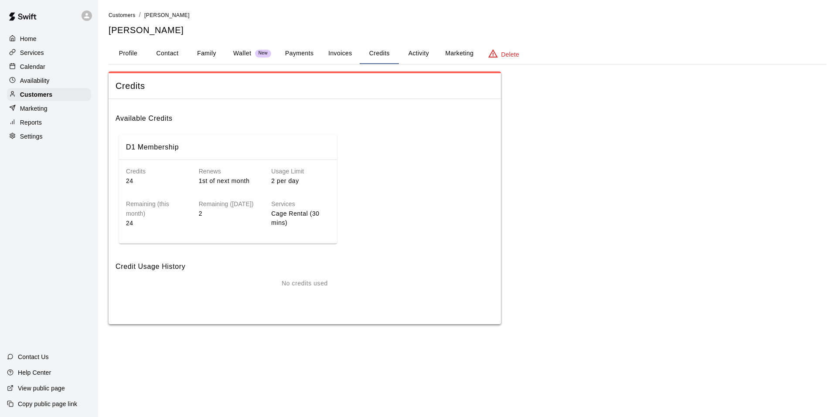
click at [343, 57] on button "Invoices" at bounding box center [339, 53] width 39 height 21
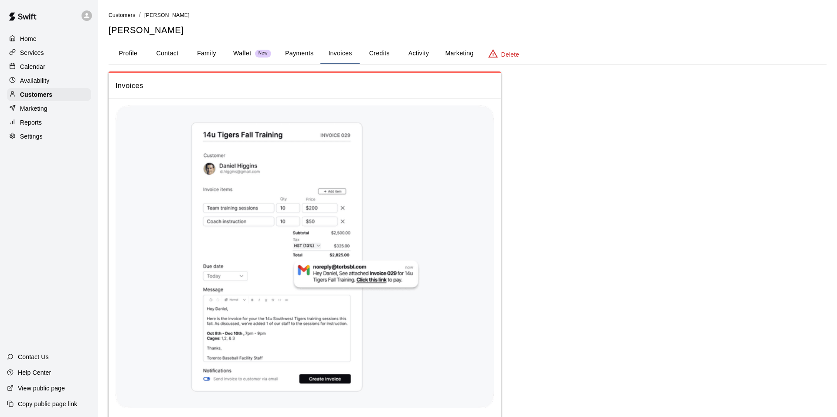
click at [306, 56] on button "Payments" at bounding box center [299, 53] width 42 height 21
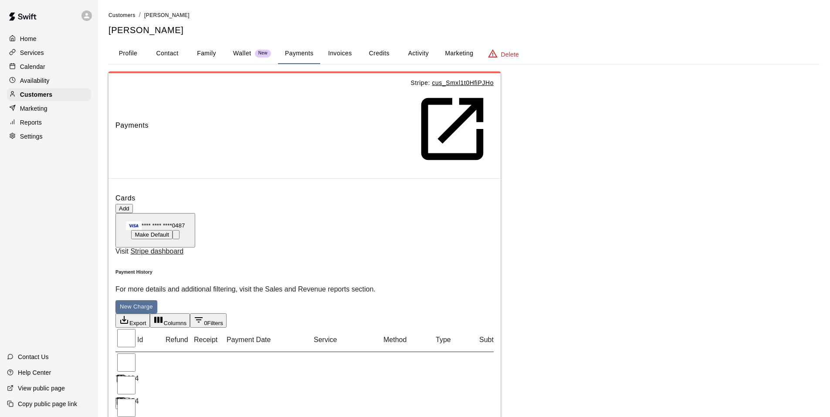
click at [254, 55] on div "Wallet New" at bounding box center [252, 53] width 38 height 9
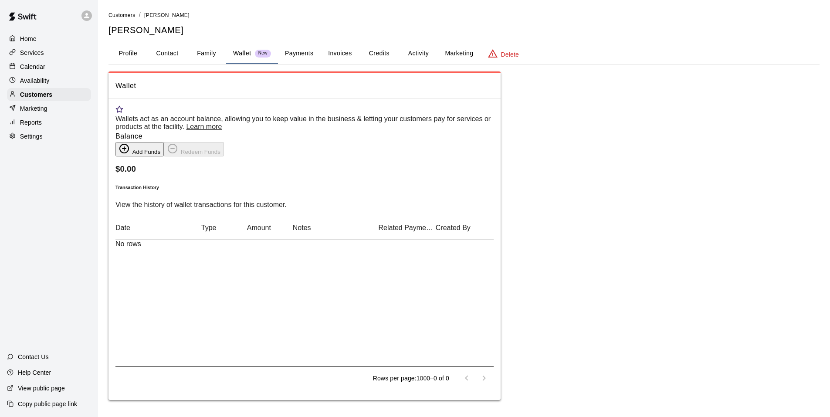
click at [219, 54] on button "Family" at bounding box center [206, 53] width 39 height 21
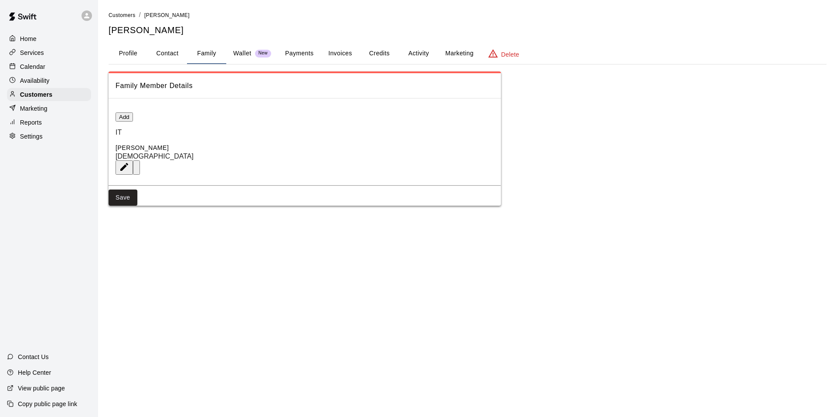
click at [169, 54] on button "Contact" at bounding box center [167, 53] width 39 height 21
select select "**"
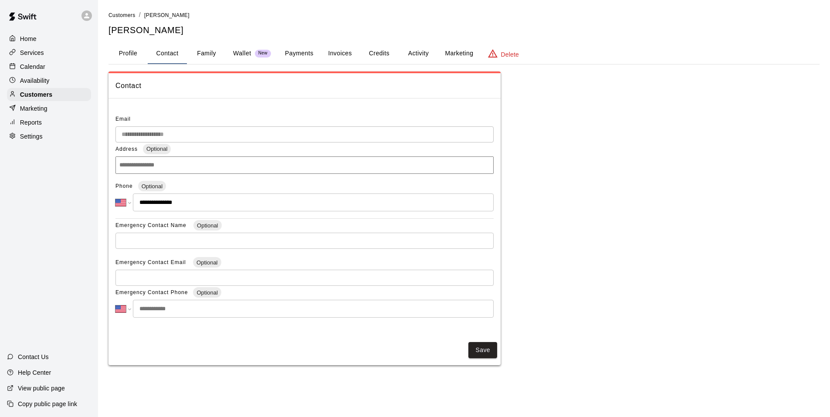
click at [143, 55] on button "Profile" at bounding box center [127, 53] width 39 height 21
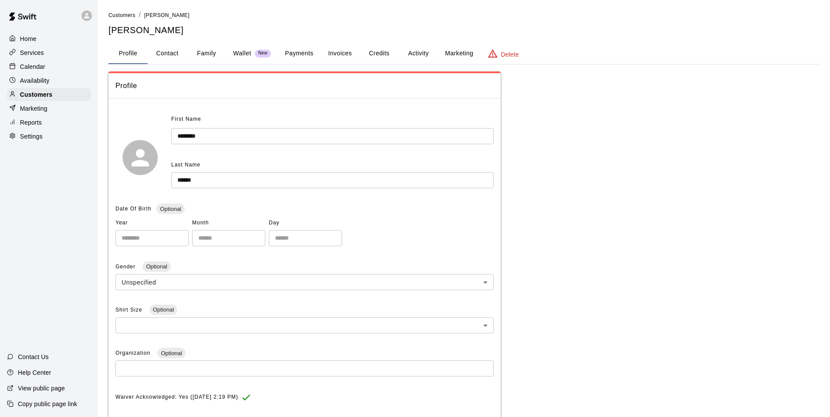
click at [411, 55] on button "Activity" at bounding box center [418, 53] width 39 height 21
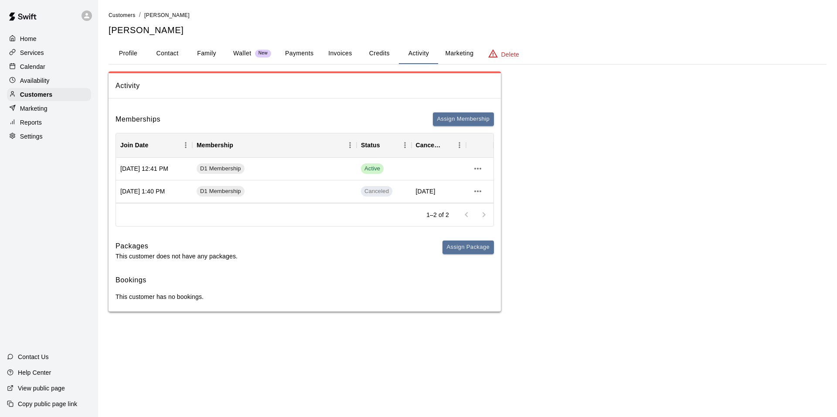
click at [470, 54] on button "Marketing" at bounding box center [459, 53] width 42 height 21
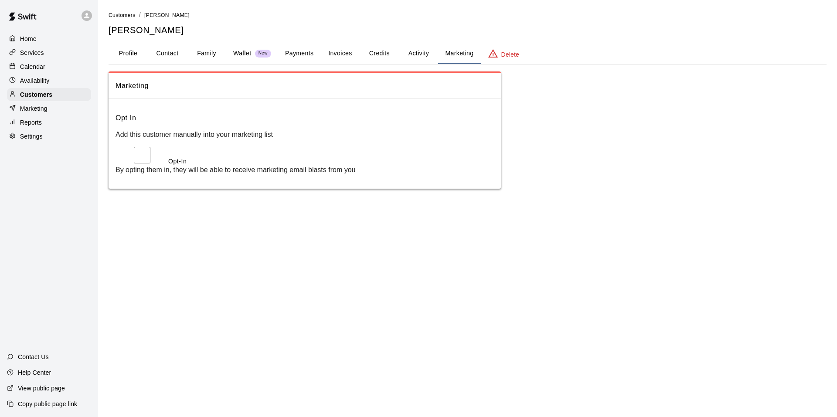
click at [51, 84] on div "Availability" at bounding box center [49, 80] width 84 height 13
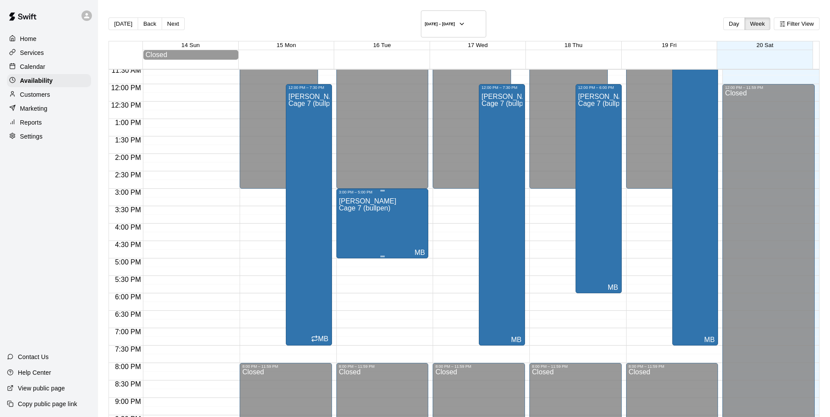
scroll to position [405, 0]
